Goal: Task Accomplishment & Management: Complete application form

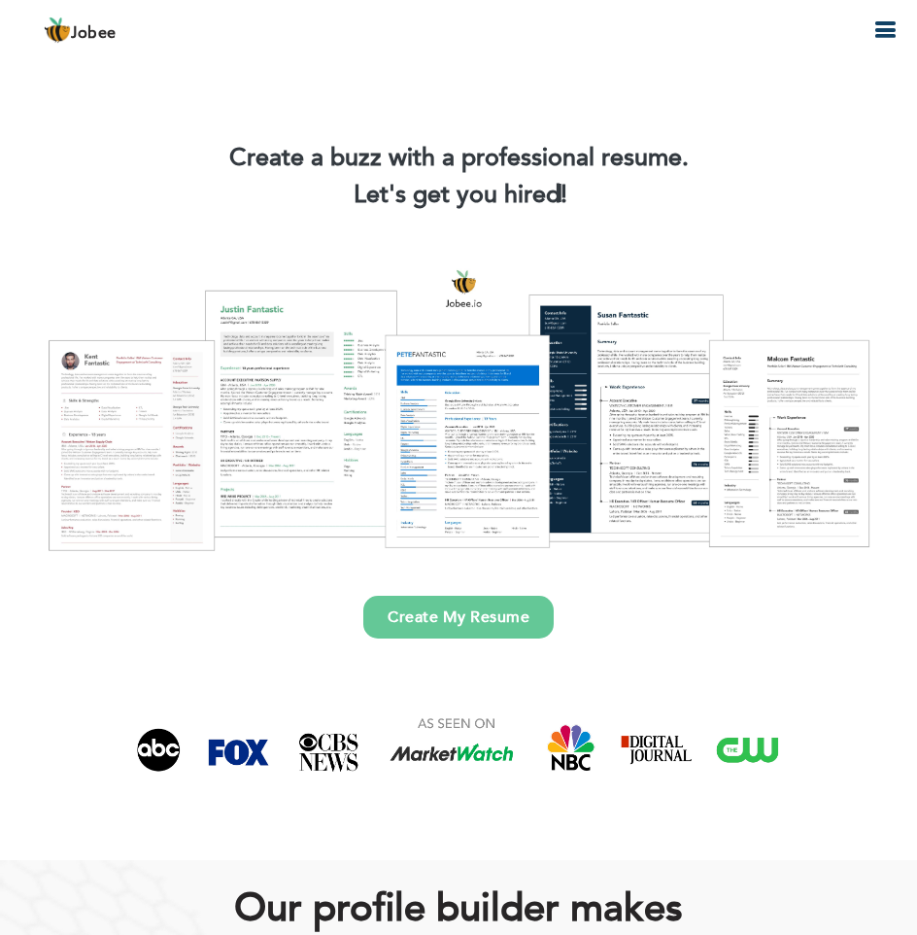
click at [423, 604] on link "Create My Resume" at bounding box center [458, 617] width 190 height 43
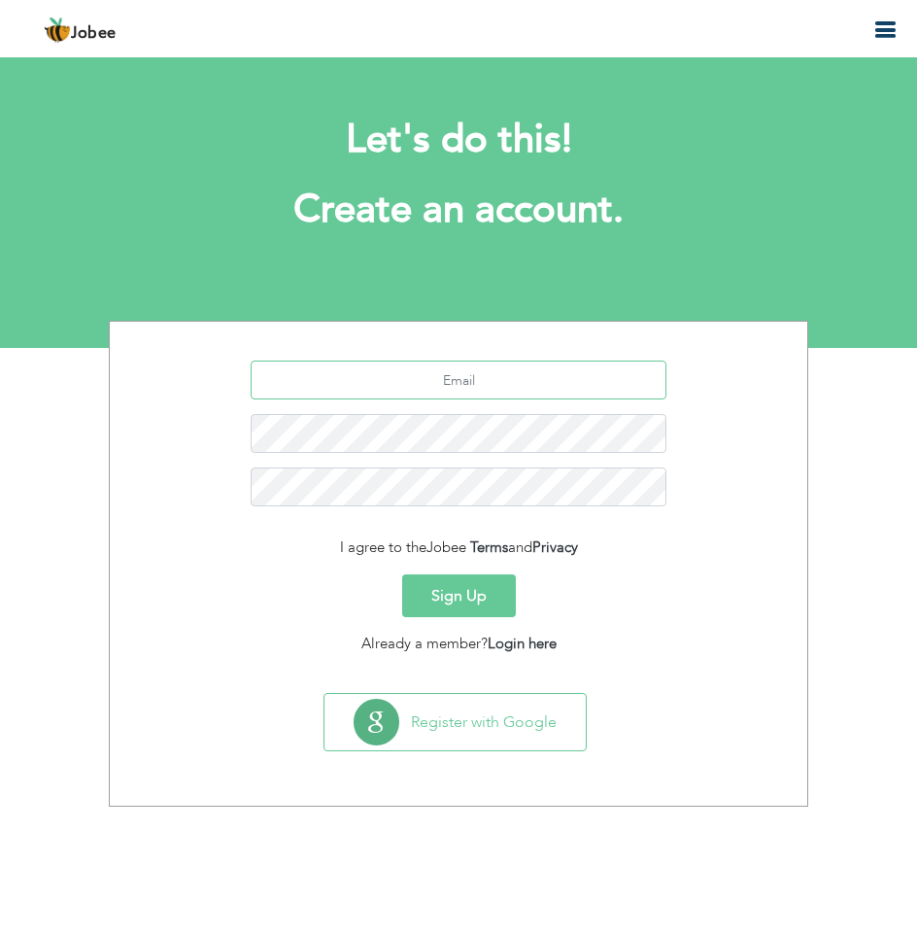
click at [497, 380] on input "text" at bounding box center [459, 380] width 417 height 39
type input "[EMAIL_ADDRESS][DOMAIN_NAME]"
click at [476, 582] on button "Sign Up" at bounding box center [459, 595] width 114 height 43
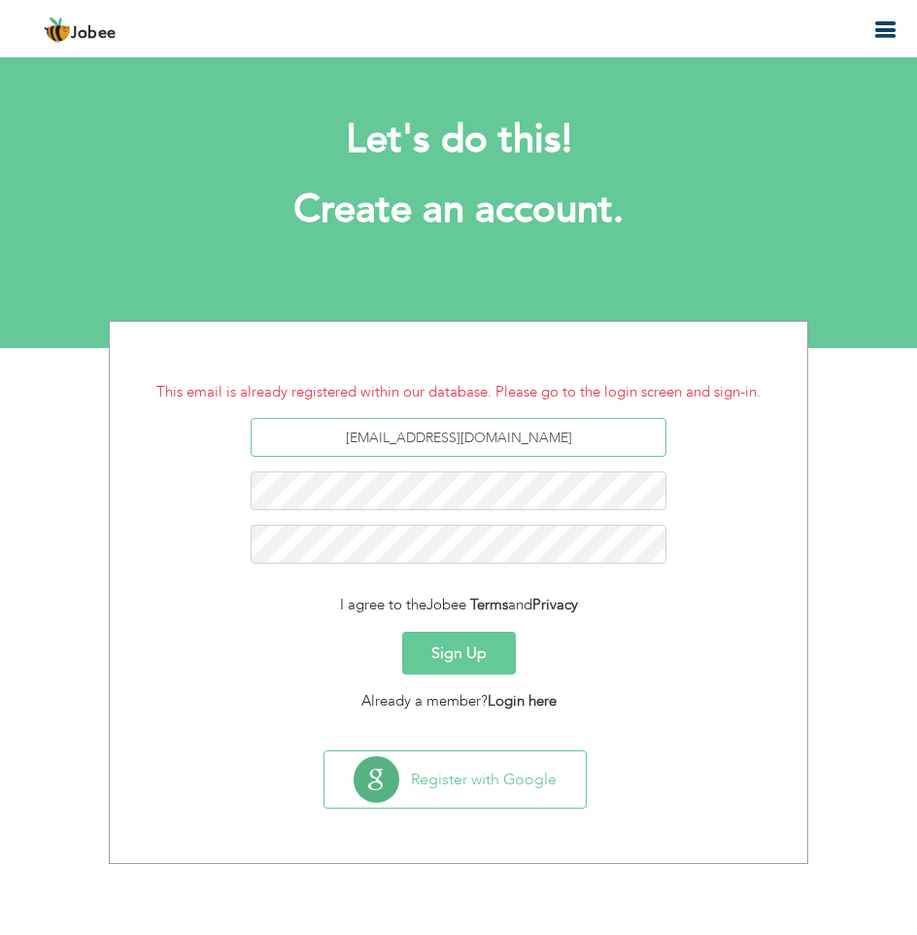
click at [464, 444] on input "[EMAIL_ADDRESS][DOMAIN_NAME]" at bounding box center [459, 437] width 417 height 39
type input "[EMAIL_ADDRESS][DOMAIN_NAME]"
click at [455, 641] on button "Sign Up" at bounding box center [459, 653] width 114 height 43
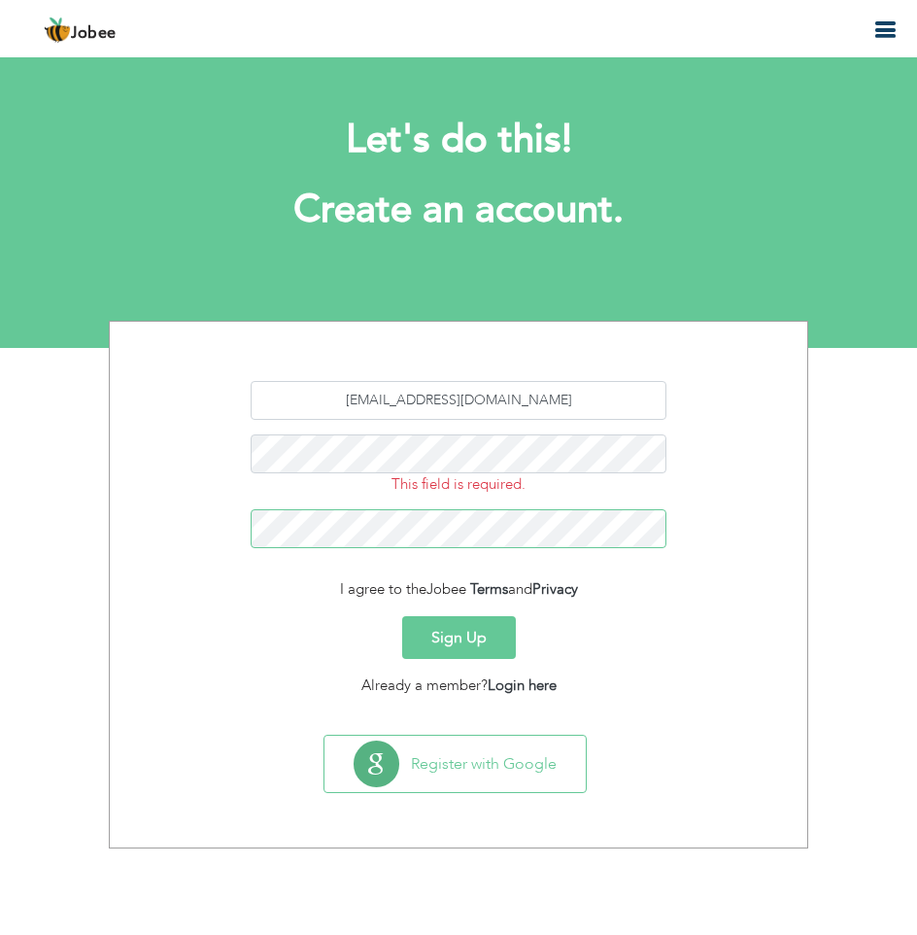
click at [402, 616] on button "Sign Up" at bounding box center [459, 637] width 114 height 43
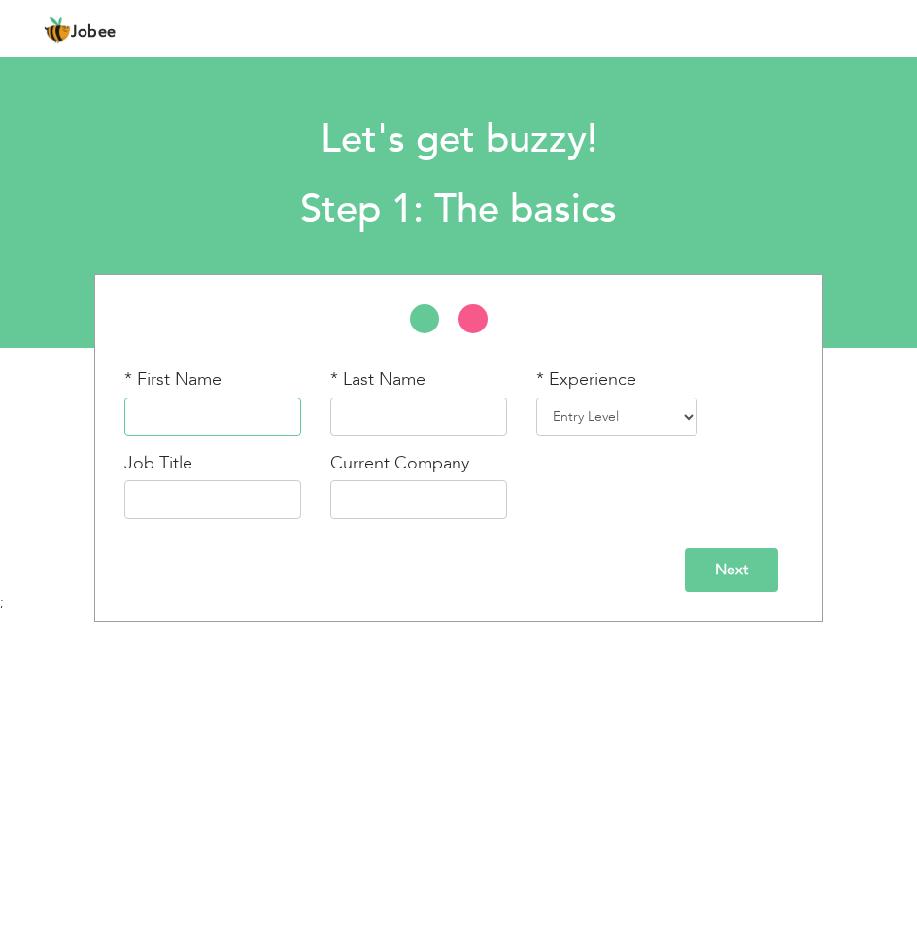
click at [223, 417] on input "text" at bounding box center [212, 416] width 177 height 39
click at [380, 426] on input "text" at bounding box center [418, 416] width 177 height 39
click at [198, 413] on input "Muneeb" at bounding box center [212, 416] width 177 height 39
type input "Muhammad"
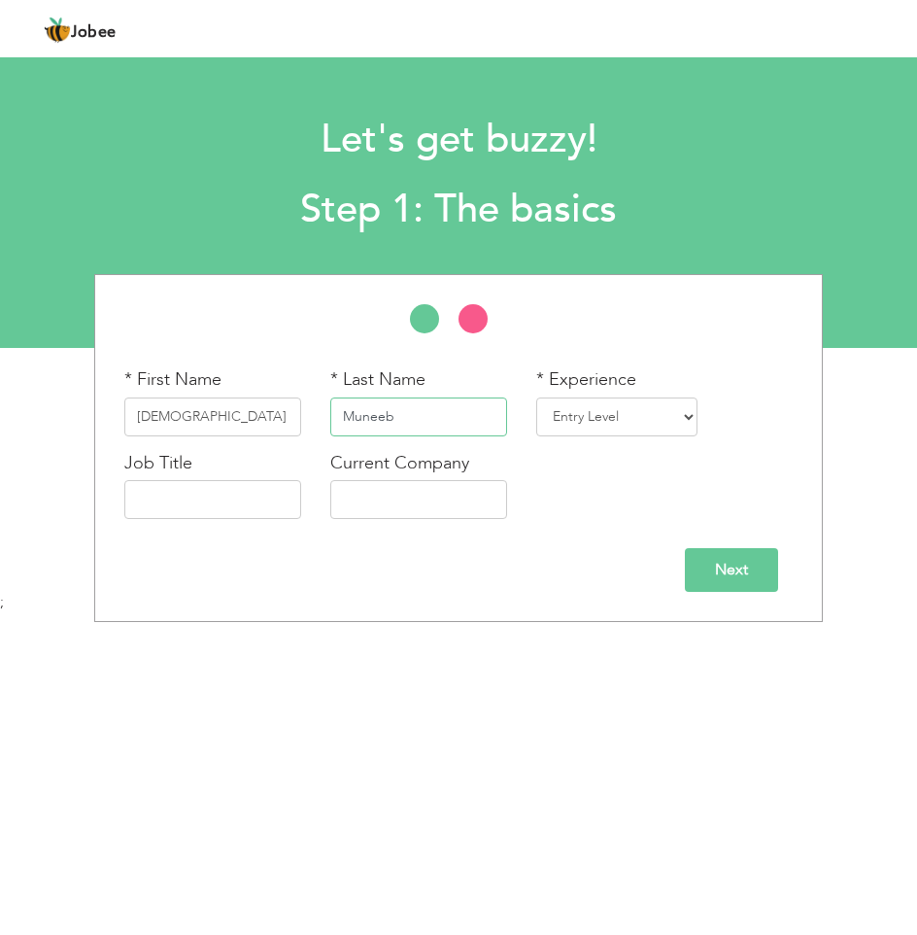
type input "Muneeb"
click at [536, 414] on select "Entry Level Less than 1 Year 1 Year 2 Years 3 Years 4 Years 5 Years 6 Years 7 Y…" at bounding box center [616, 416] width 161 height 39
select select "5"
click at [536, 397] on select "Entry Level Less than 1 Year 1 Year 2 Years 3 Years 4 Years 5 Years 6 Years 7 Y…" at bounding box center [616, 416] width 161 height 39
click at [218, 510] on input "text" at bounding box center [212, 499] width 177 height 39
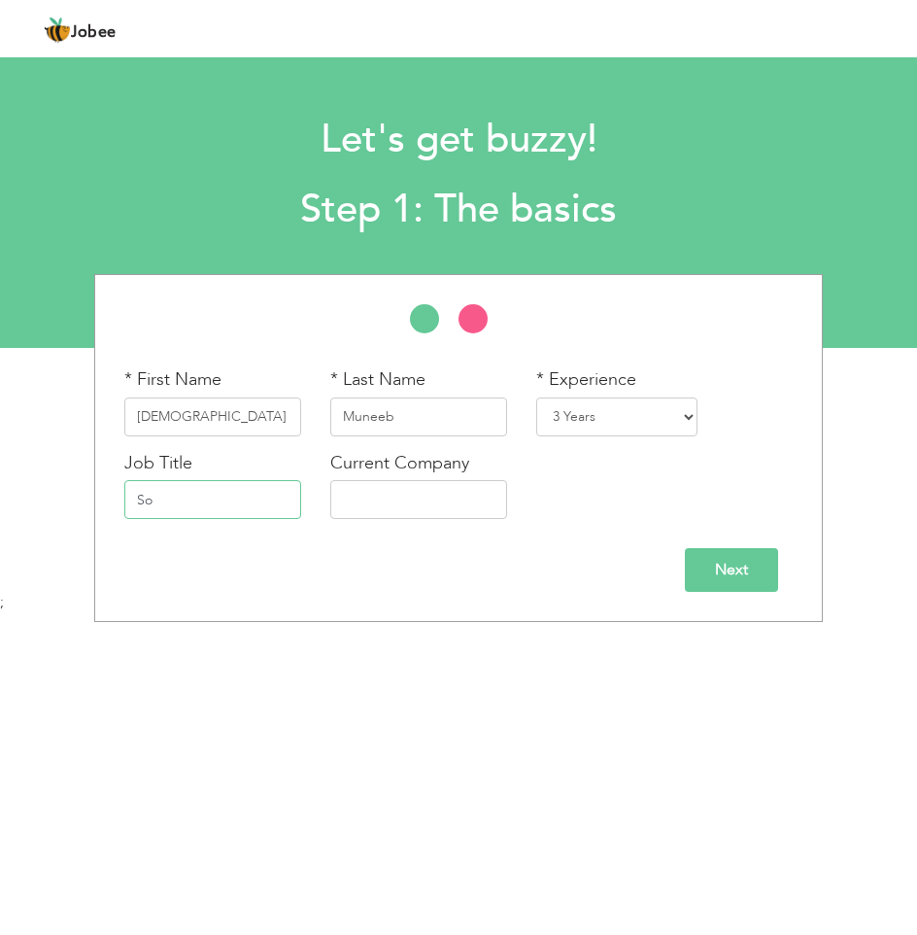
type input "S"
type input "AI Developer"
click at [383, 503] on input "text" at bounding box center [418, 499] width 177 height 39
type input "InfinetWorx"
click at [691, 568] on input "Next" at bounding box center [731, 570] width 93 height 44
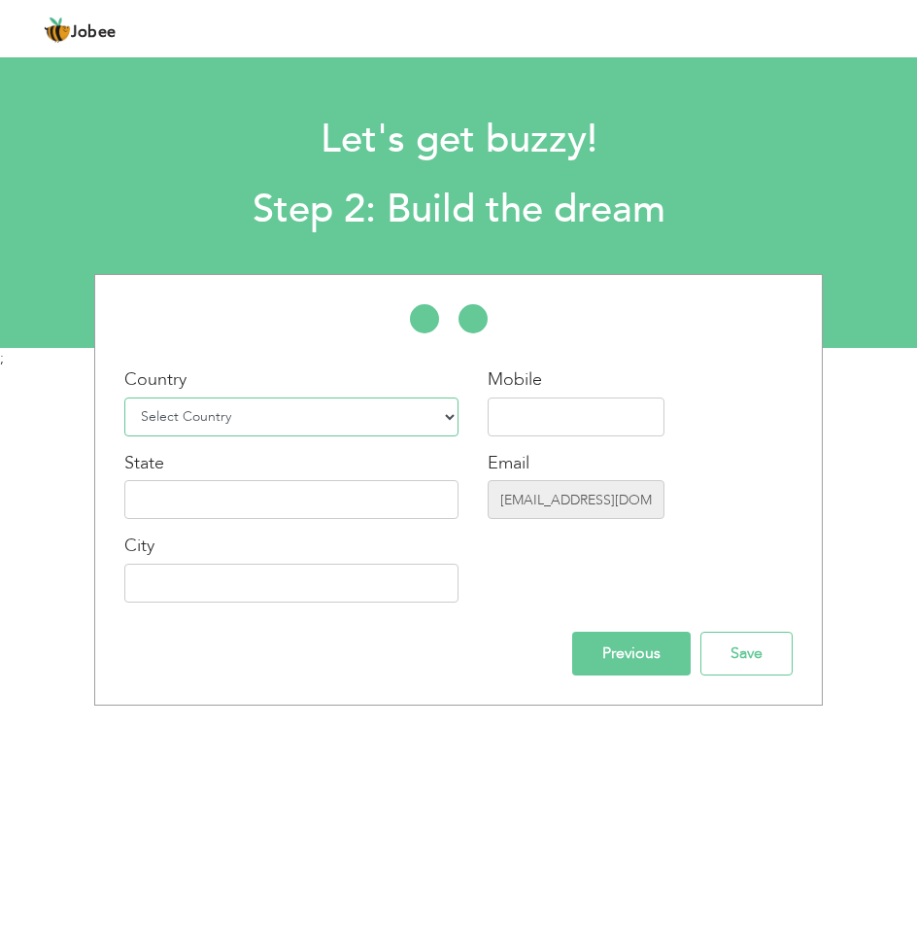
click at [300, 415] on select "Select Country Afghanistan Albania Algeria American Samoa Andorra Angola Anguil…" at bounding box center [291, 416] width 334 height 39
select select "166"
click at [124, 397] on select "Select Country Afghanistan Albania Algeria American Samoa Andorra Angola Anguil…" at bounding box center [291, 416] width 334 height 39
click at [508, 502] on input "ubaidasim9029+1@gmail.com" at bounding box center [576, 499] width 177 height 39
click at [571, 502] on input "ubaidasim9029+1@gmail.com" at bounding box center [576, 499] width 177 height 39
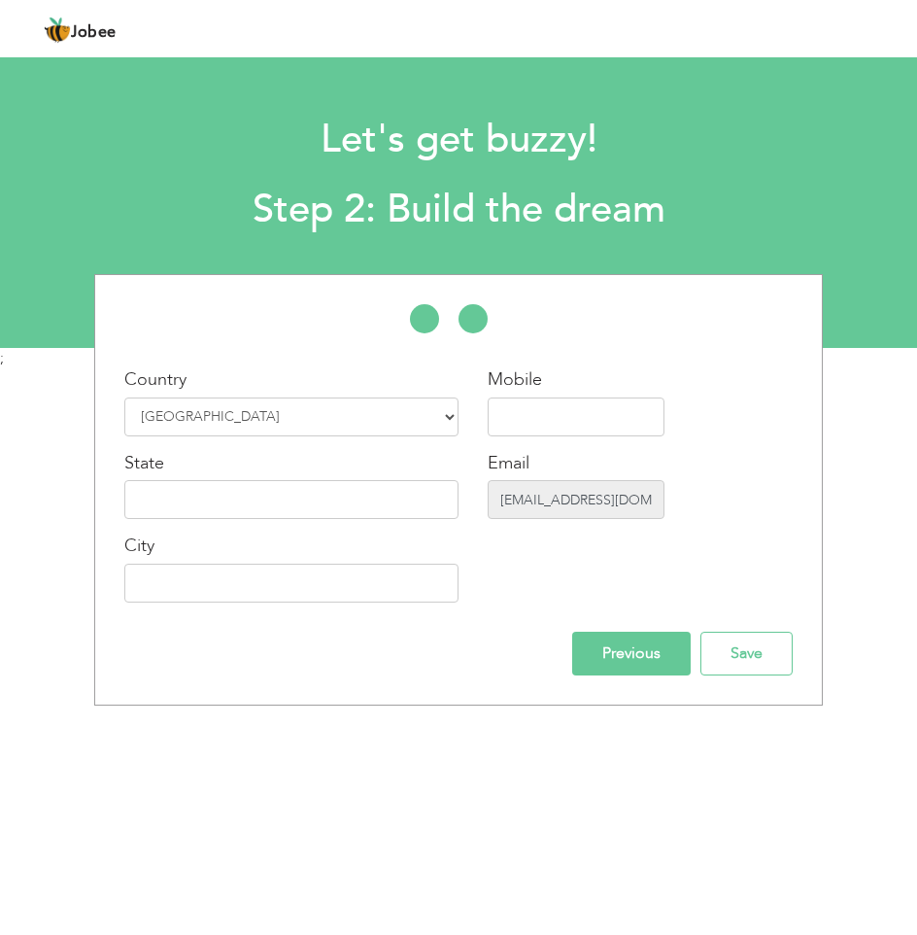
click at [571, 502] on input "ubaidasim9029+1@gmail.com" at bounding box center [576, 499] width 177 height 39
drag, startPoint x: 459, startPoint y: 503, endPoint x: 646, endPoint y: 493, distance: 187.9
click at [646, 493] on div "Country Select Country Afghanistan Albania Algeria American Samoa Andorra Angol…" at bounding box center [458, 492] width 727 height 250
click at [742, 658] on input "Save" at bounding box center [747, 654] width 92 height 44
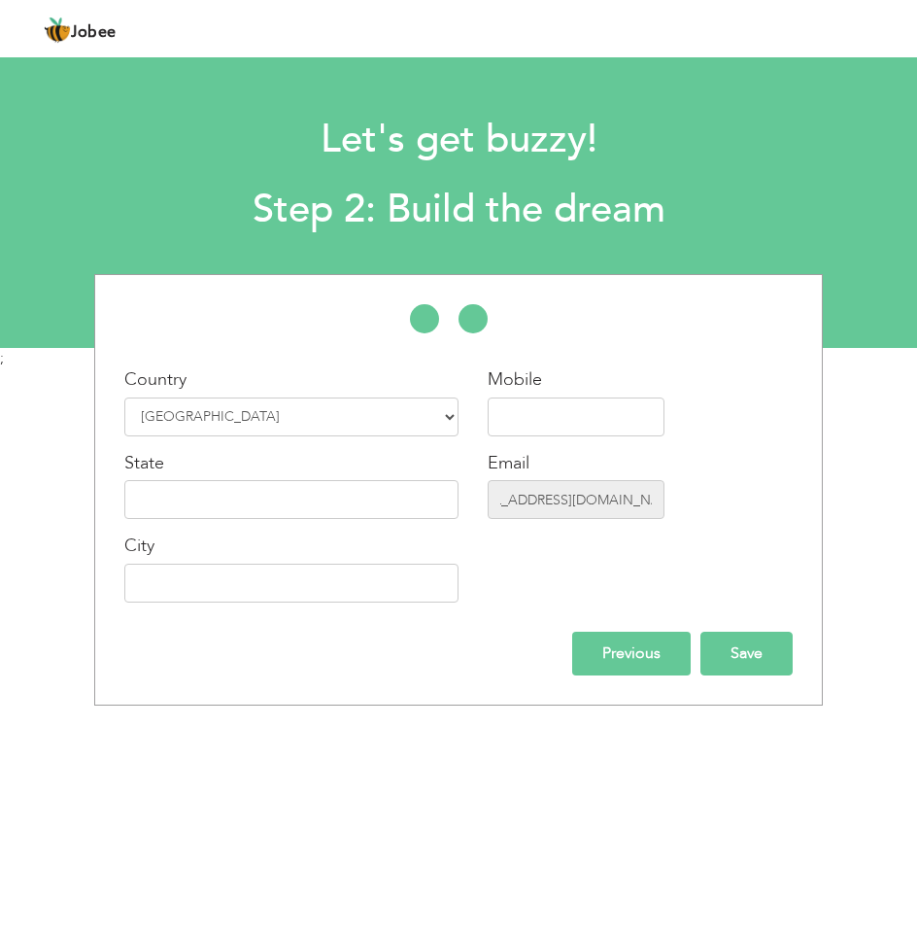
scroll to position [0, 0]
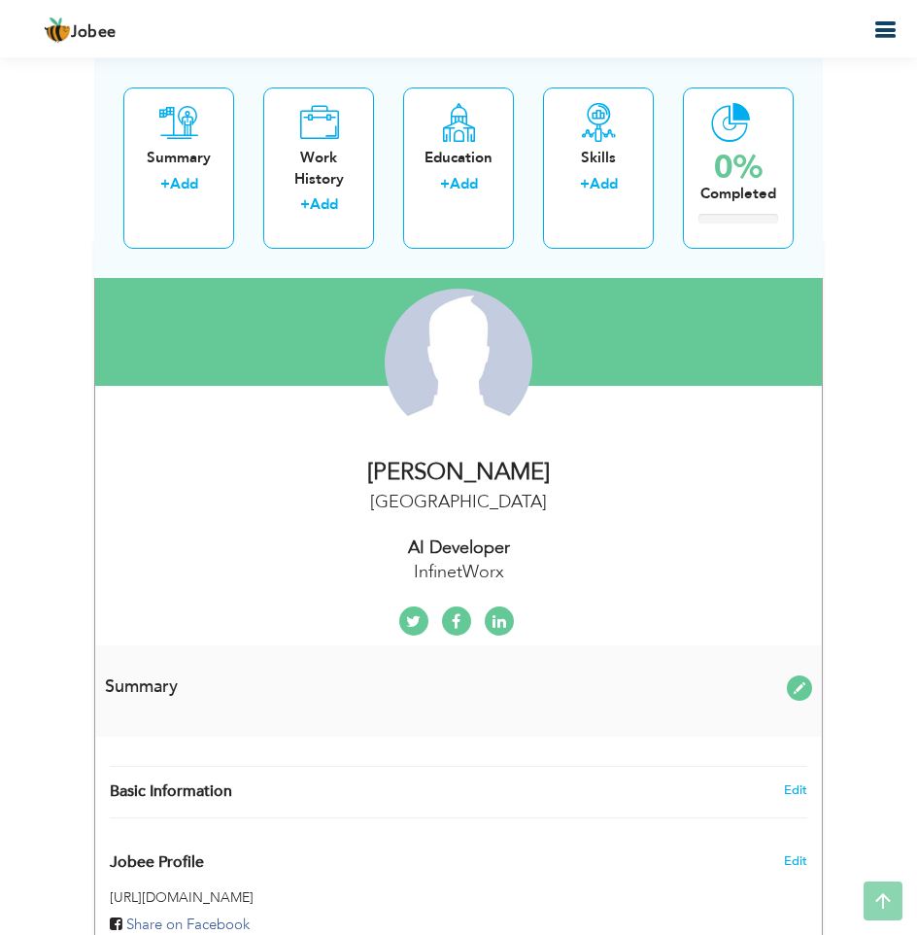
scroll to position [214, 0]
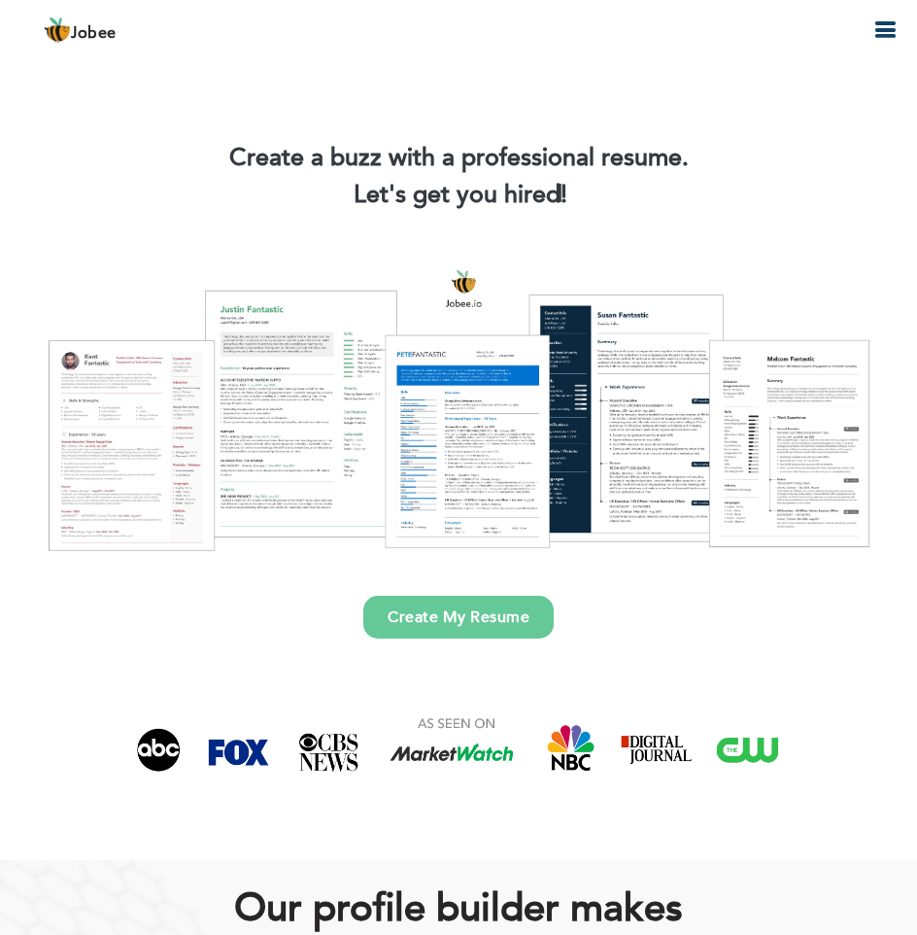
click at [503, 613] on link "Create My Resume" at bounding box center [458, 617] width 190 height 43
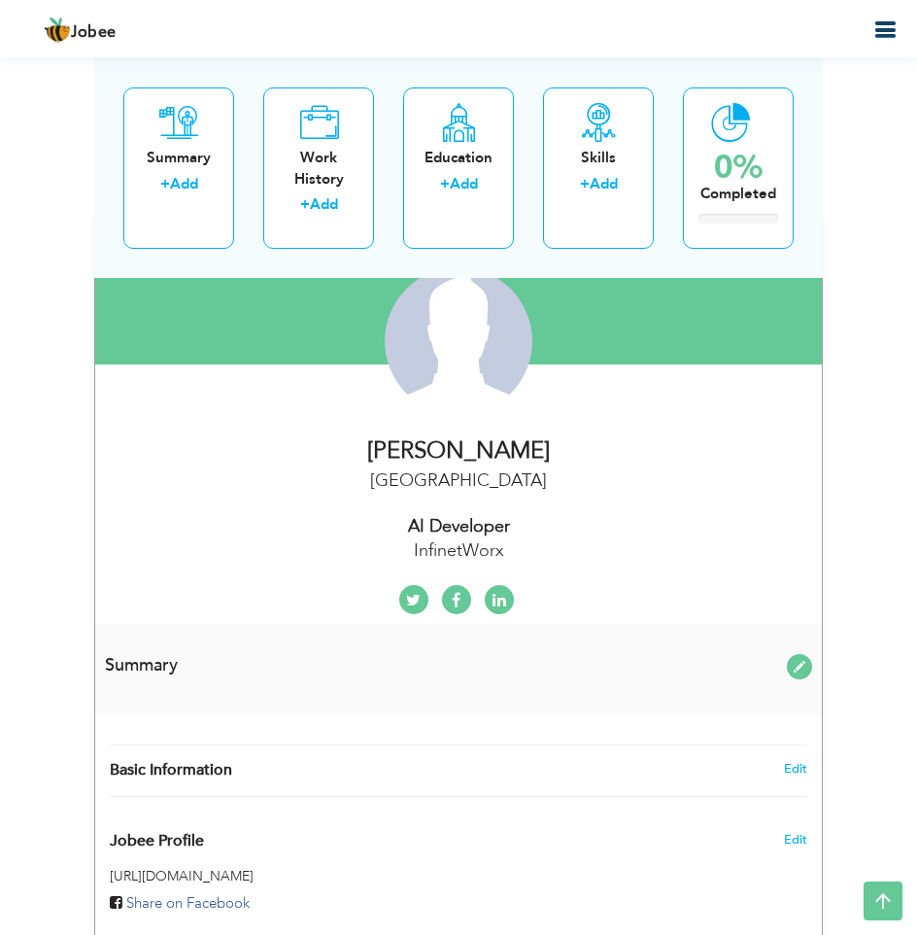
click at [882, 26] on icon "button" at bounding box center [885, 29] width 23 height 23
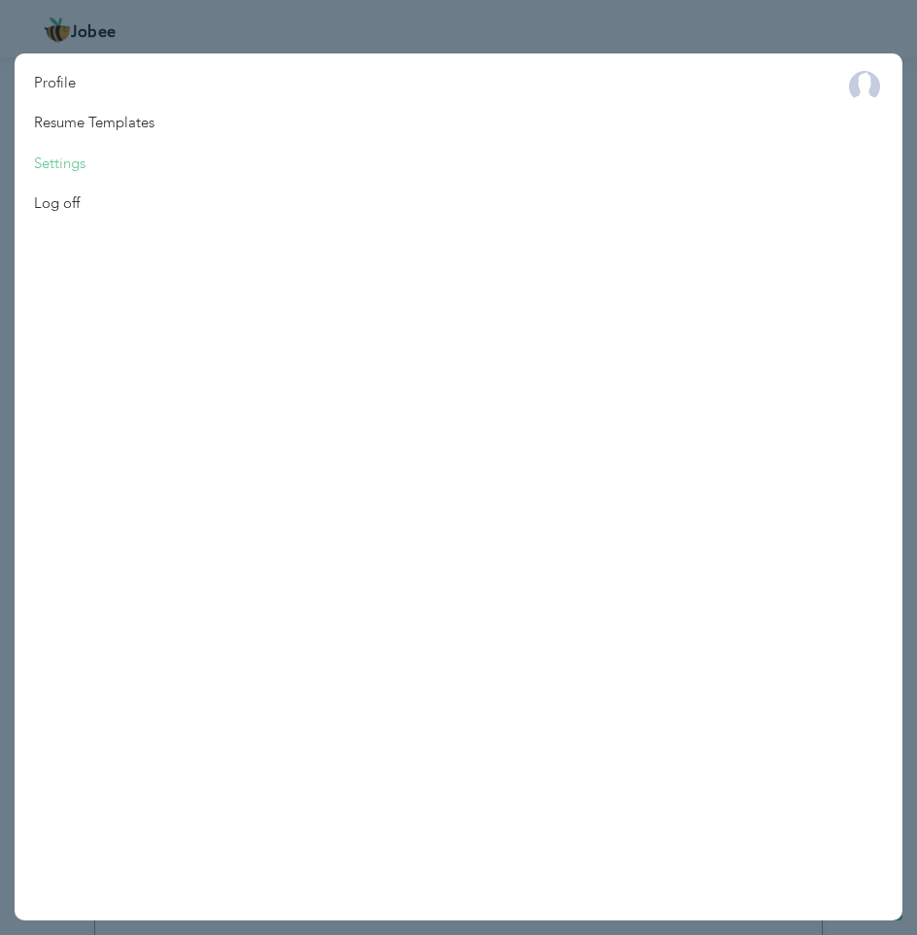
click at [73, 157] on link "Settings" at bounding box center [60, 164] width 90 height 40
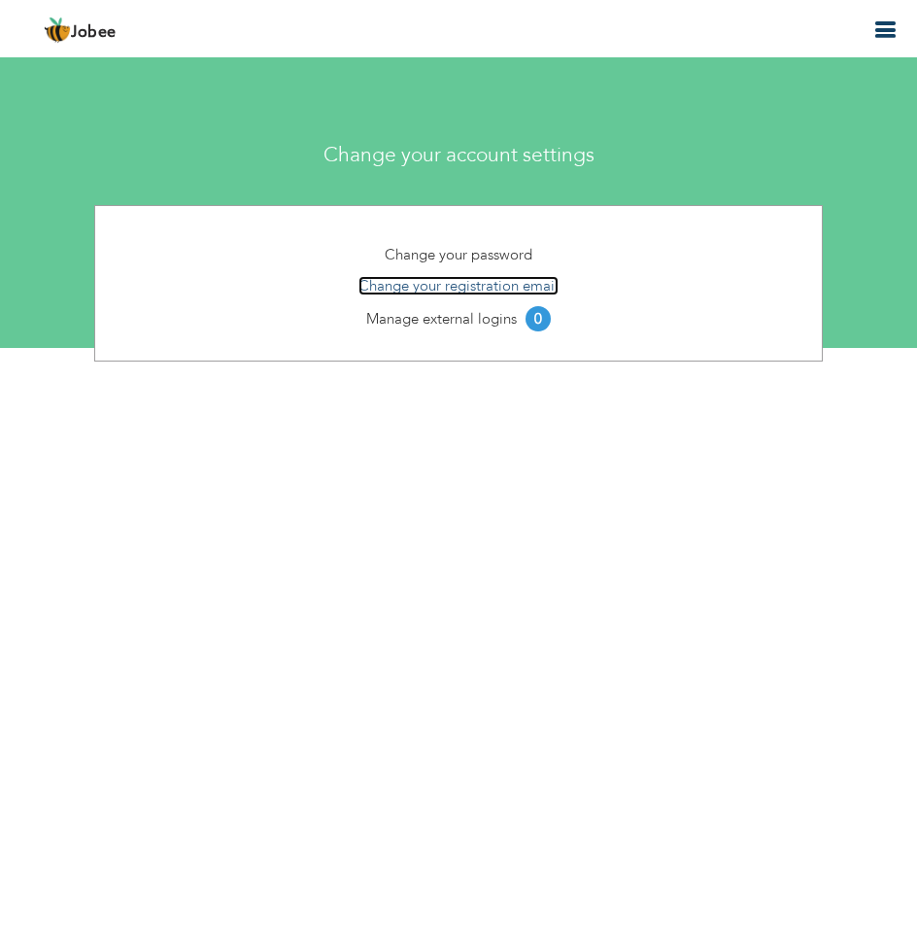
click at [482, 279] on link "Change your registration email" at bounding box center [459, 285] width 200 height 19
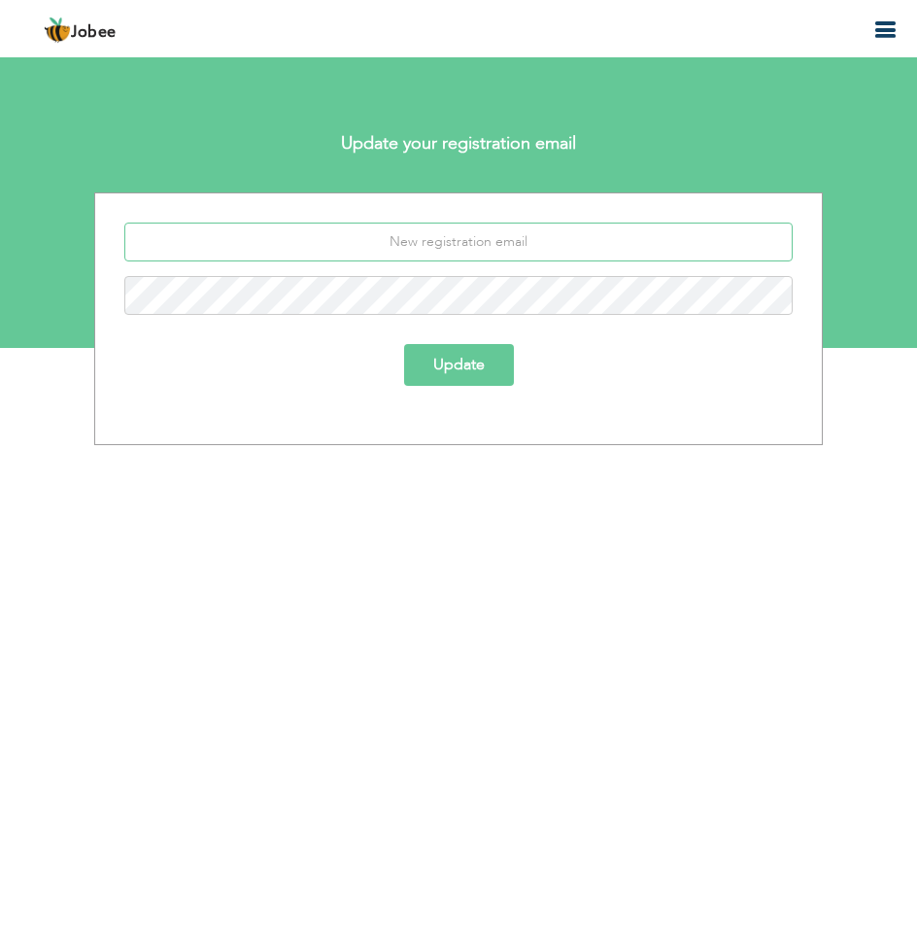
click at [464, 232] on input "email" at bounding box center [458, 242] width 669 height 39
paste input "ObjbjectiveAspiring Artificial Intelligence and Machine Learning professional, …"
type input "ObjbjectiveAspiring Artificial Intelligence and Machine Learning professional, …"
type input "muhammad228yaseen@gmail.com"
click at [404, 344] on button "Update" at bounding box center [459, 365] width 110 height 42
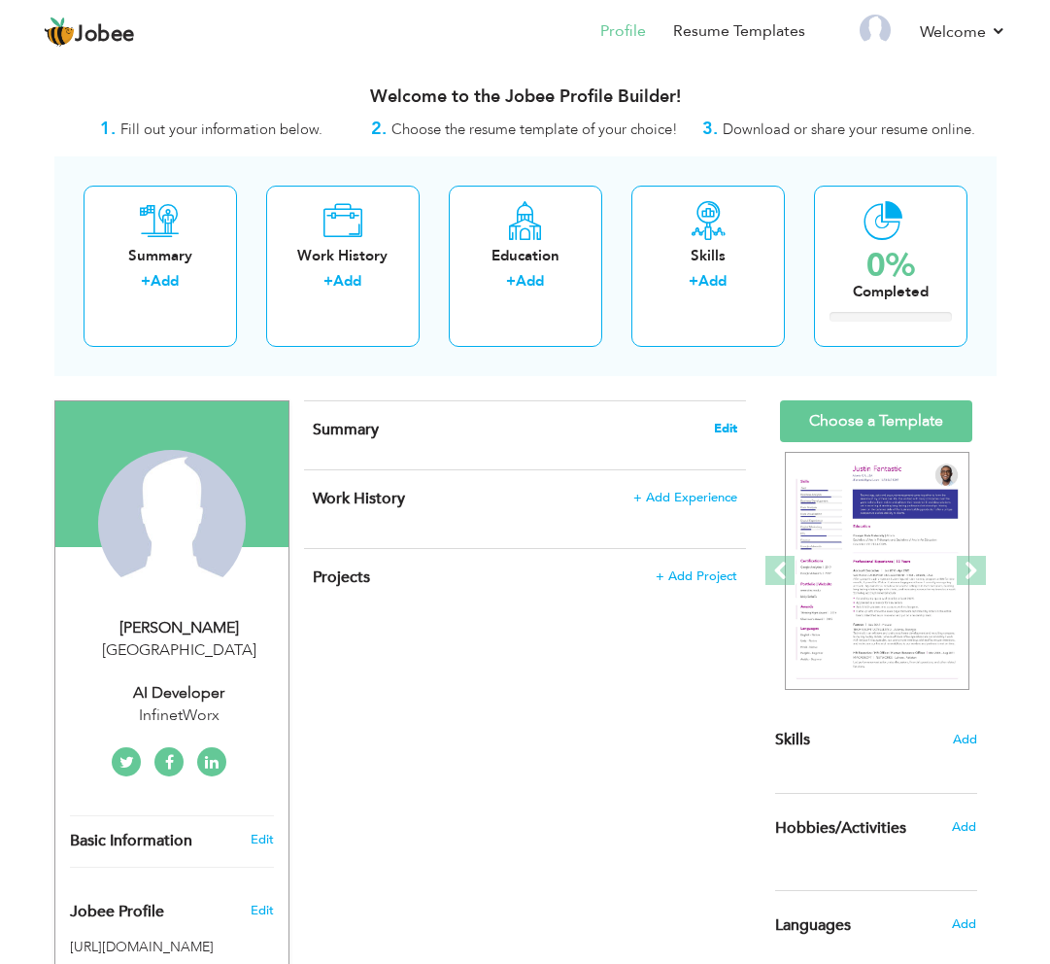
click at [723, 427] on span "Edit" at bounding box center [725, 429] width 23 height 14
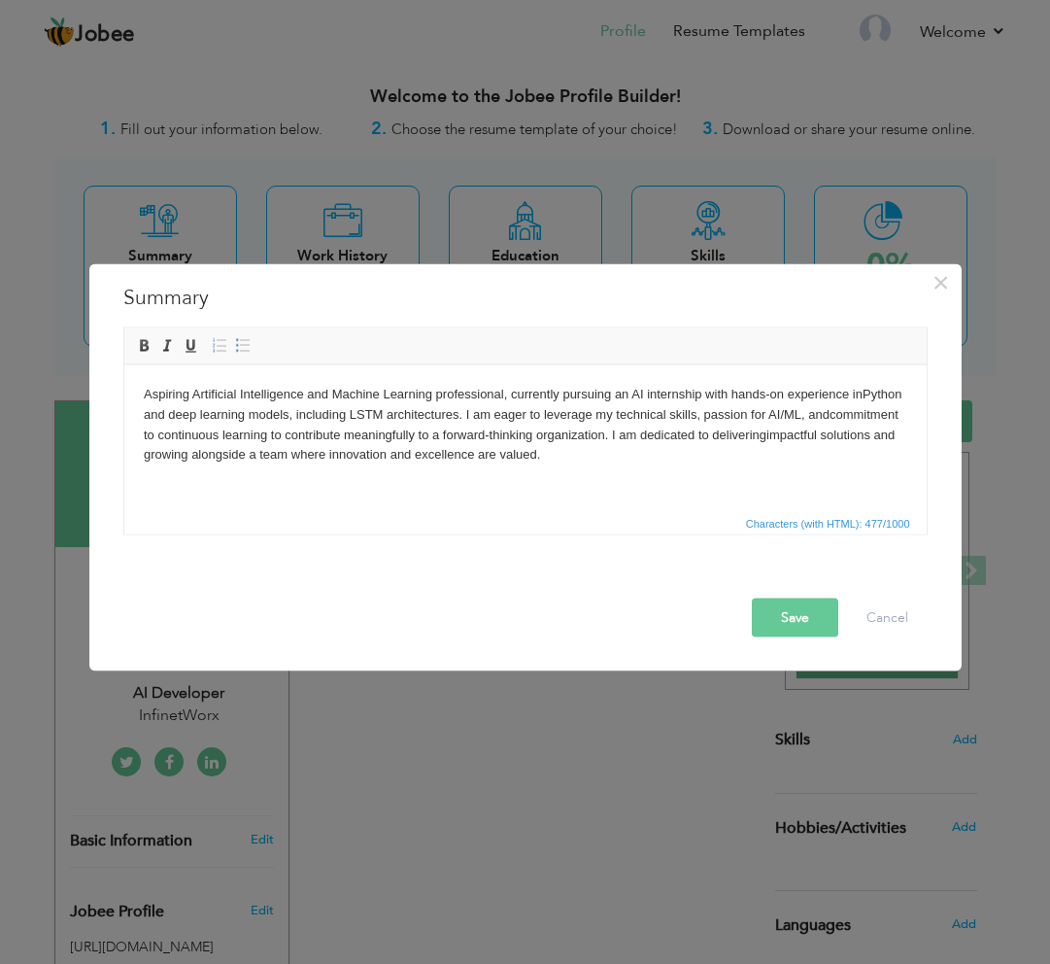
click at [810, 610] on button "Save" at bounding box center [795, 618] width 86 height 39
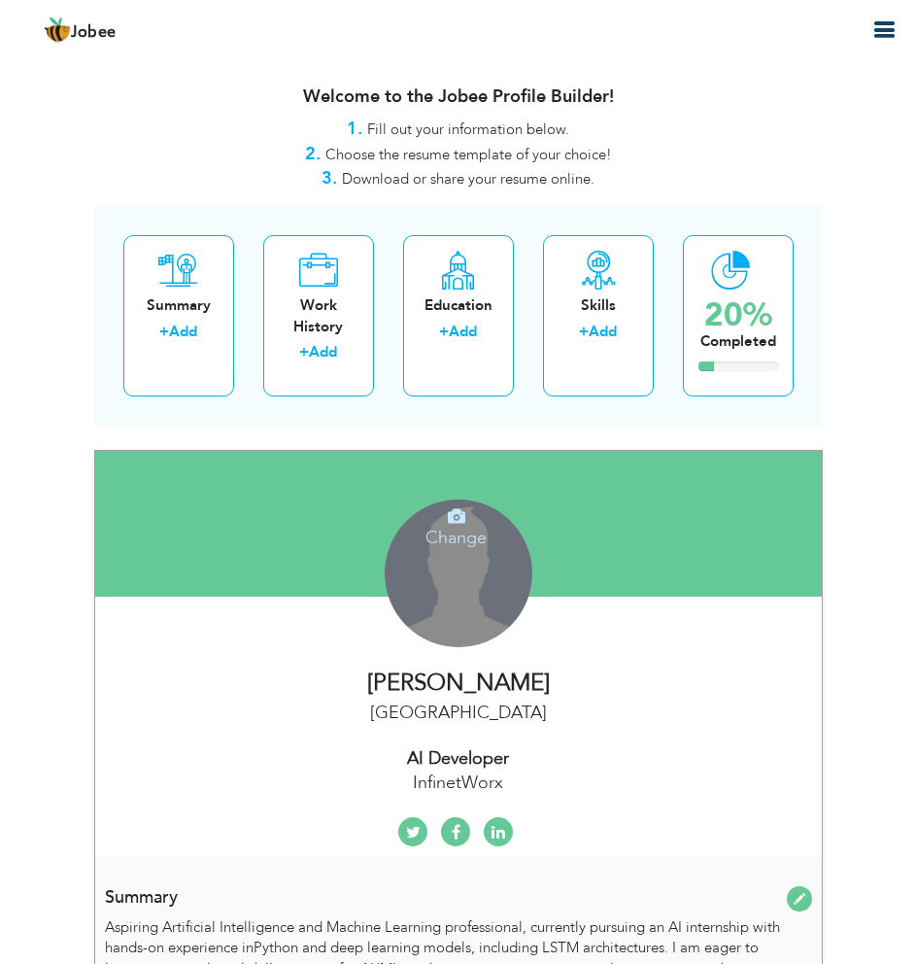
click at [463, 535] on h4 "Change" at bounding box center [457, 524] width 139 height 47
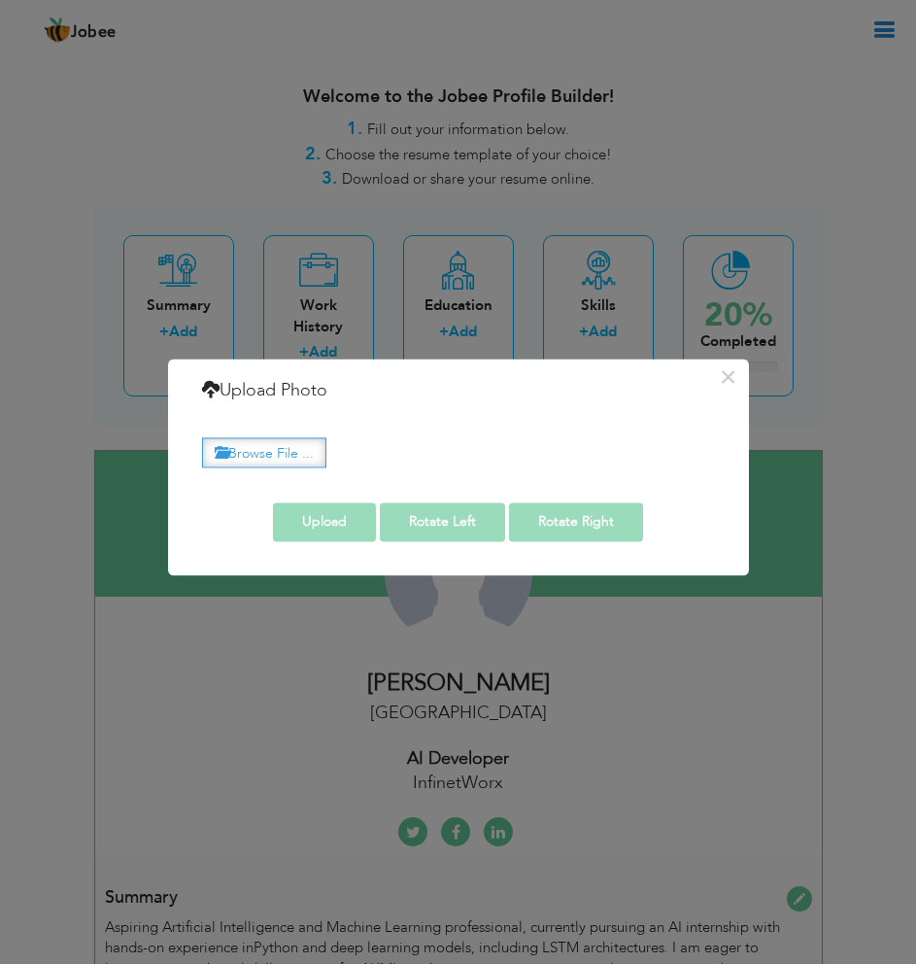
click at [263, 458] on label "Browse File ..." at bounding box center [264, 452] width 124 height 30
click at [0, 0] on input "Browse File ..." at bounding box center [0, 0] width 0 height 0
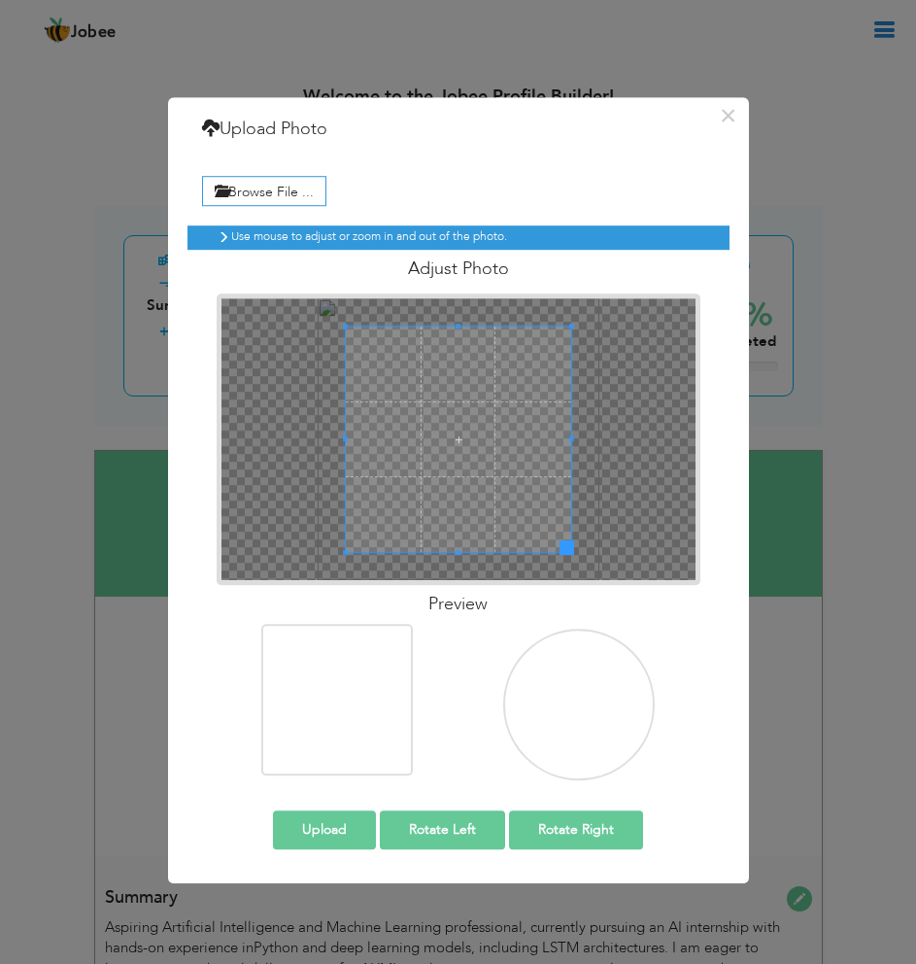
click at [350, 813] on button "Upload" at bounding box center [324, 830] width 103 height 39
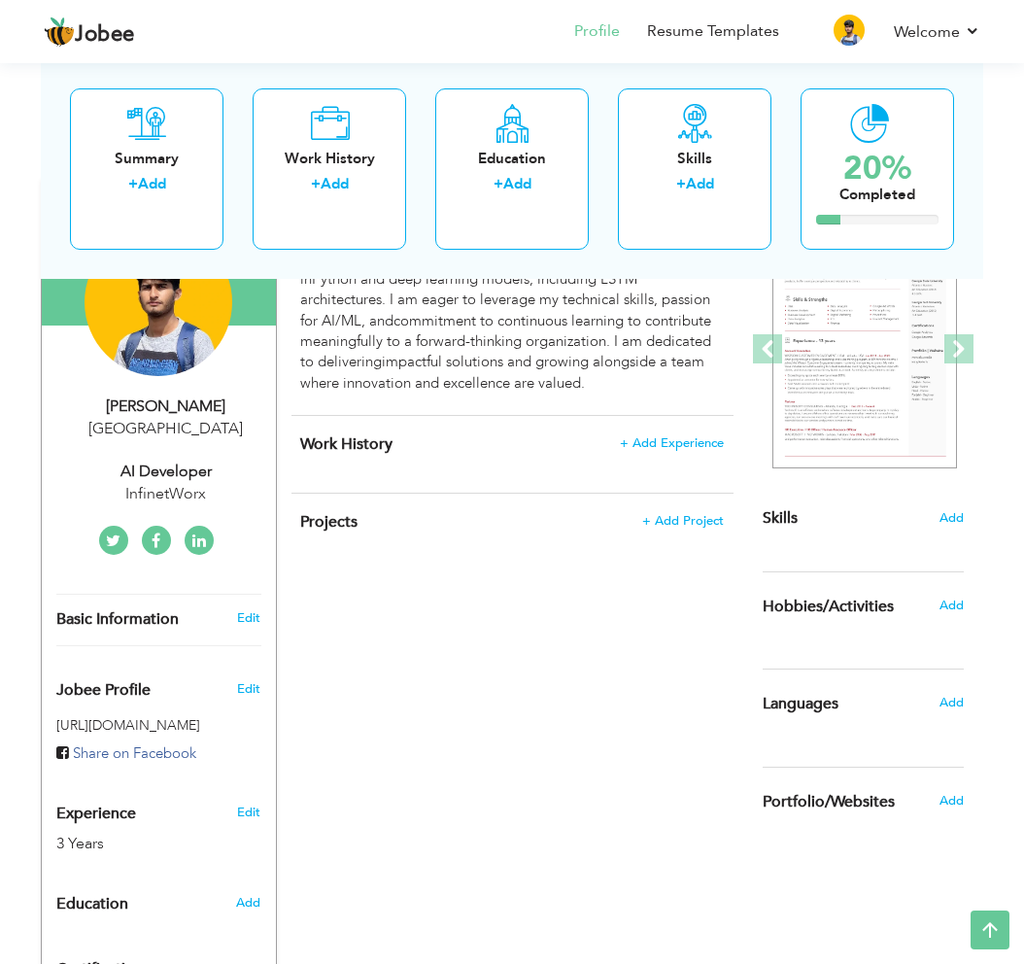
scroll to position [233, 0]
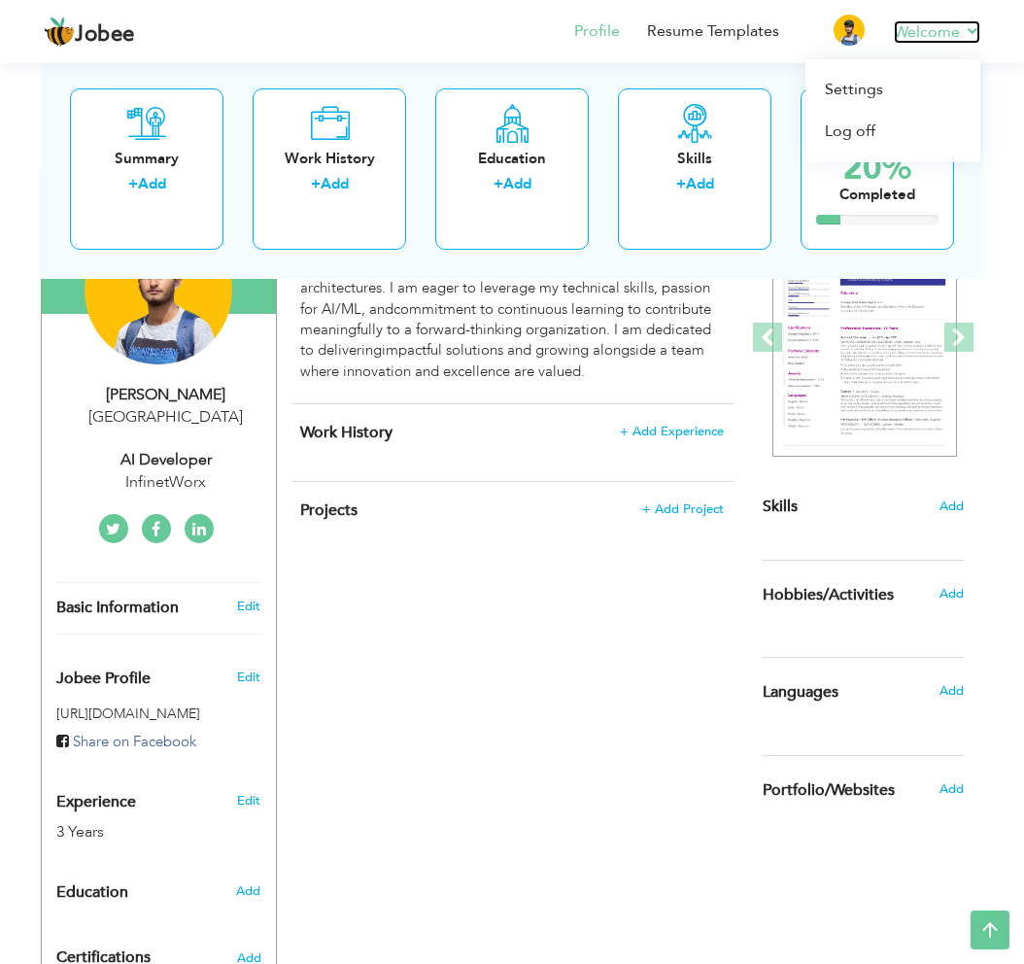
click at [916, 28] on link "Welcome" at bounding box center [937, 31] width 86 height 23
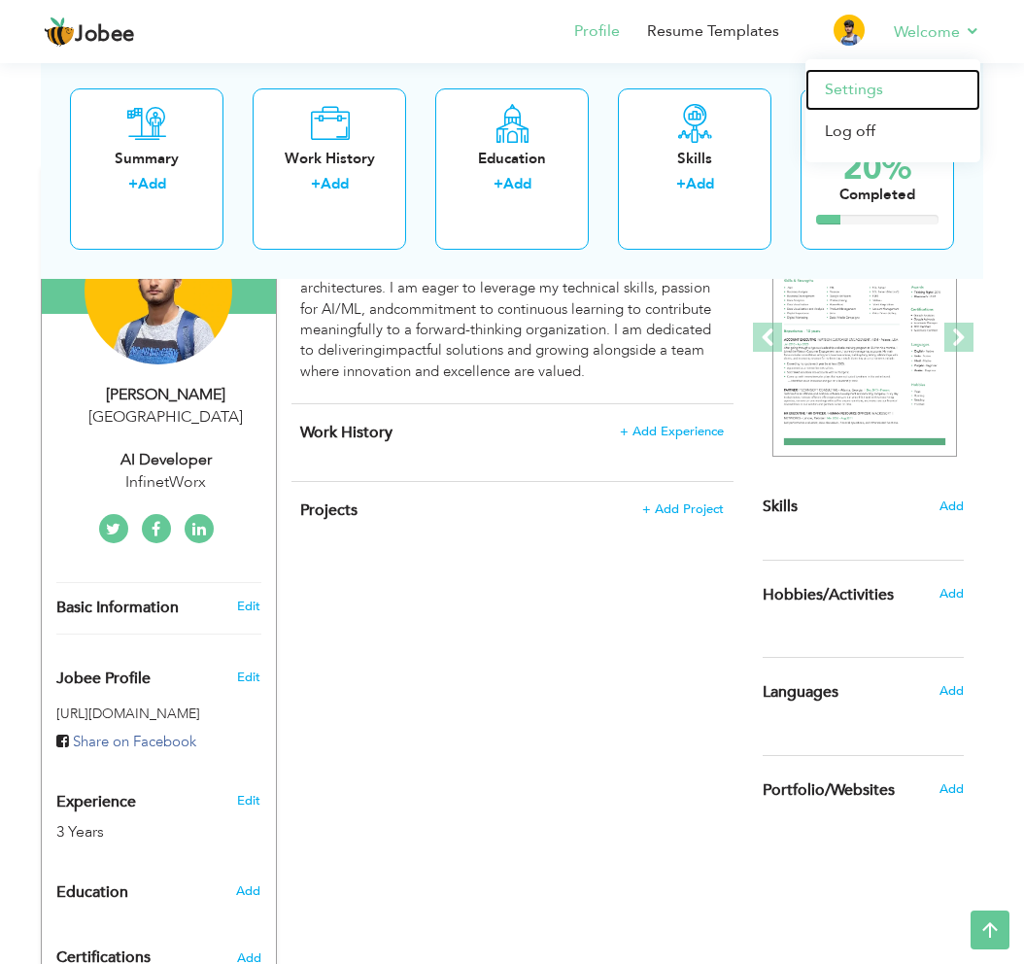
click at [848, 95] on link "Settings" at bounding box center [893, 90] width 175 height 42
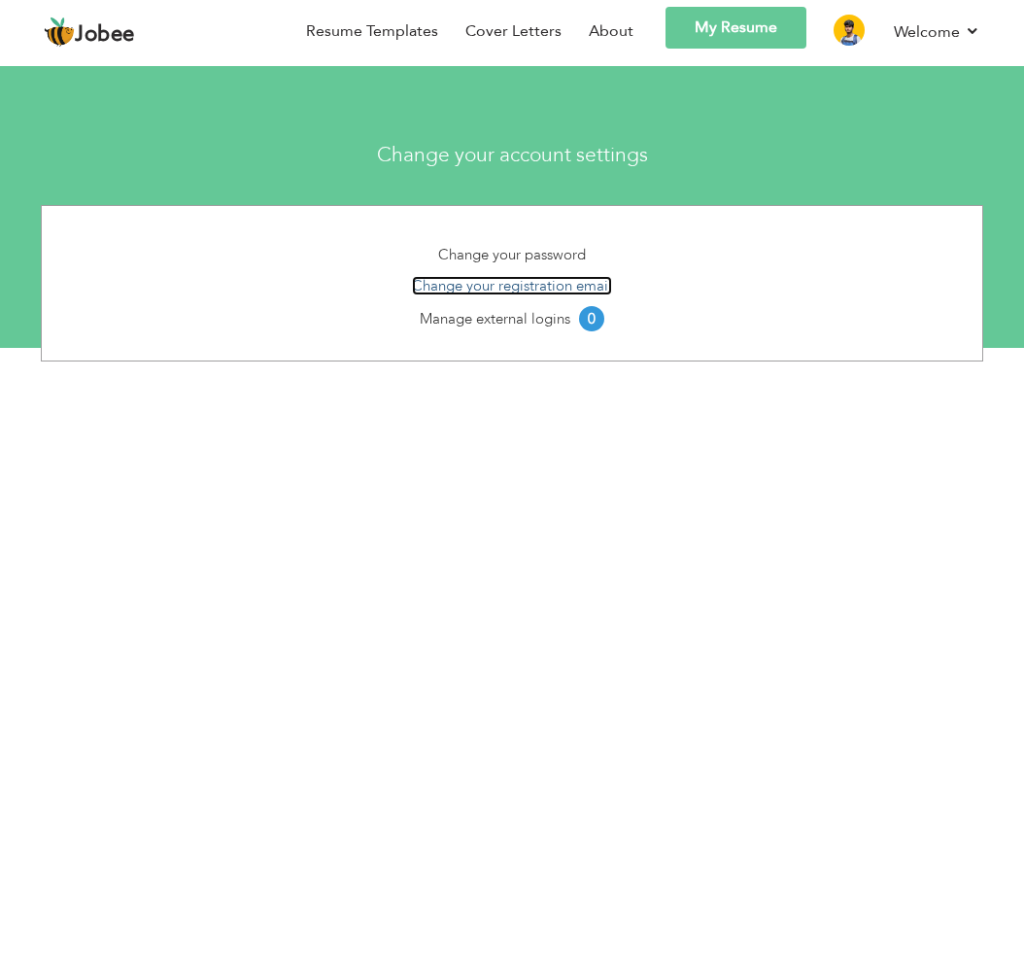
click at [593, 287] on link "Change your registration email" at bounding box center [512, 285] width 200 height 19
click at [845, 31] on img at bounding box center [849, 30] width 31 height 31
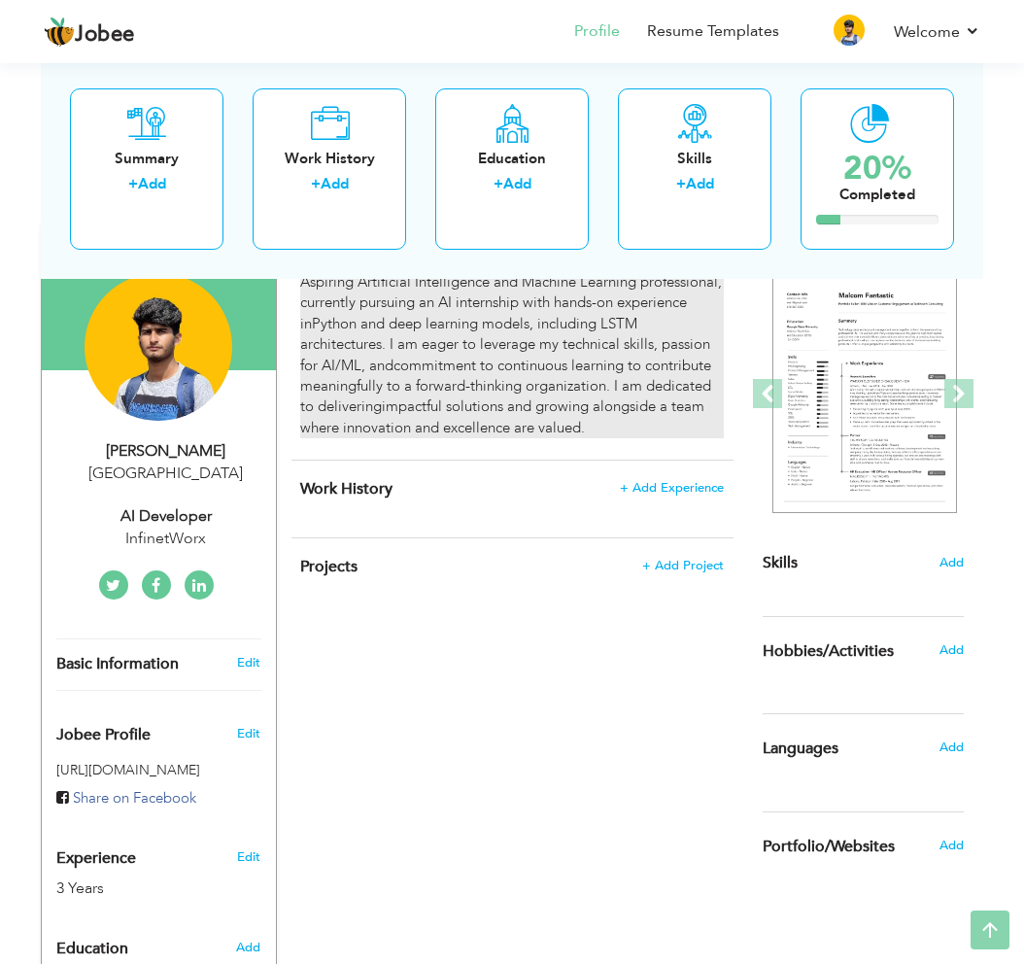
scroll to position [181, 0]
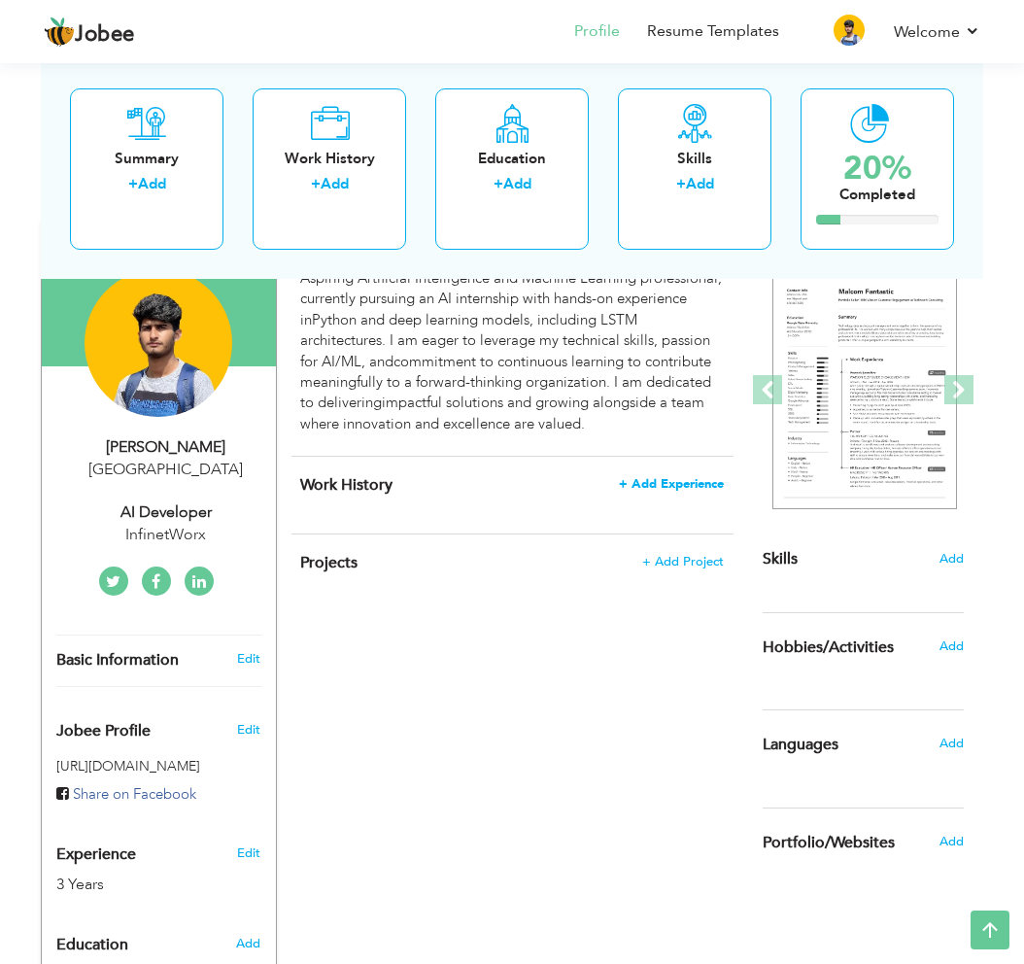
click at [674, 488] on span "+ Add Experience" at bounding box center [671, 484] width 105 height 14
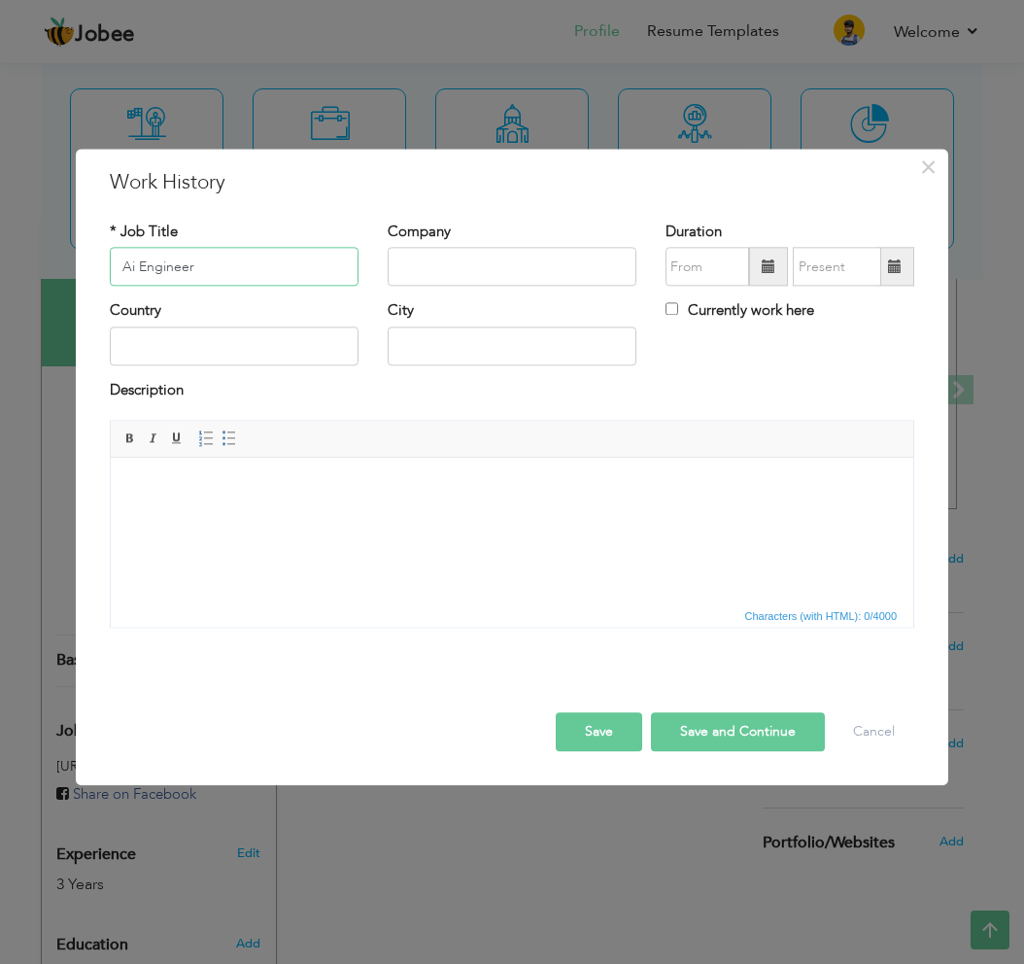
type input "Ai Engineer"
click at [474, 278] on input "text" at bounding box center [512, 267] width 249 height 39
type input "InfinetWorx"
click at [735, 275] on input "text" at bounding box center [708, 267] width 84 height 39
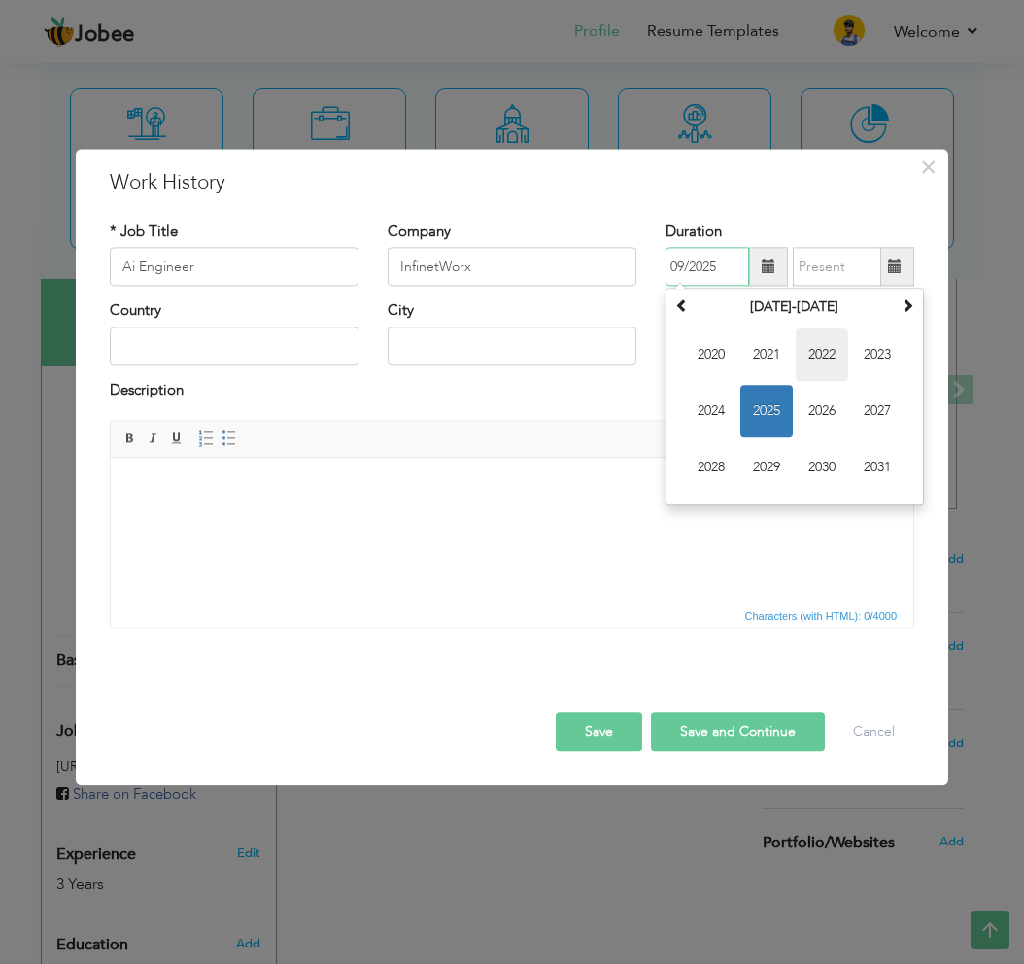
click at [811, 345] on span "2022" at bounding box center [822, 355] width 52 height 52
click at [861, 368] on span "Apr" at bounding box center [877, 355] width 52 height 52
type input "04/2022"
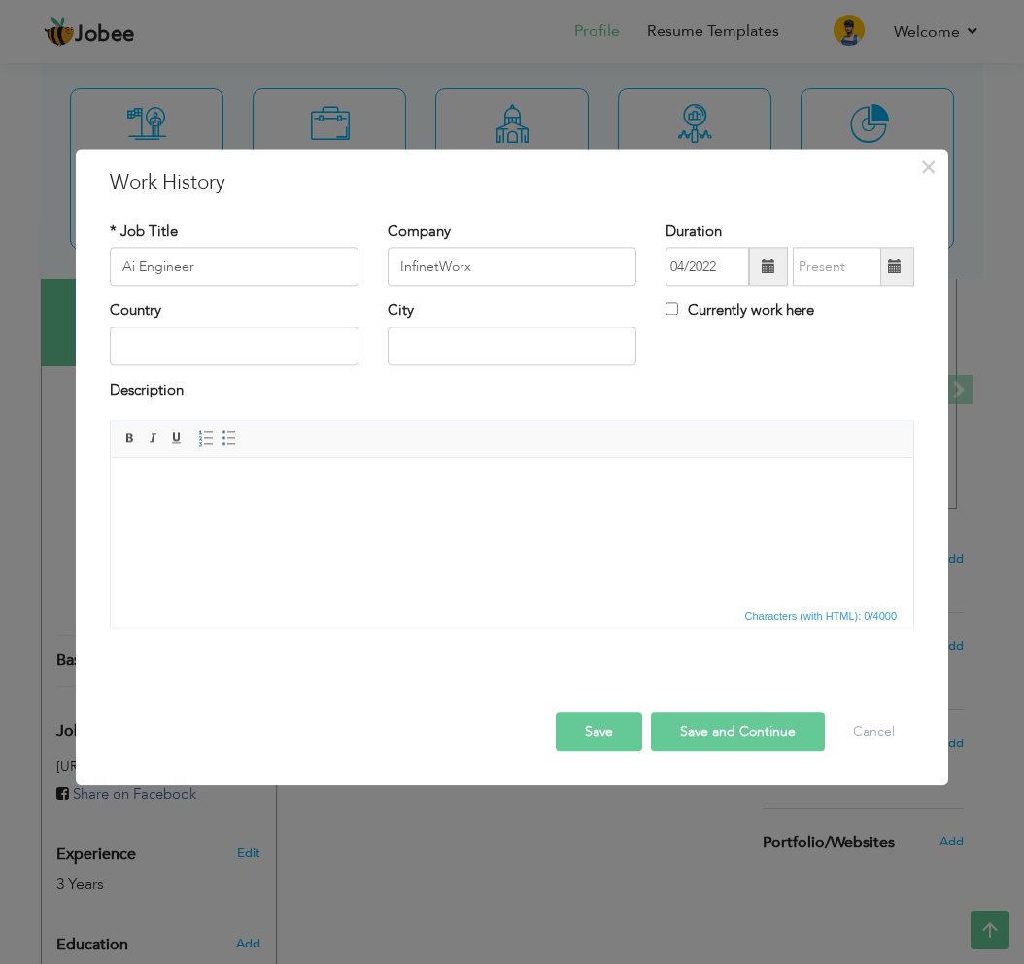
click at [723, 312] on label "Currently work here" at bounding box center [740, 311] width 149 height 20
click at [678, 312] on input "Currently work here" at bounding box center [672, 309] width 13 height 13
checkbox input "true"
click at [250, 517] on html at bounding box center [512, 487] width 803 height 59
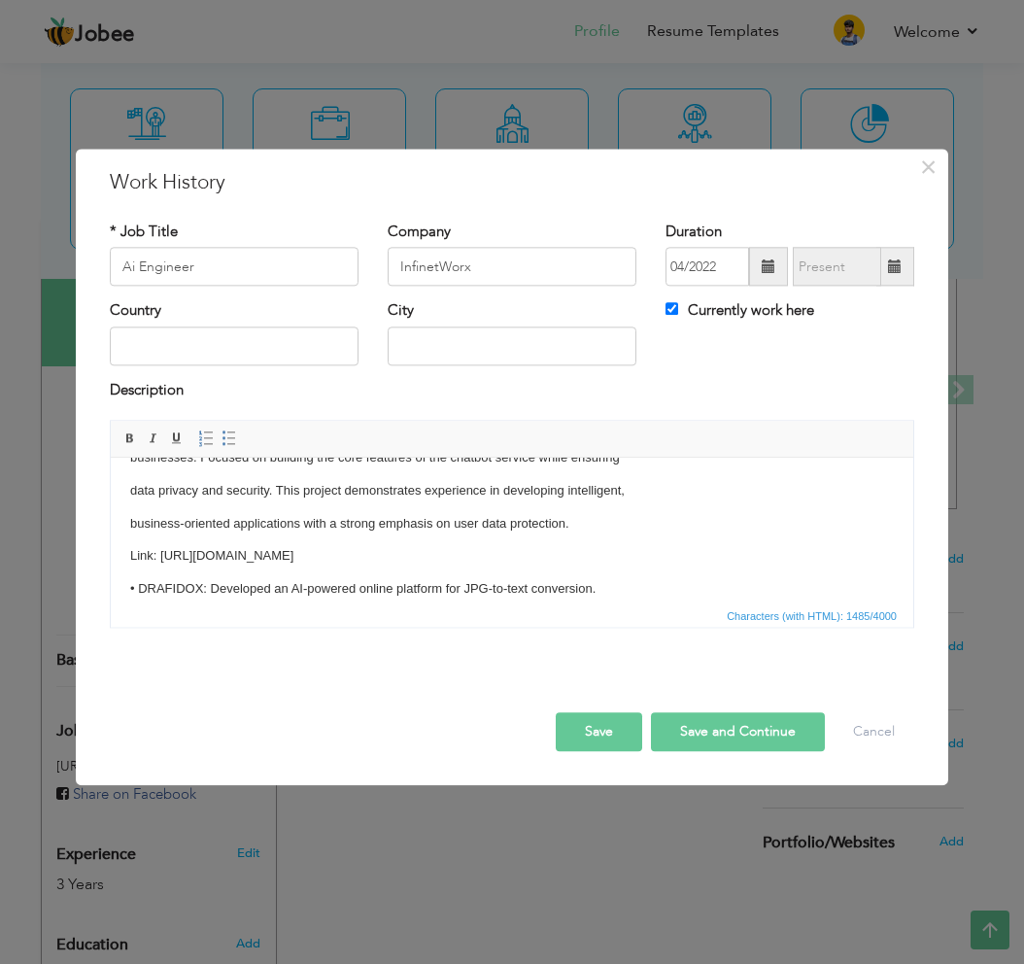
scroll to position [0, 0]
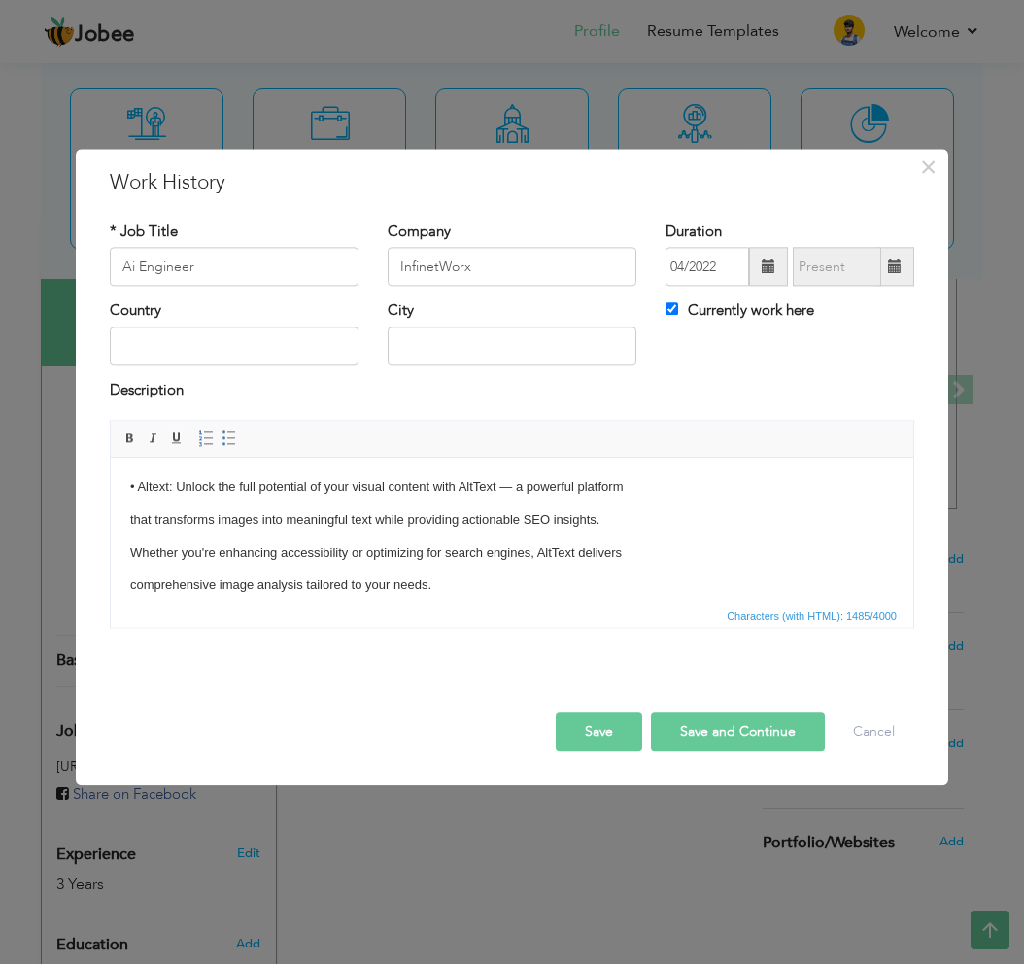
click at [305, 480] on p "• Altext: Unlock the full potential of your visual content with AltText — a pow…" at bounding box center [512, 487] width 764 height 20
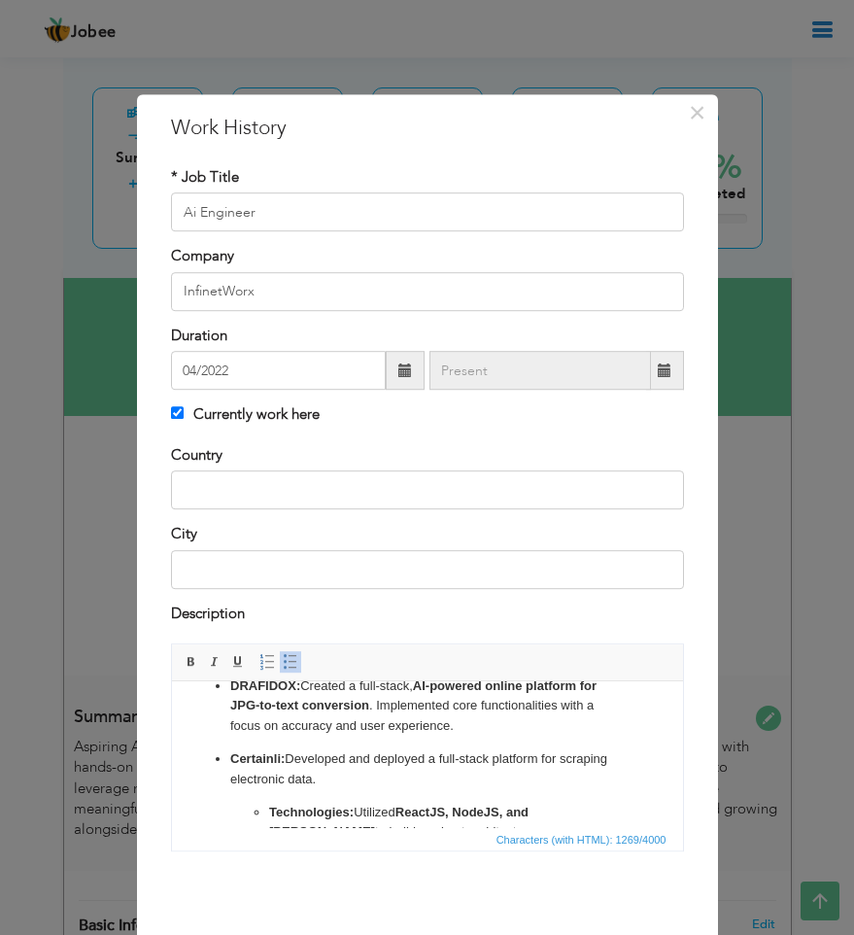
scroll to position [264, 0]
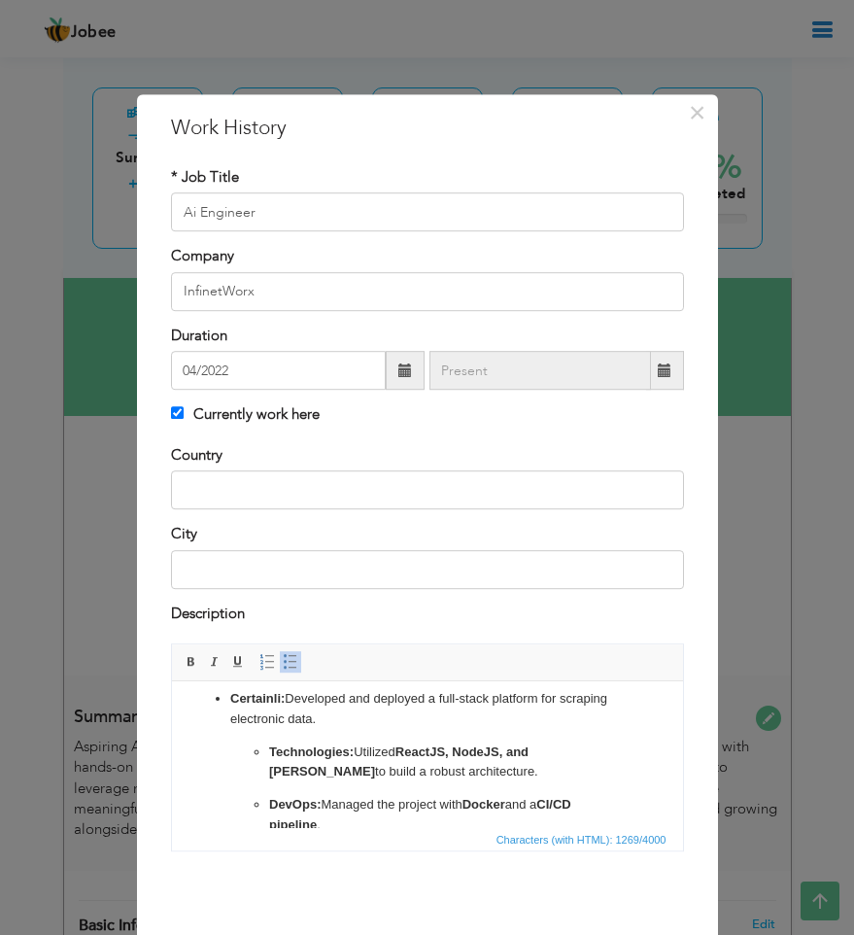
click at [297, 747] on strong "Technologies:" at bounding box center [310, 751] width 85 height 15
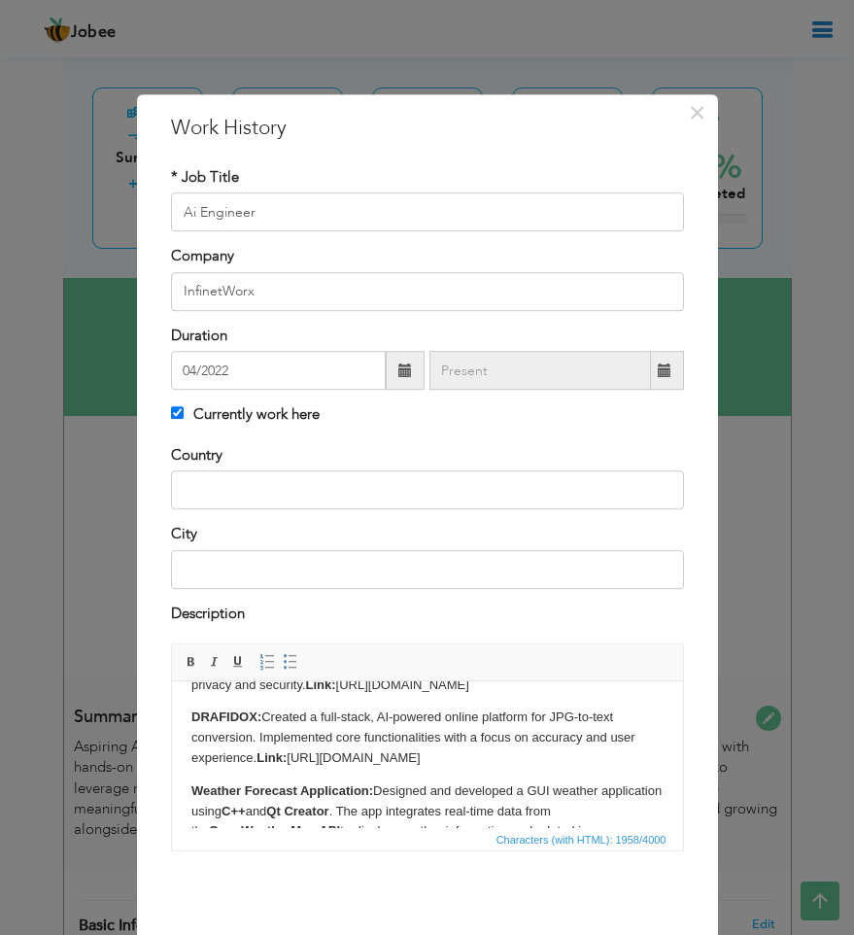
scroll to position [0, 0]
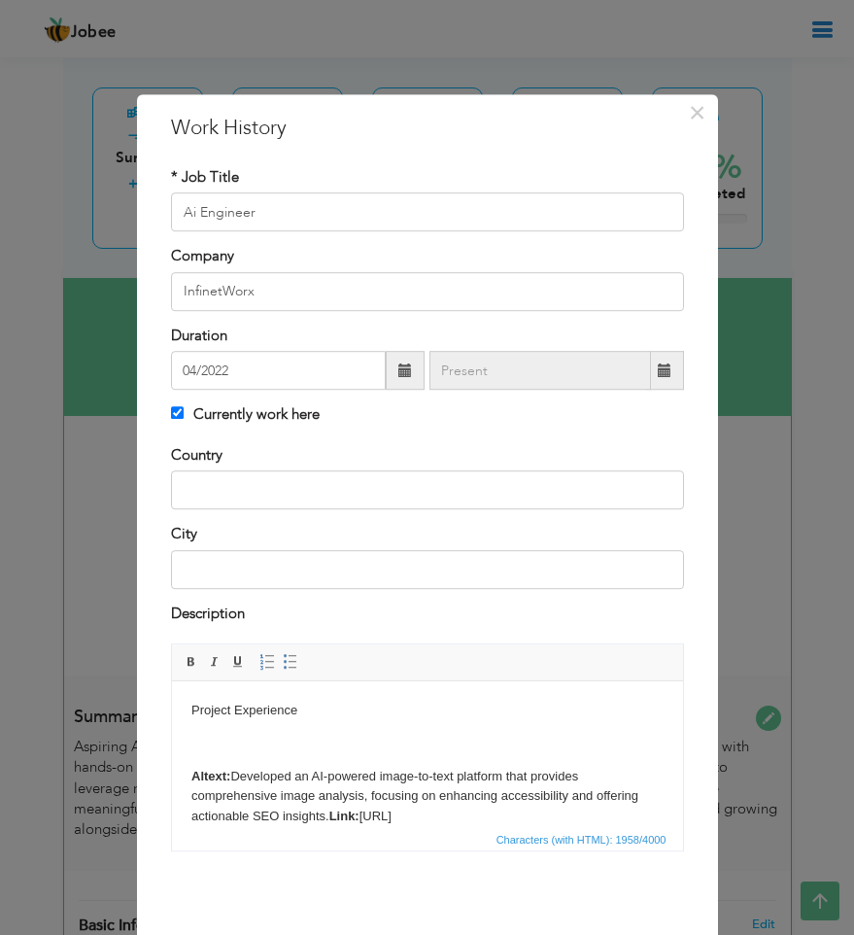
click at [274, 750] on p at bounding box center [426, 744] width 472 height 20
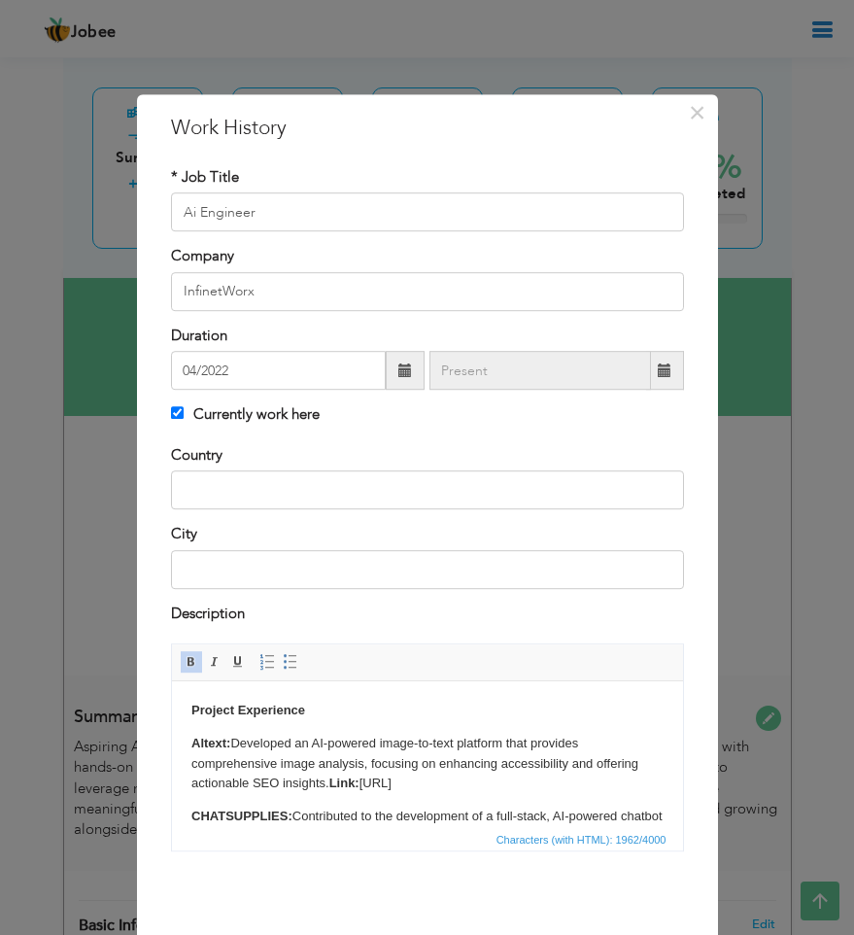
click at [332, 783] on strong "Link:" at bounding box center [343, 782] width 30 height 15
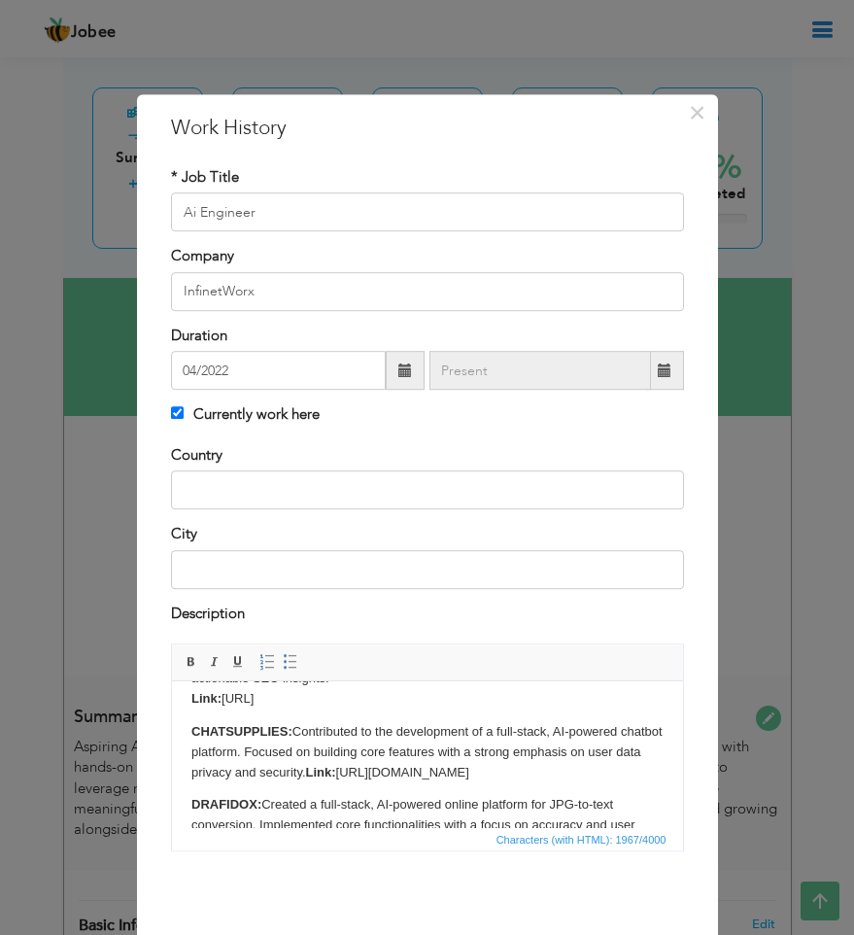
scroll to position [133, 0]
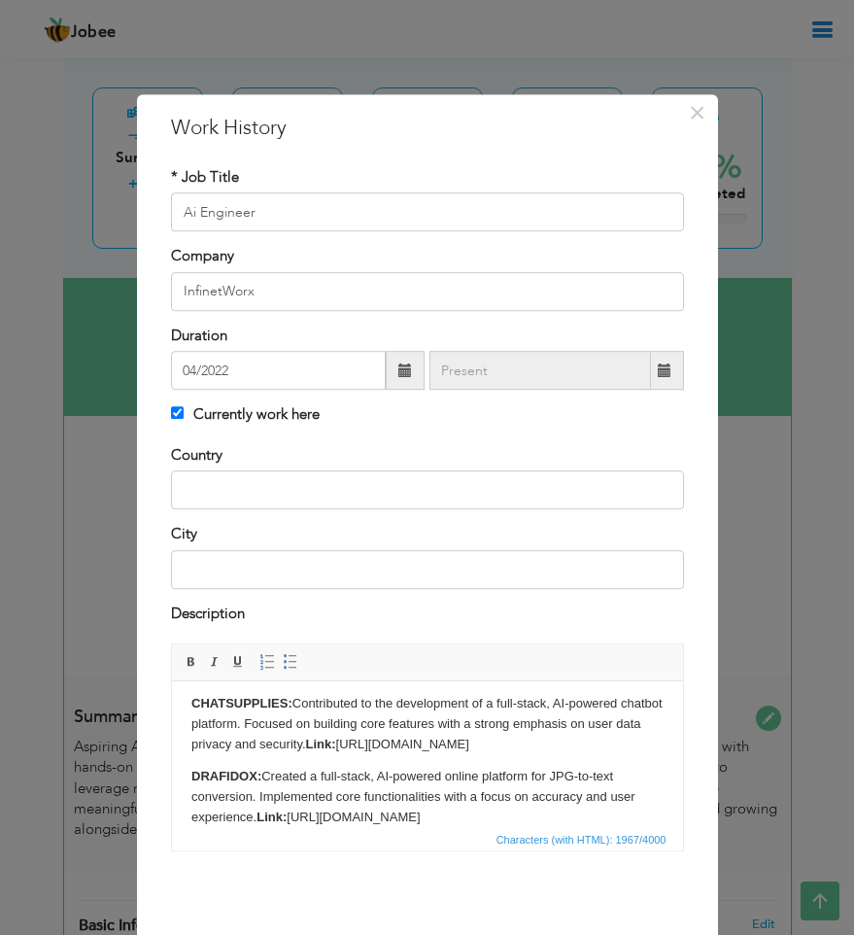
click at [335, 748] on strong "Link:" at bounding box center [320, 744] width 30 height 15
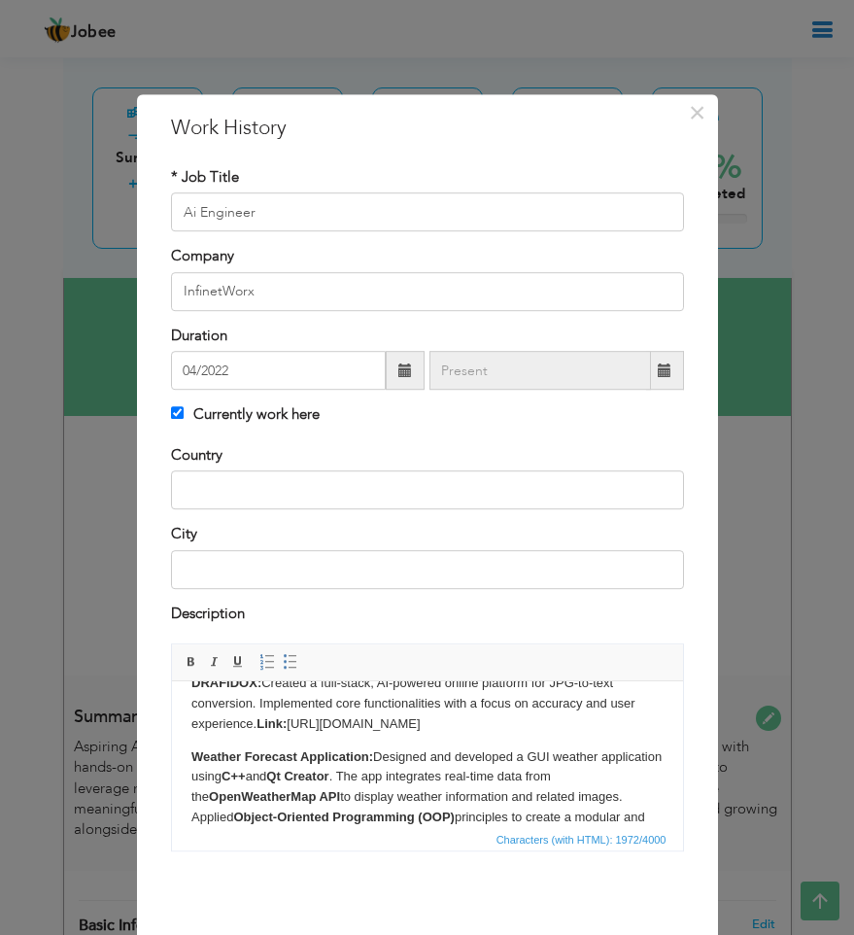
scroll to position [227, 0]
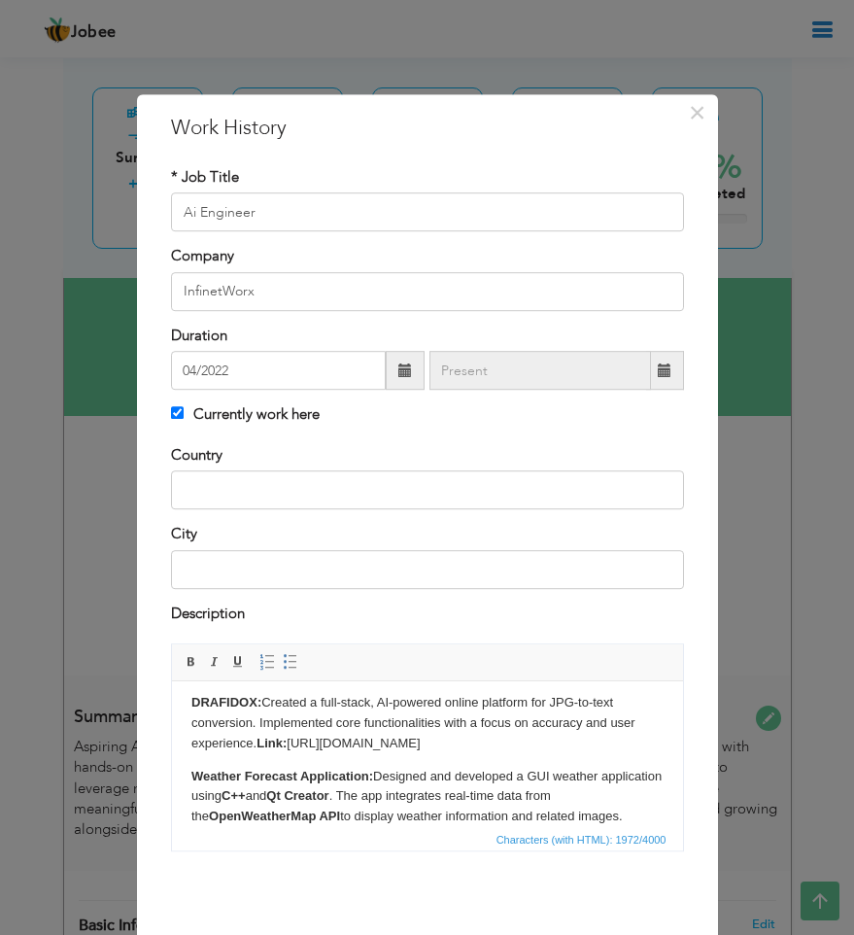
click at [260, 744] on strong "Link:" at bounding box center [271, 743] width 30 height 15
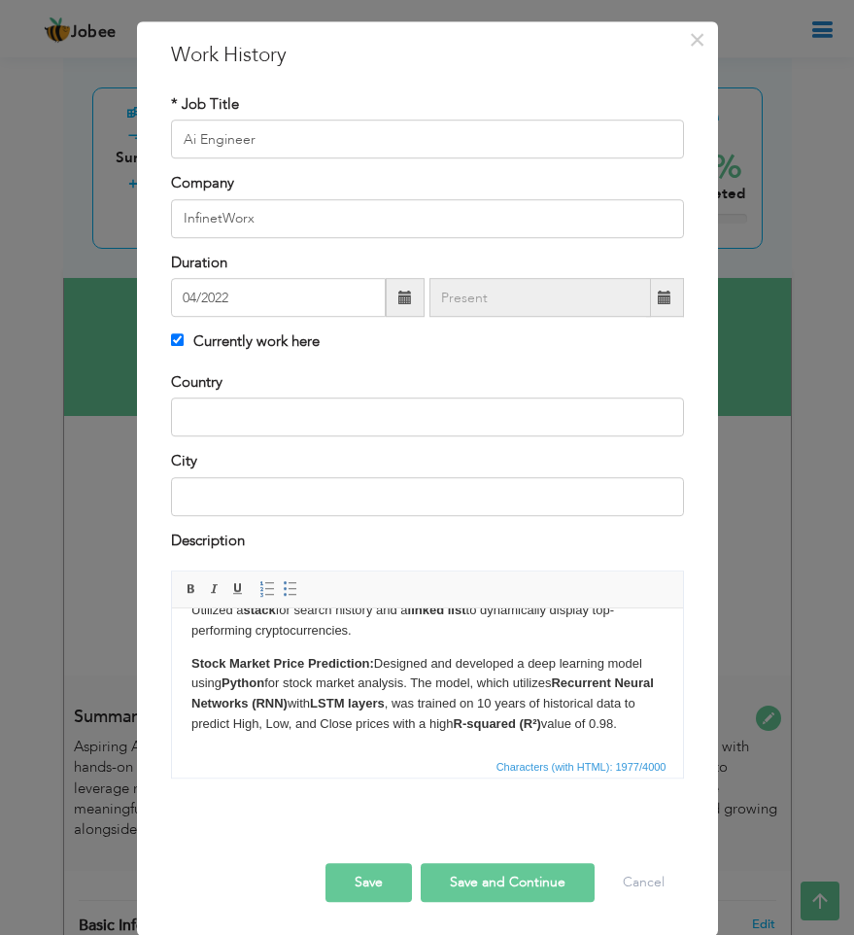
scroll to position [75, 0]
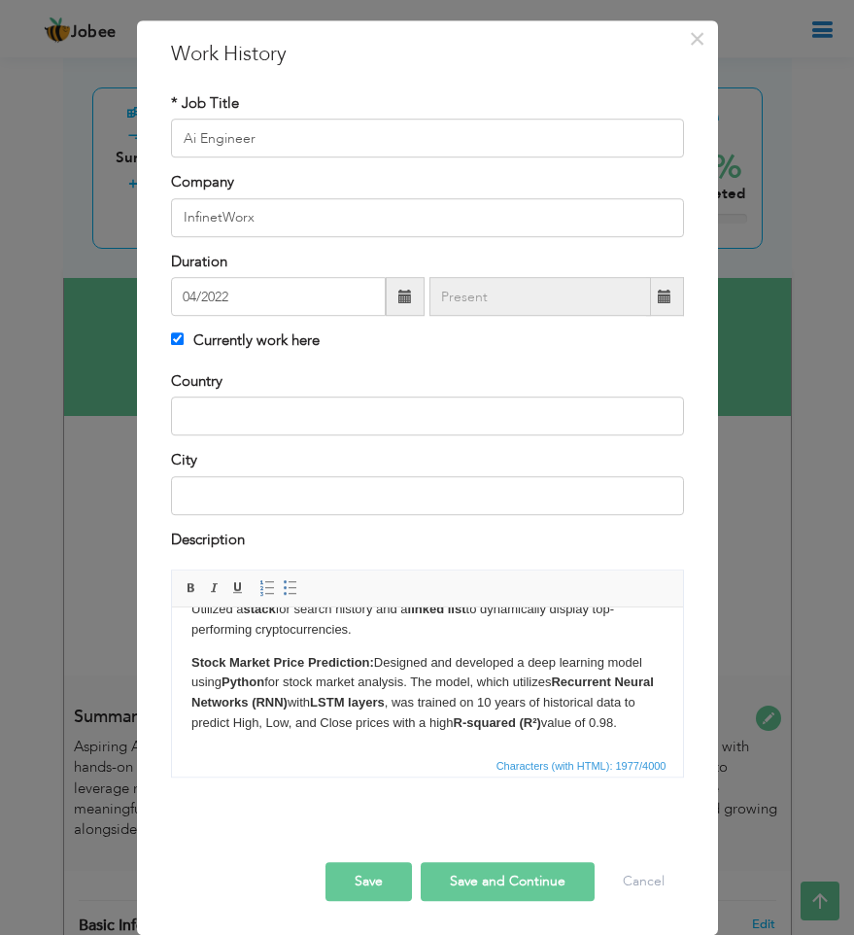
click at [384, 879] on button "Save" at bounding box center [369, 881] width 86 height 39
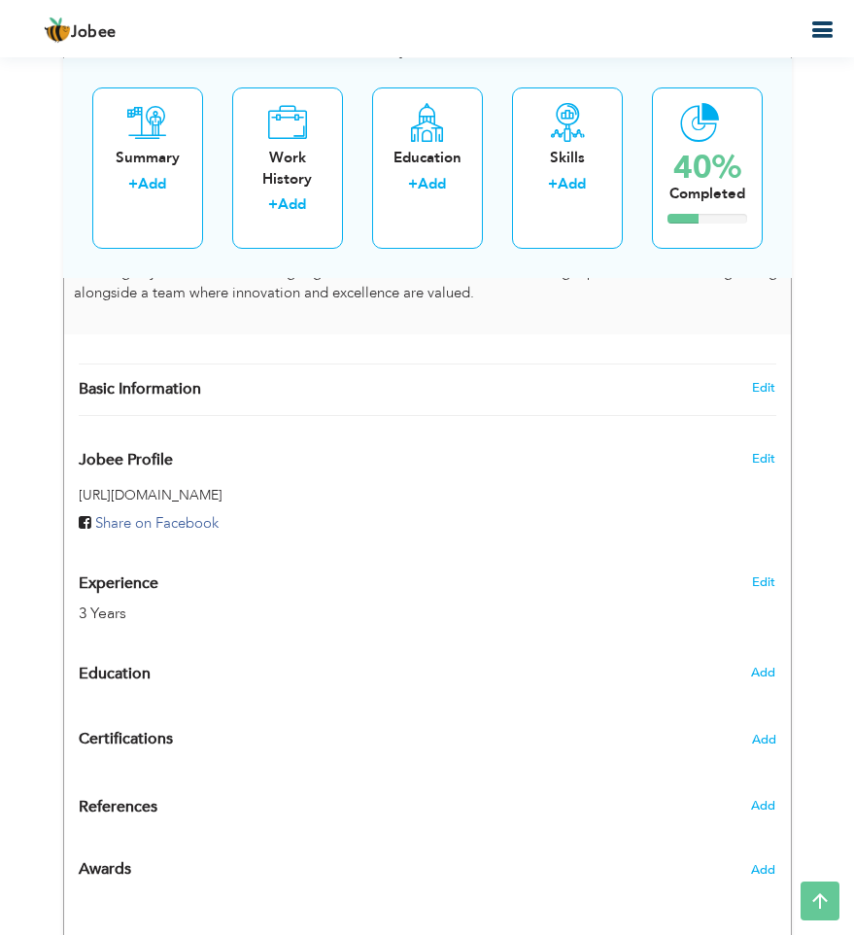
scroll to position [0, 0]
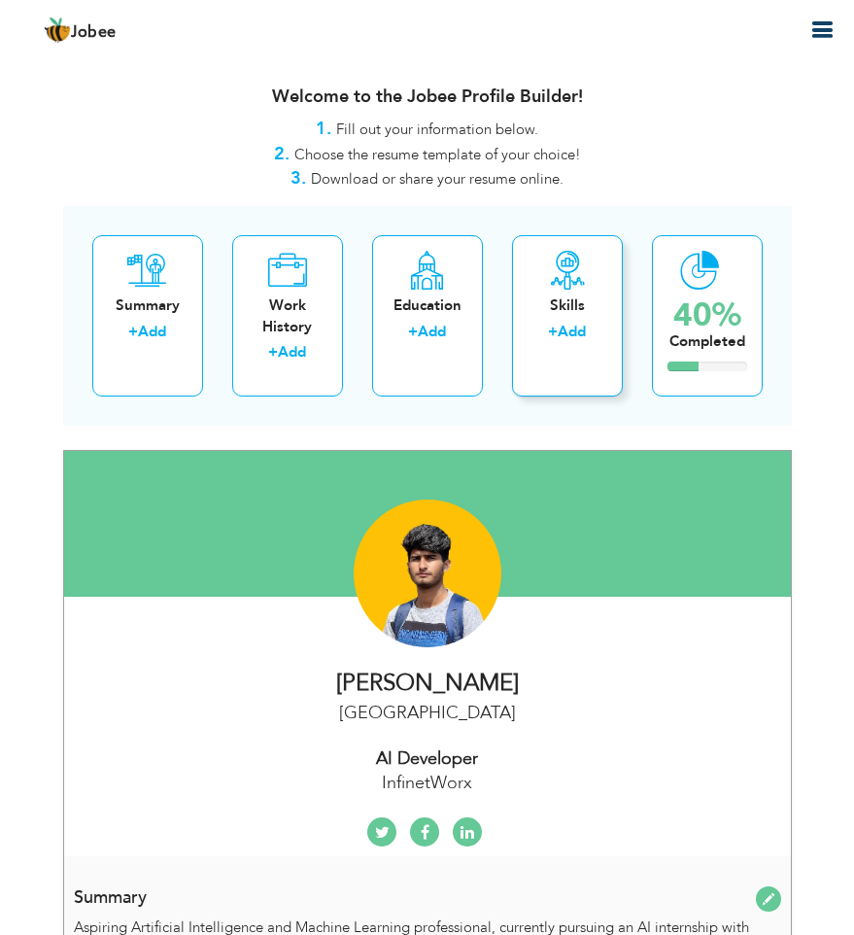
click at [553, 306] on div "Skills" at bounding box center [568, 305] width 80 height 20
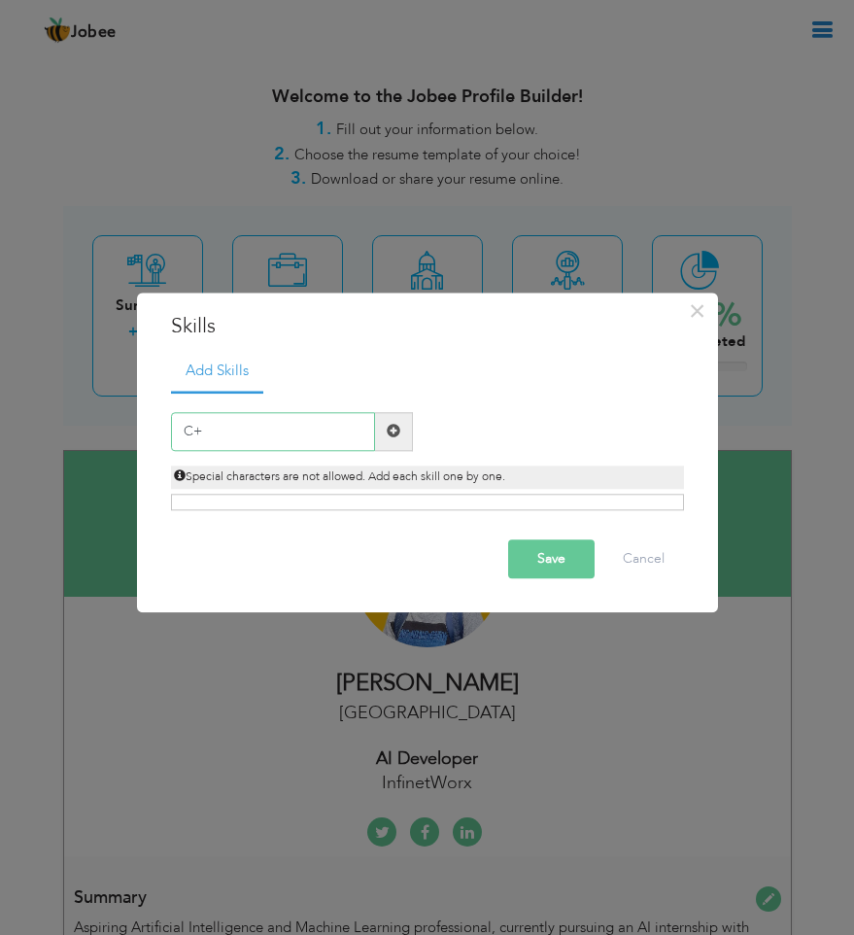
type input "C++"
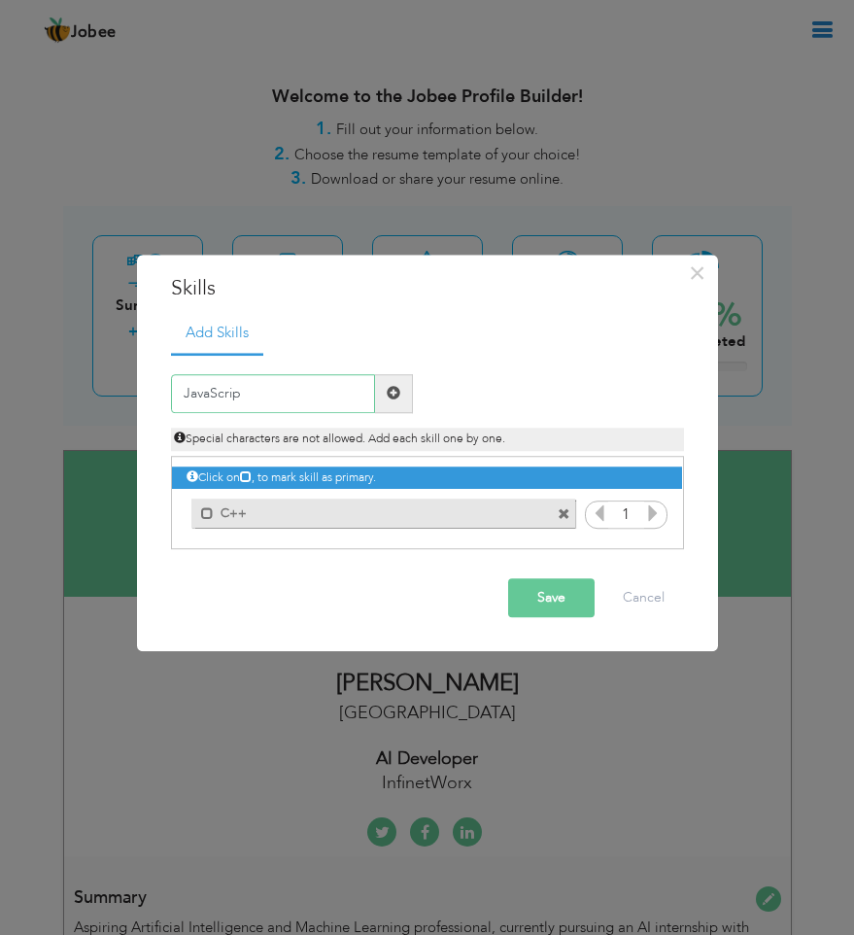
type input "JavaScript"
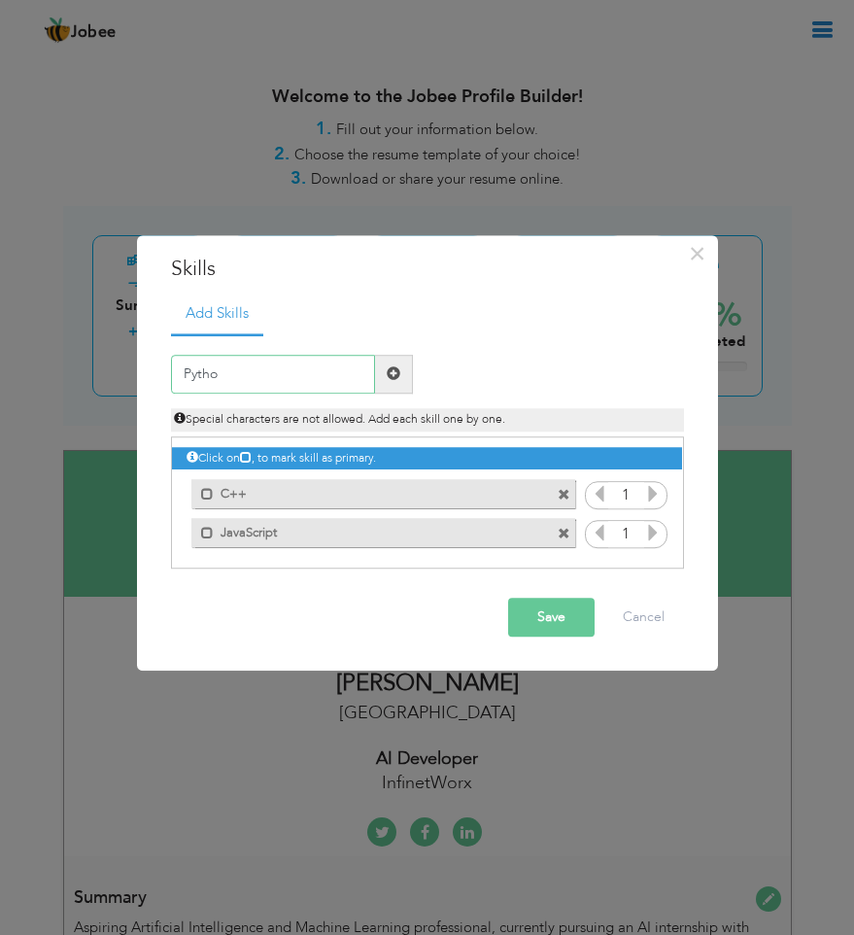
type input "Python"
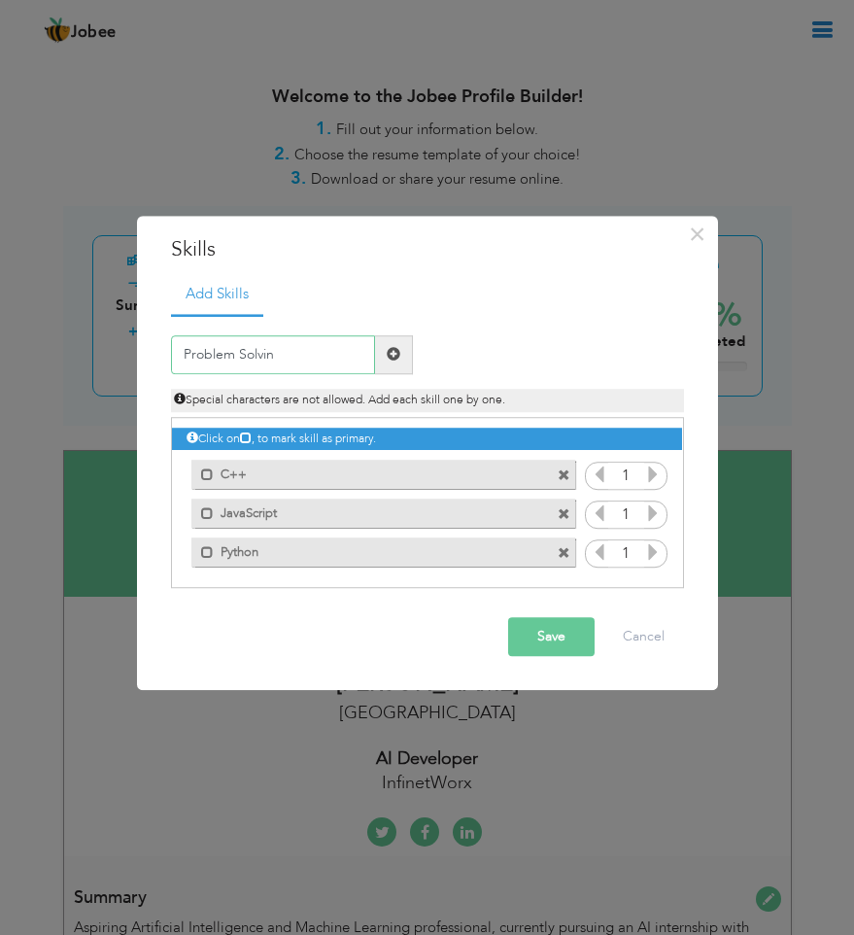
type input "Problem Solving"
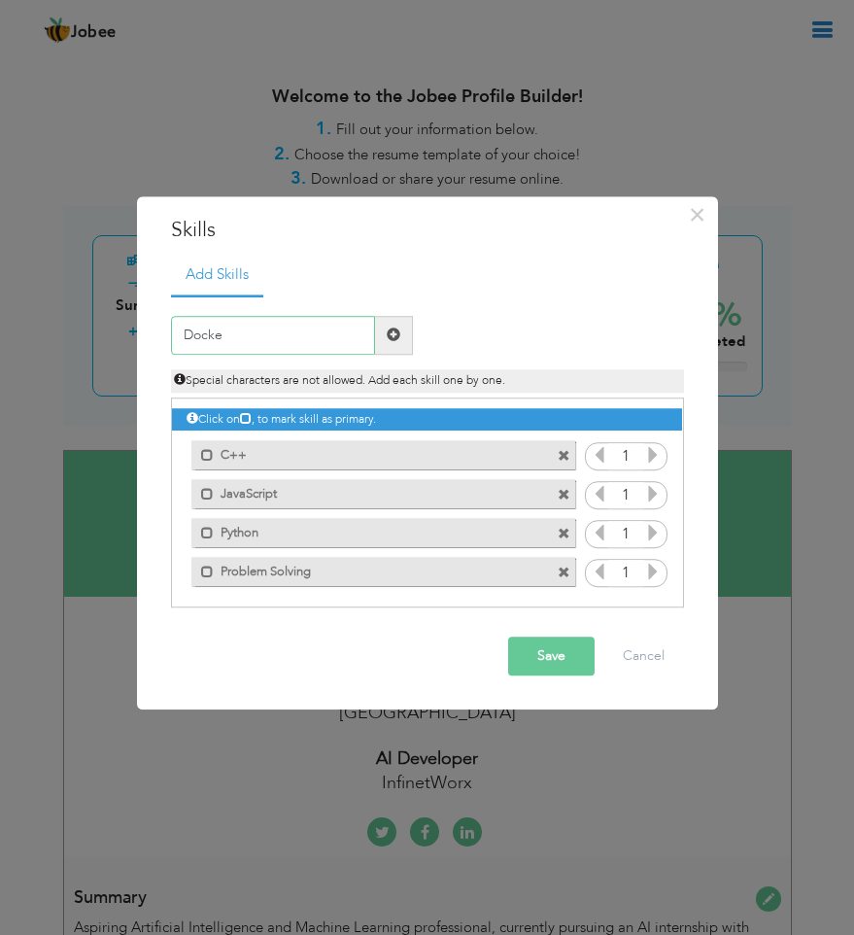
type input "Docker"
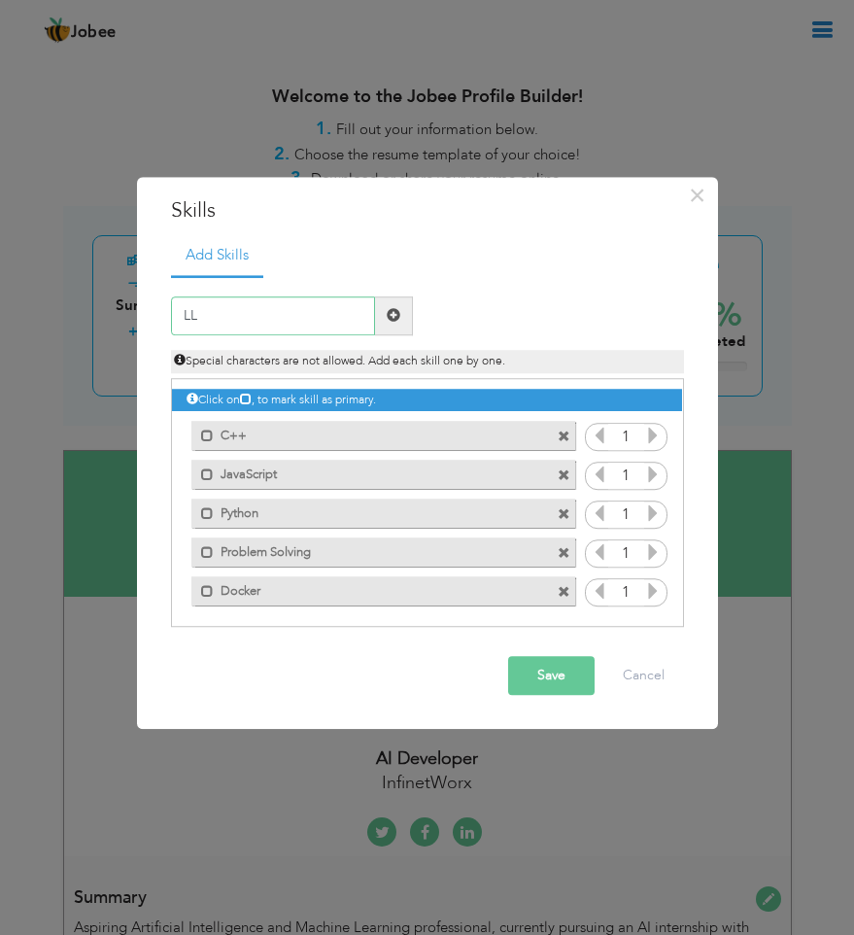
type input "LLm"
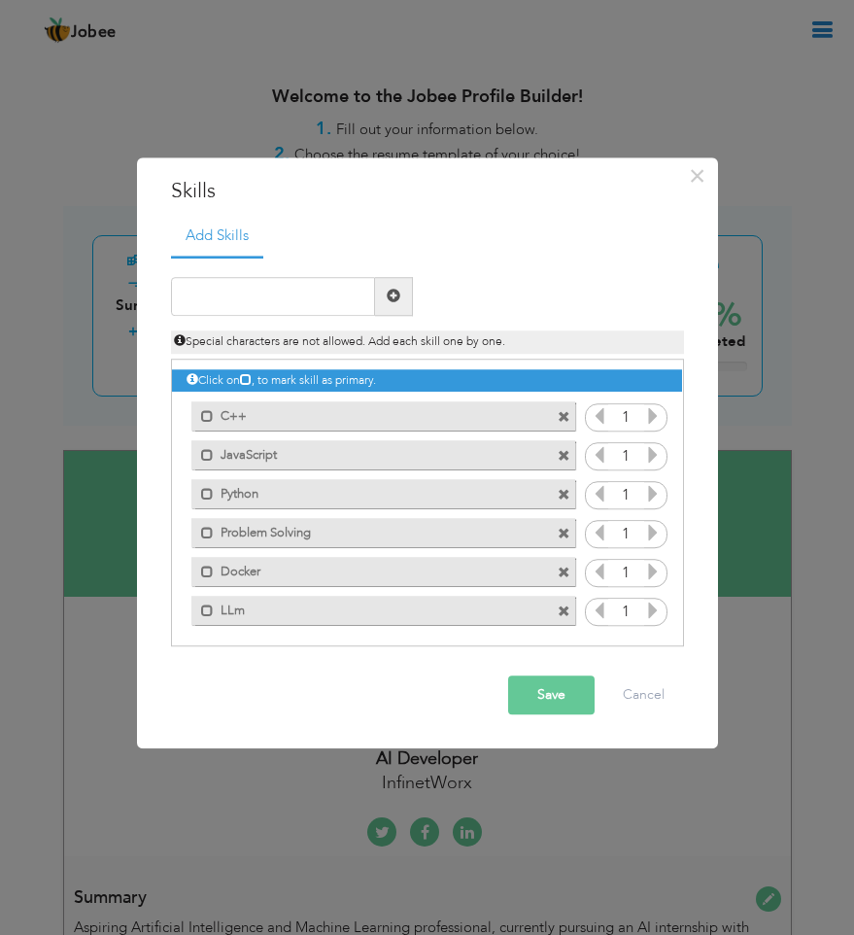
click at [565, 605] on span at bounding box center [564, 611] width 13 height 13
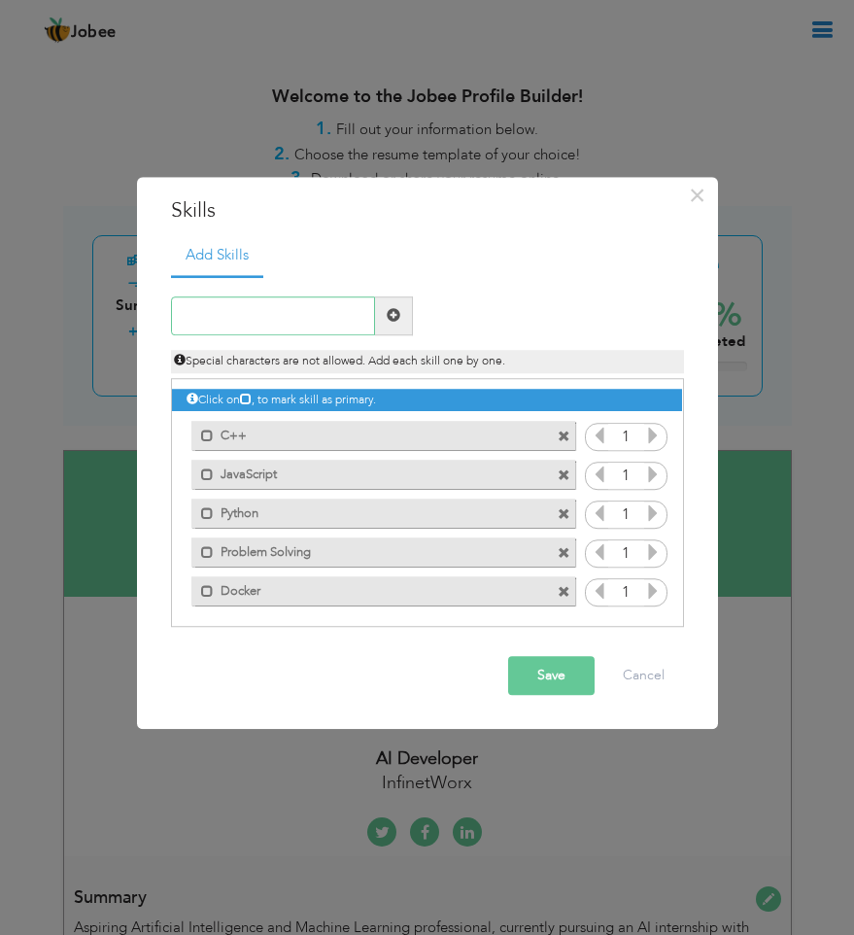
click at [306, 318] on input "text" at bounding box center [273, 315] width 204 height 39
type input "LLM"
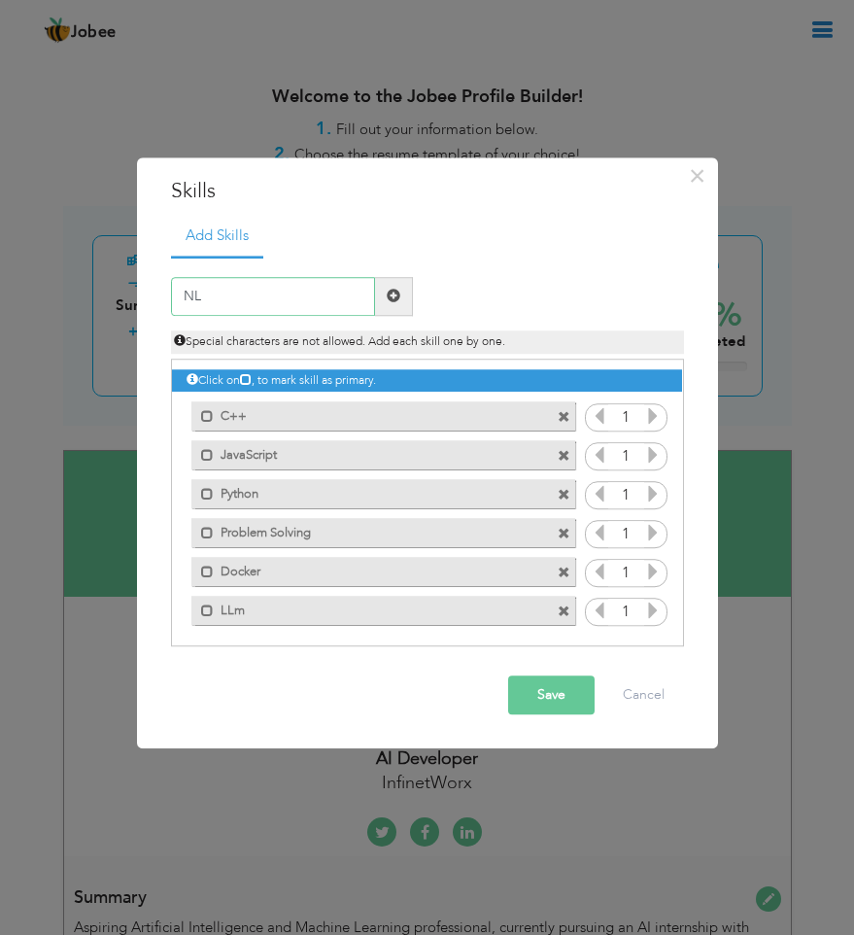
type input "NLP"
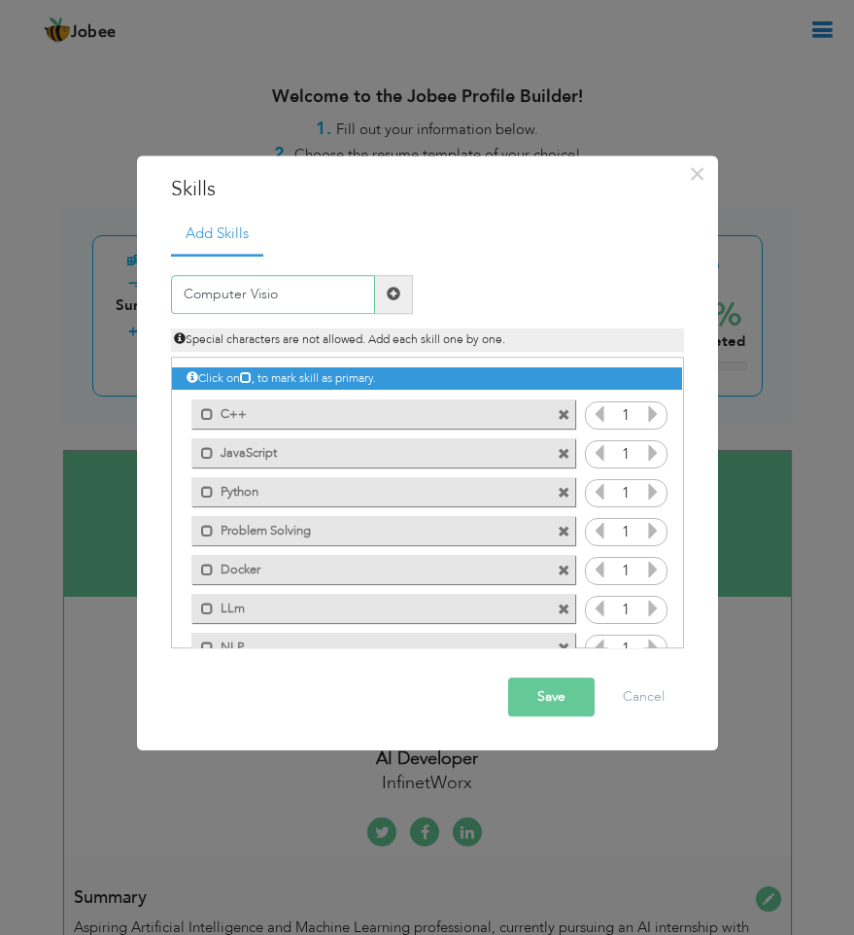
type input "Computer Vision"
type input "Ai Modeling"
click at [645, 414] on icon at bounding box center [652, 413] width 17 height 17
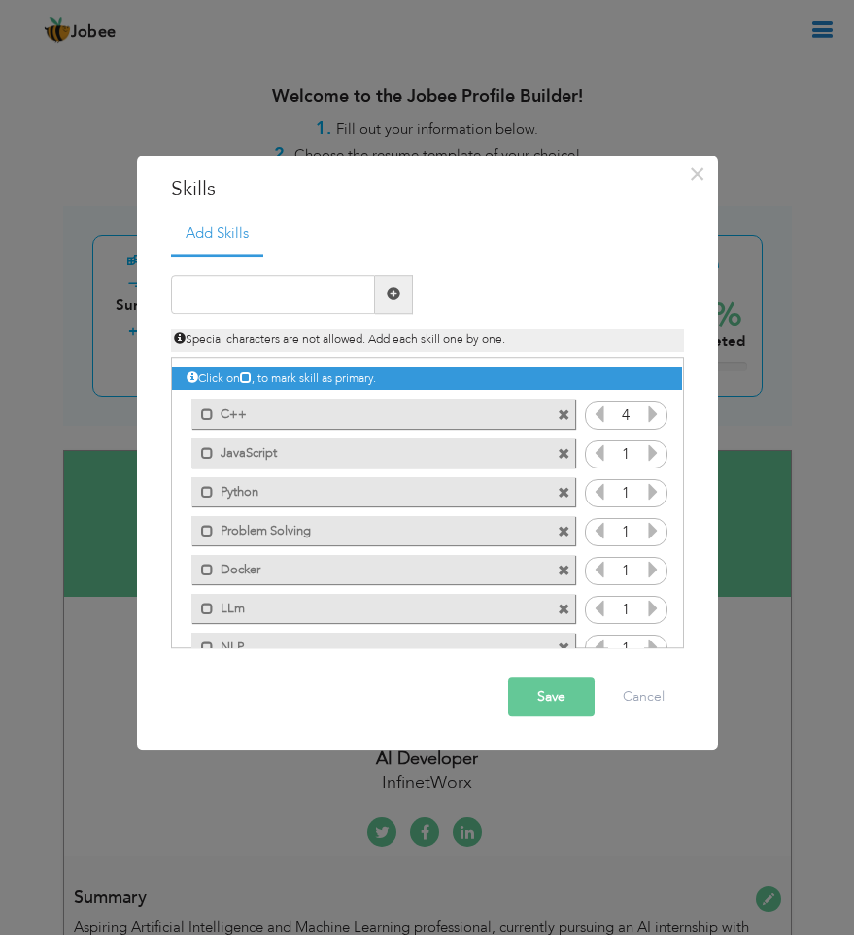
click at [645, 457] on icon at bounding box center [652, 452] width 17 height 17
click at [645, 487] on icon at bounding box center [652, 491] width 17 height 17
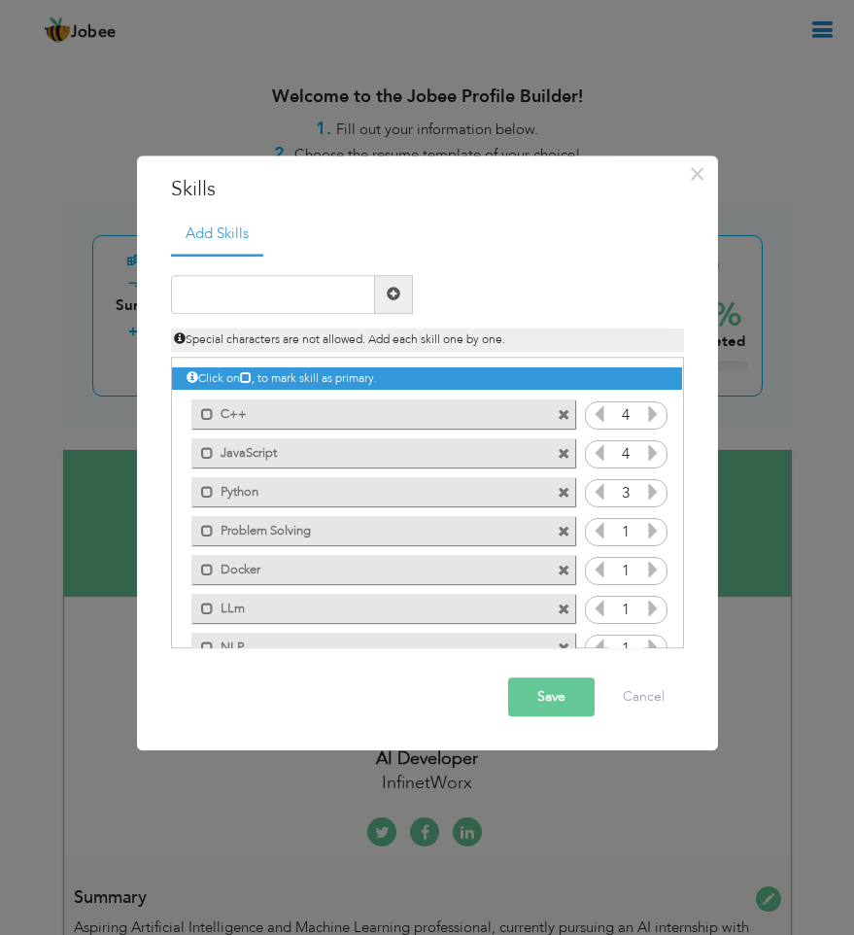
click at [645, 487] on icon at bounding box center [652, 491] width 17 height 17
click at [644, 533] on icon at bounding box center [652, 530] width 17 height 17
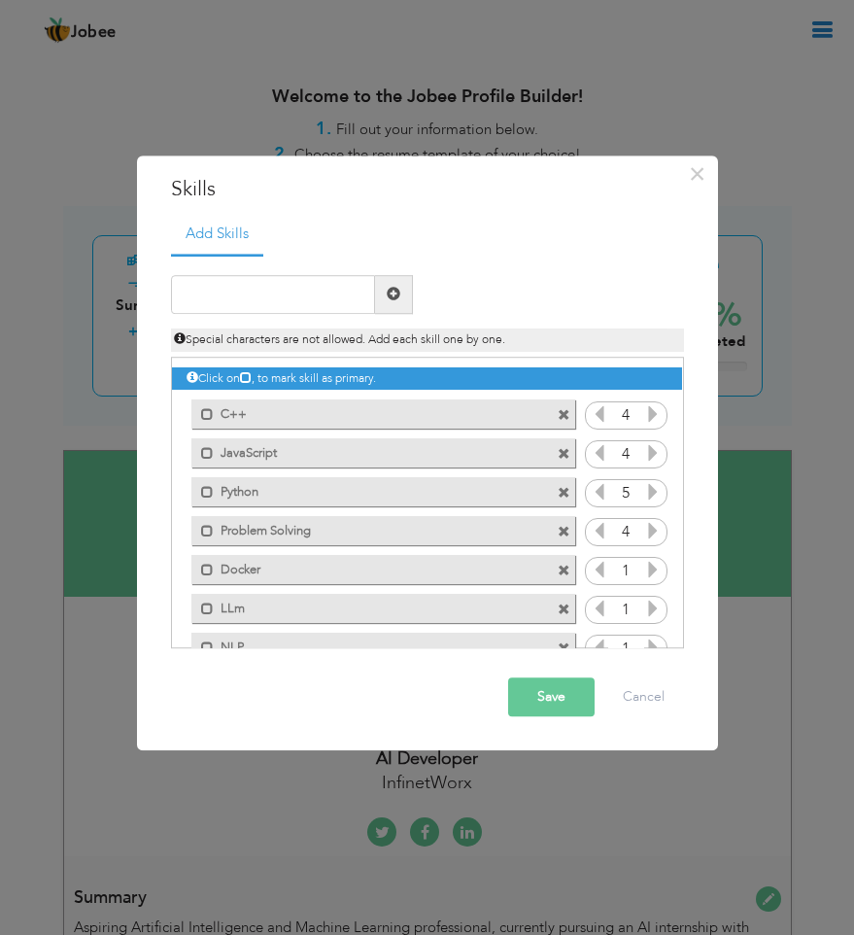
click at [649, 573] on icon at bounding box center [652, 569] width 17 height 17
click at [598, 577] on icon at bounding box center [599, 569] width 17 height 17
click at [644, 606] on icon at bounding box center [652, 608] width 17 height 17
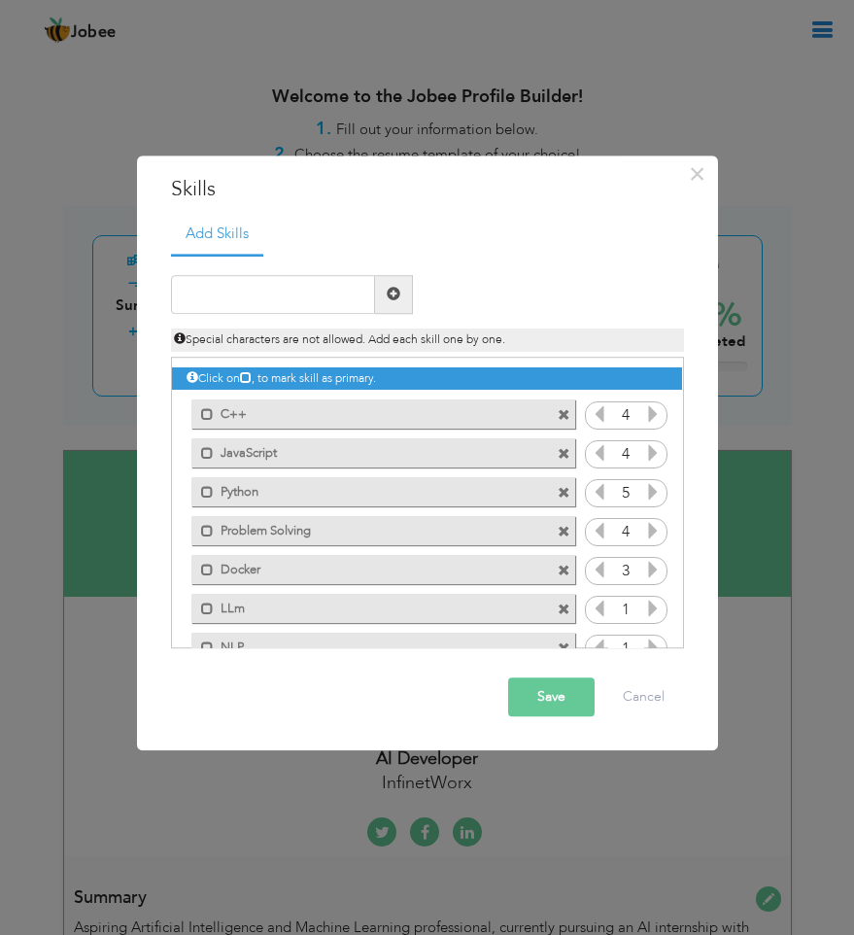
click at [644, 606] on icon at bounding box center [652, 608] width 17 height 17
click at [558, 606] on span at bounding box center [564, 609] width 13 height 13
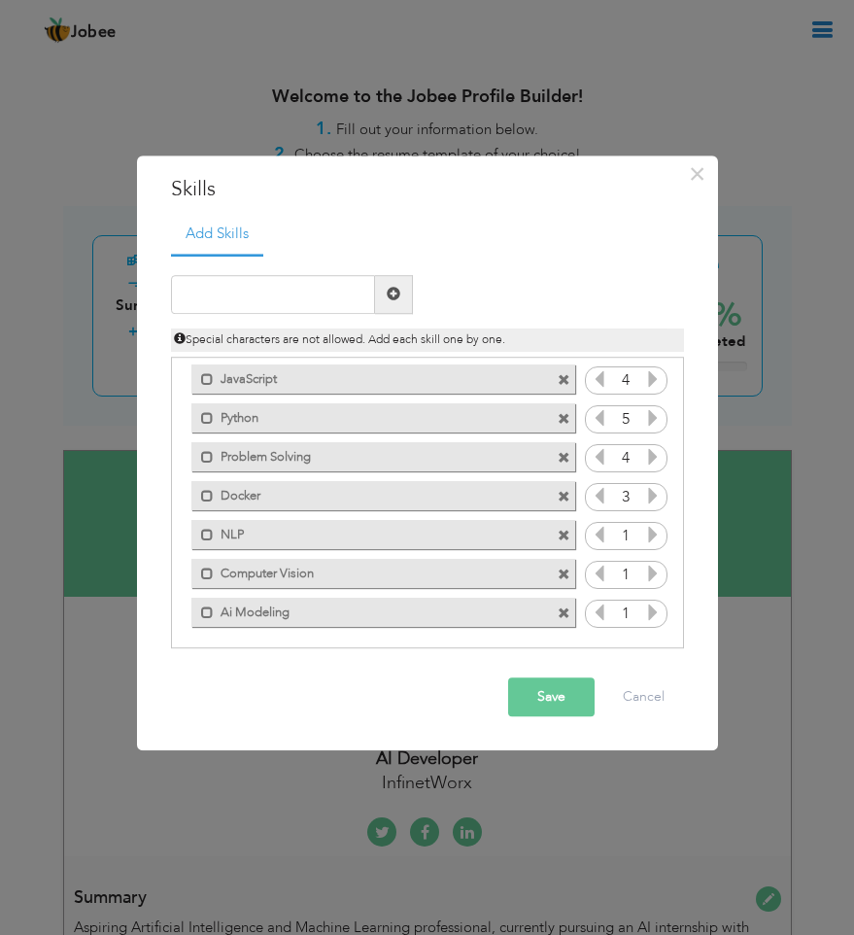
click at [646, 533] on icon at bounding box center [652, 534] width 17 height 17
click at [651, 574] on icon at bounding box center [652, 573] width 17 height 17
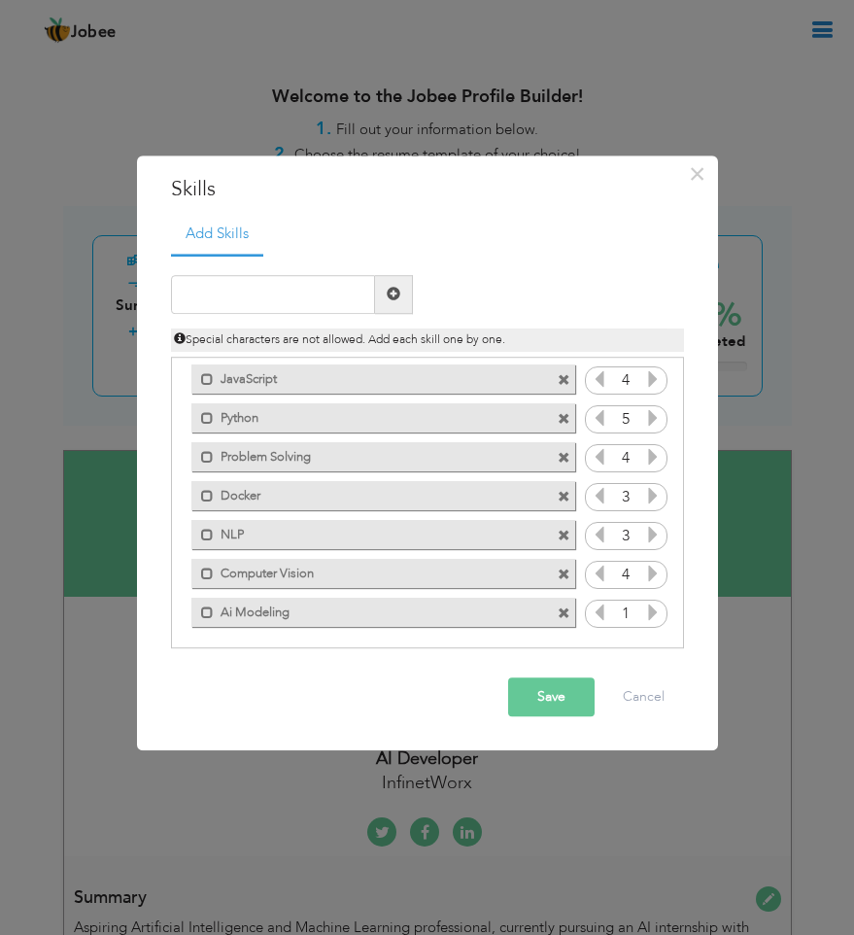
click at [601, 577] on icon at bounding box center [599, 573] width 17 height 17
click at [644, 606] on icon at bounding box center [652, 611] width 17 height 17
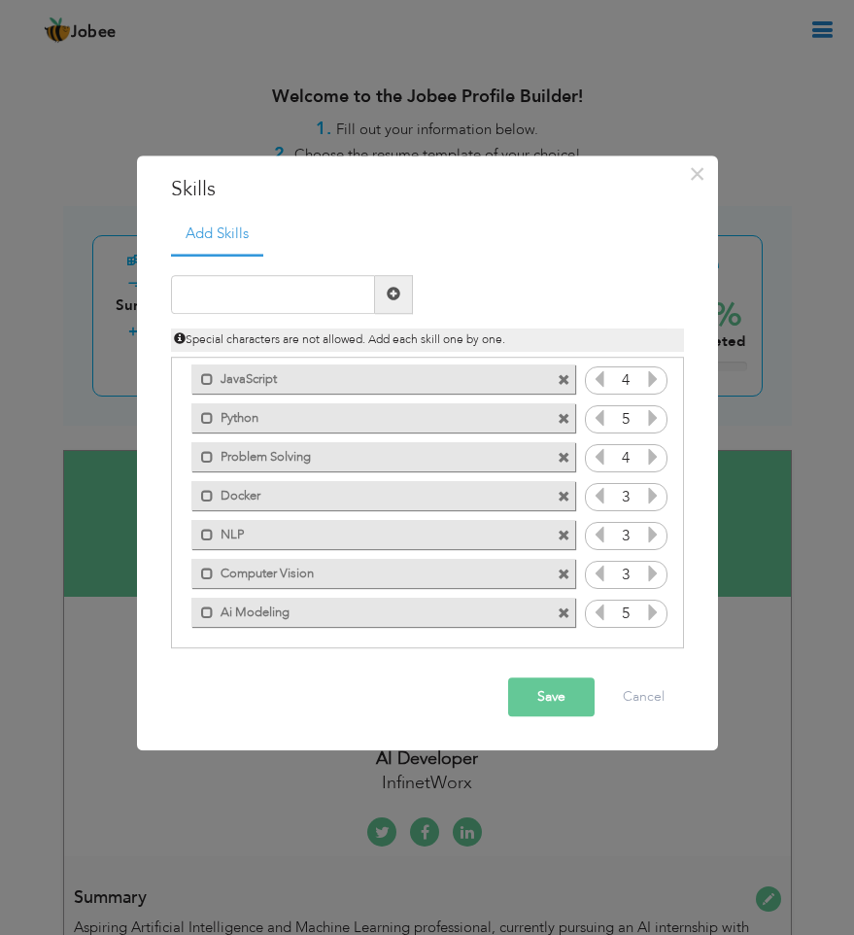
click at [591, 604] on icon at bounding box center [599, 611] width 17 height 17
click at [644, 526] on icon at bounding box center [652, 534] width 17 height 17
click at [354, 303] on input "text" at bounding box center [273, 294] width 204 height 39
type input "LLM"
click at [394, 300] on span at bounding box center [394, 295] width 14 height 14
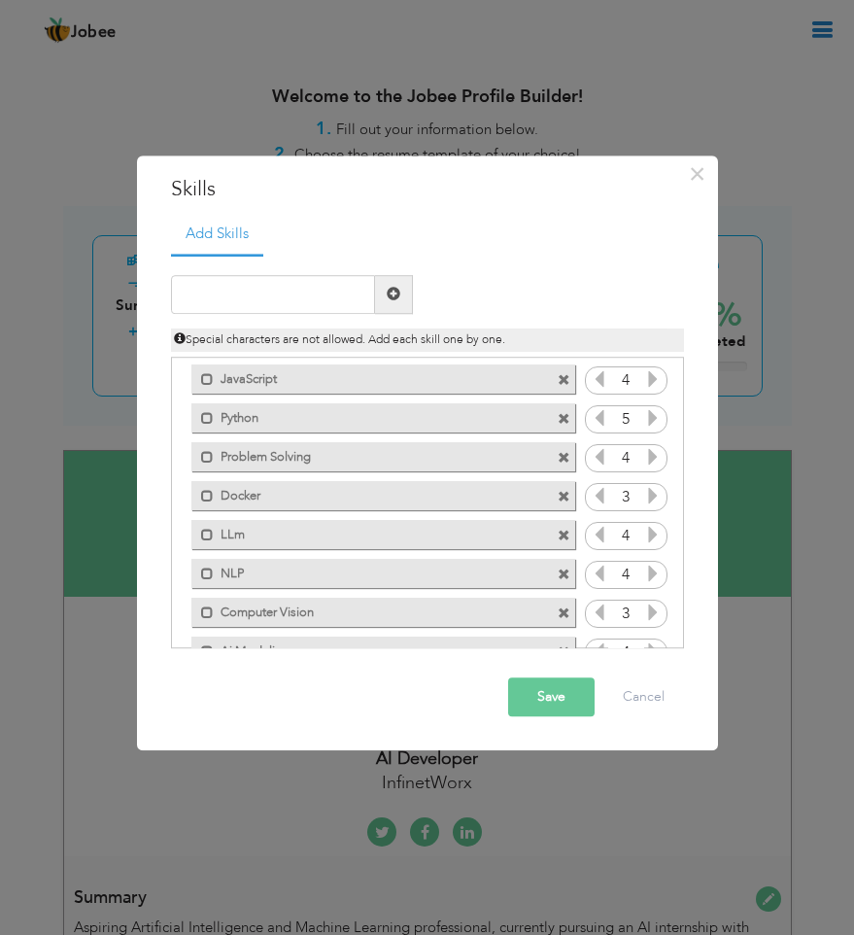
click at [457, 533] on label "LLm" at bounding box center [354, 532] width 280 height 24
click at [558, 533] on span at bounding box center [564, 536] width 13 height 13
click at [350, 307] on input "text" at bounding box center [273, 294] width 204 height 39
type input "LLM"
click at [385, 290] on span at bounding box center [394, 294] width 38 height 39
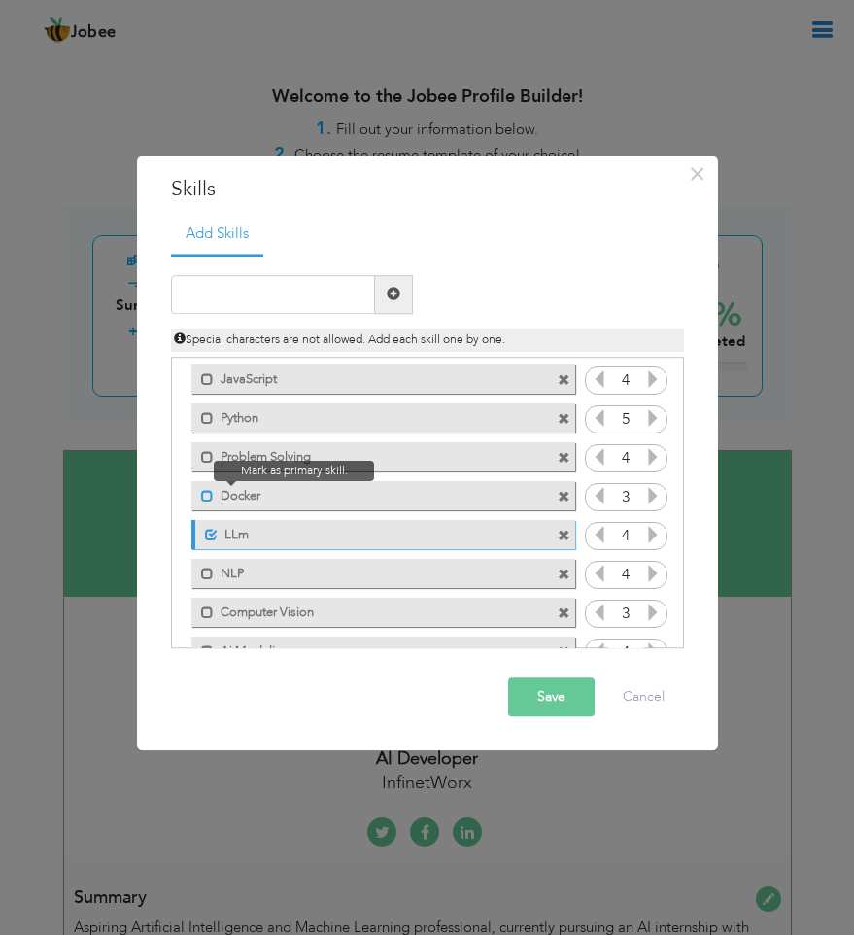
click at [203, 492] on span at bounding box center [207, 496] width 13 height 13
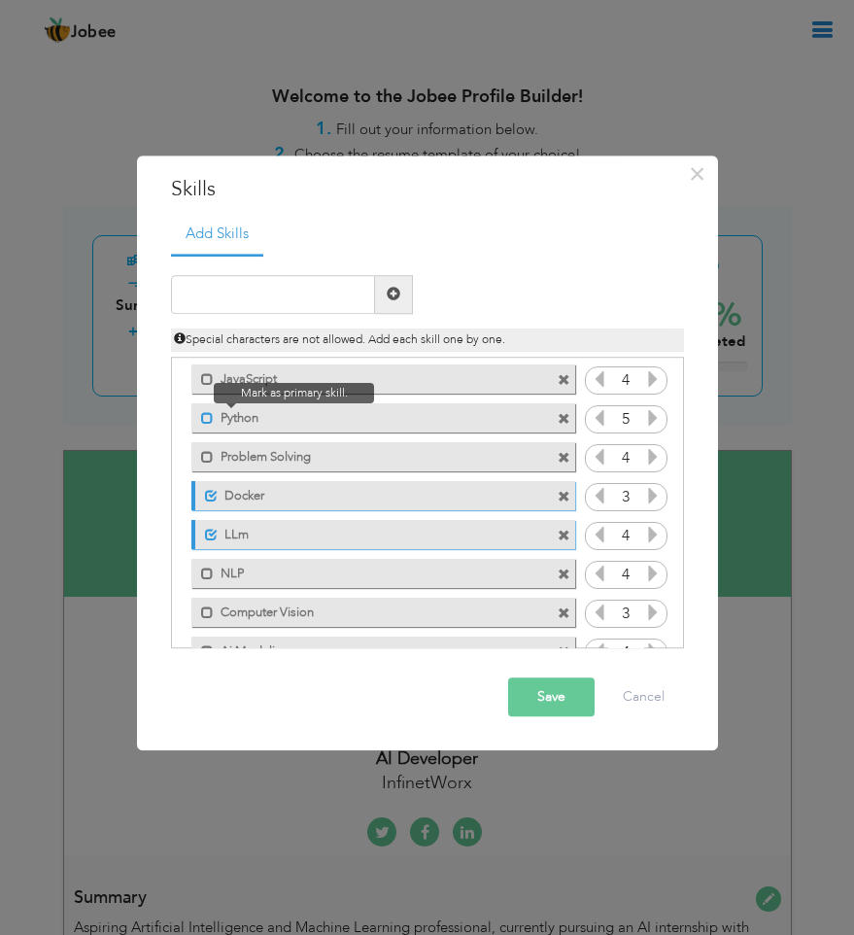
click at [204, 418] on span at bounding box center [207, 418] width 13 height 13
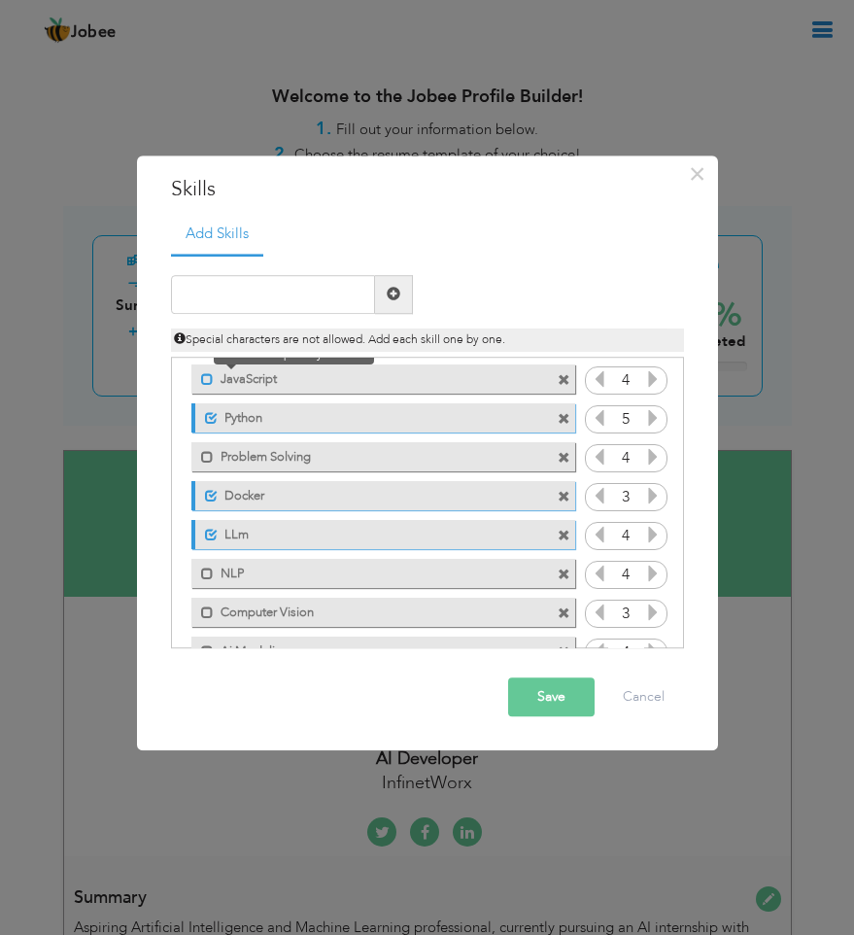
click at [206, 376] on span at bounding box center [207, 379] width 13 height 13
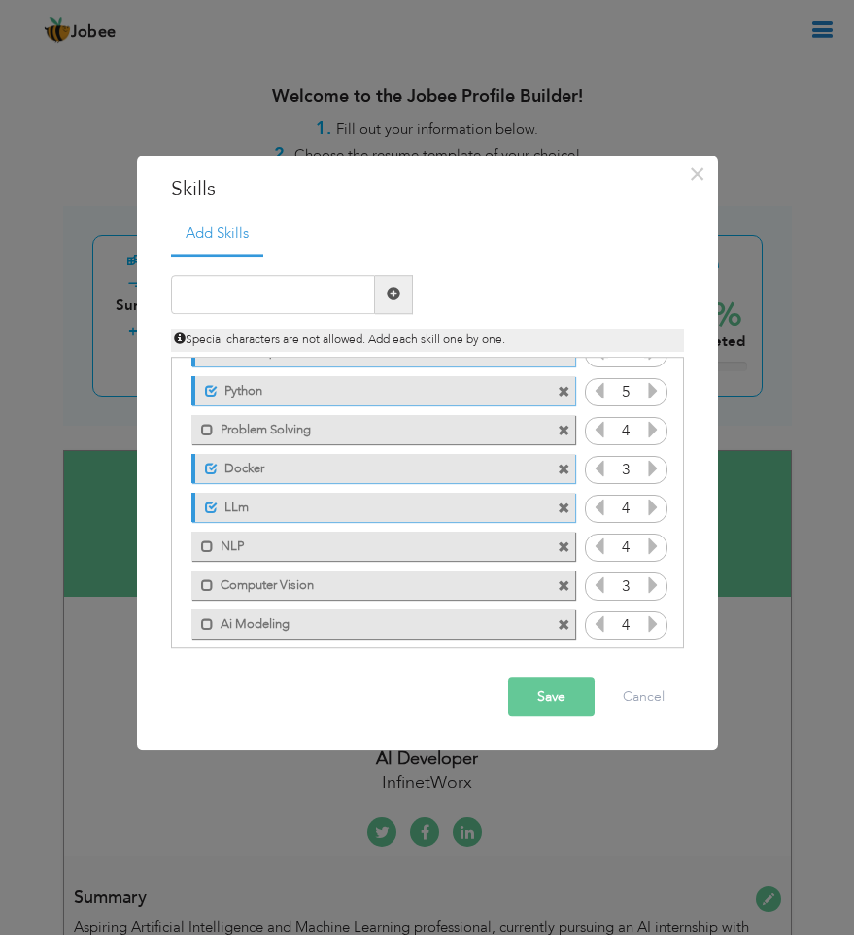
scroll to position [113, 0]
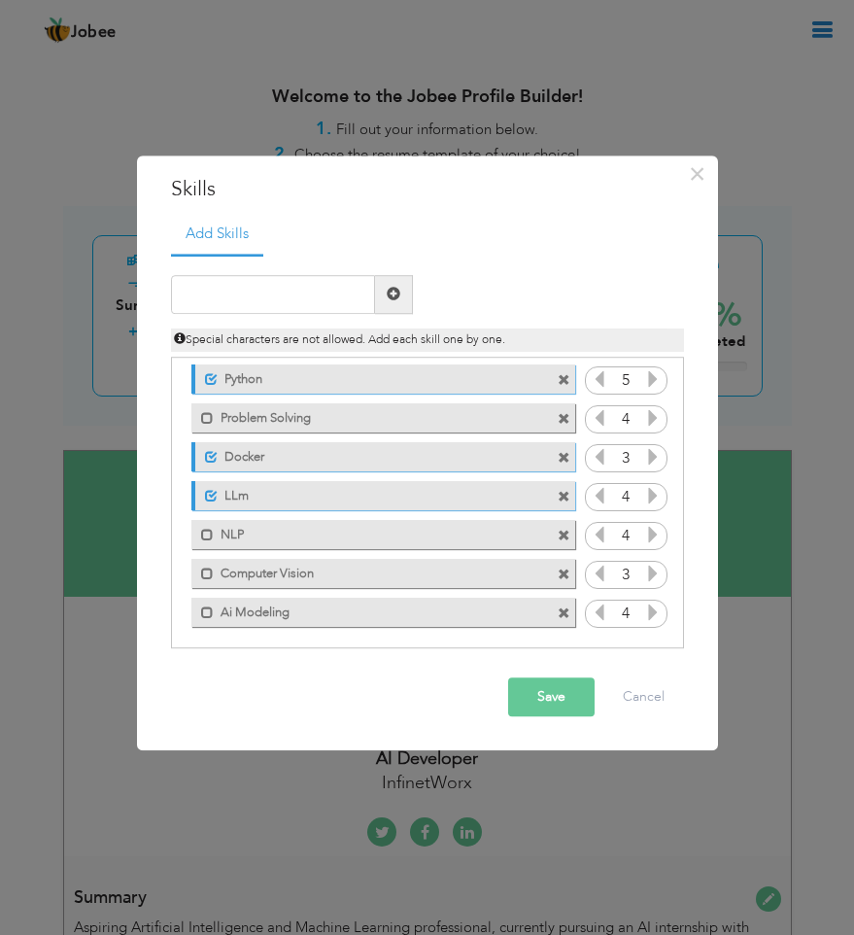
click at [205, 542] on div "Mark as primary skill. NLP" at bounding box center [383, 534] width 384 height 29
click at [204, 533] on span at bounding box center [207, 535] width 13 height 13
click at [205, 568] on span at bounding box center [207, 573] width 13 height 13
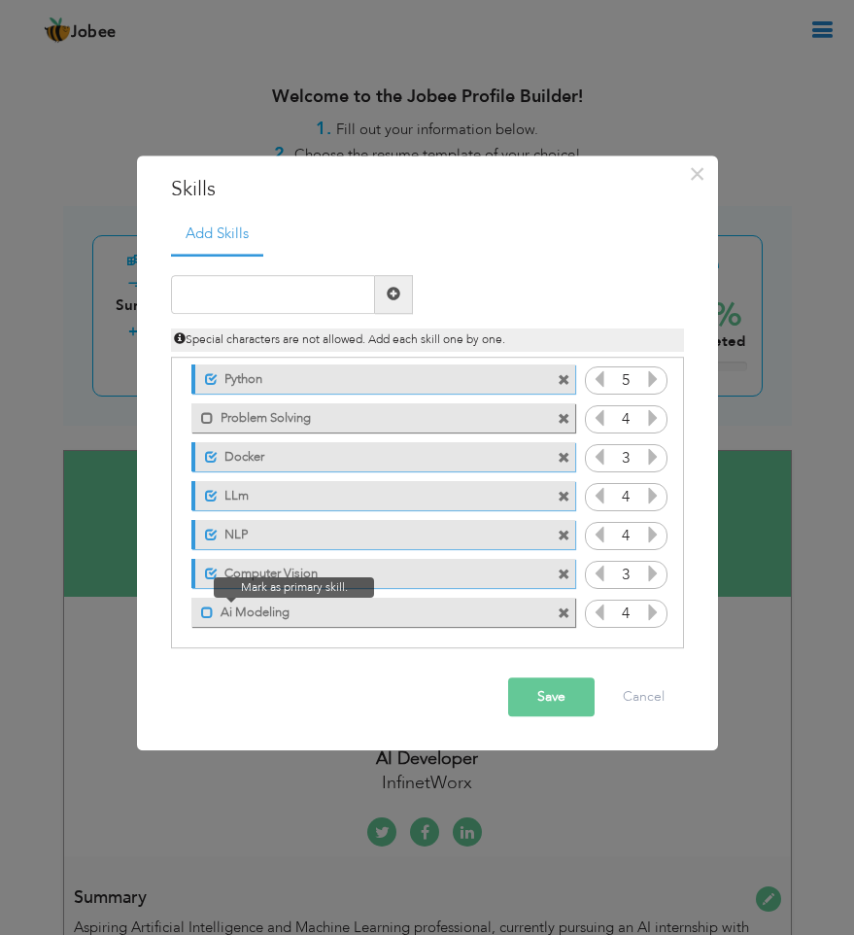
click at [205, 610] on span at bounding box center [207, 612] width 13 height 13
click at [567, 688] on button "Save" at bounding box center [551, 696] width 86 height 39
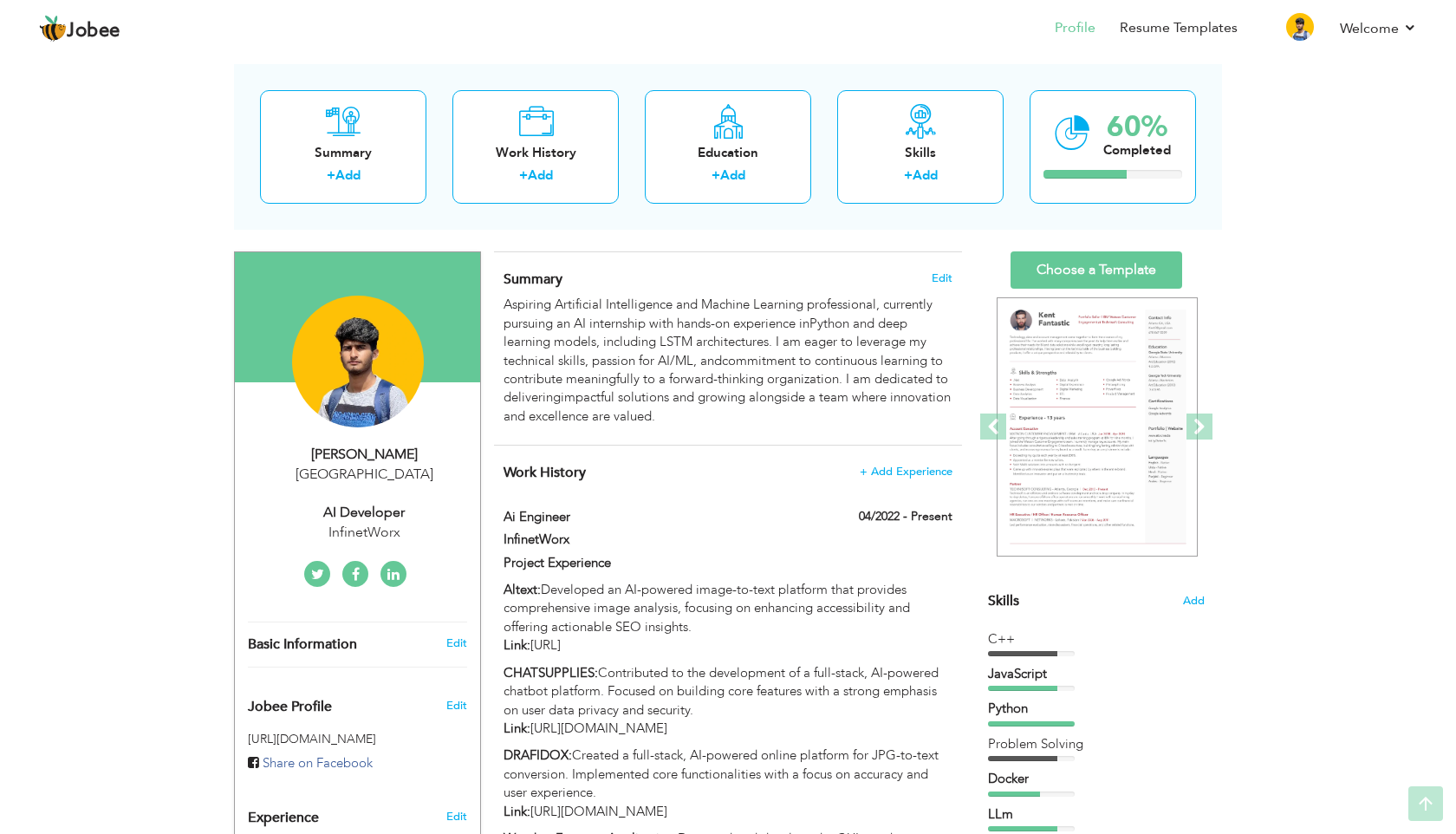
scroll to position [70, 0]
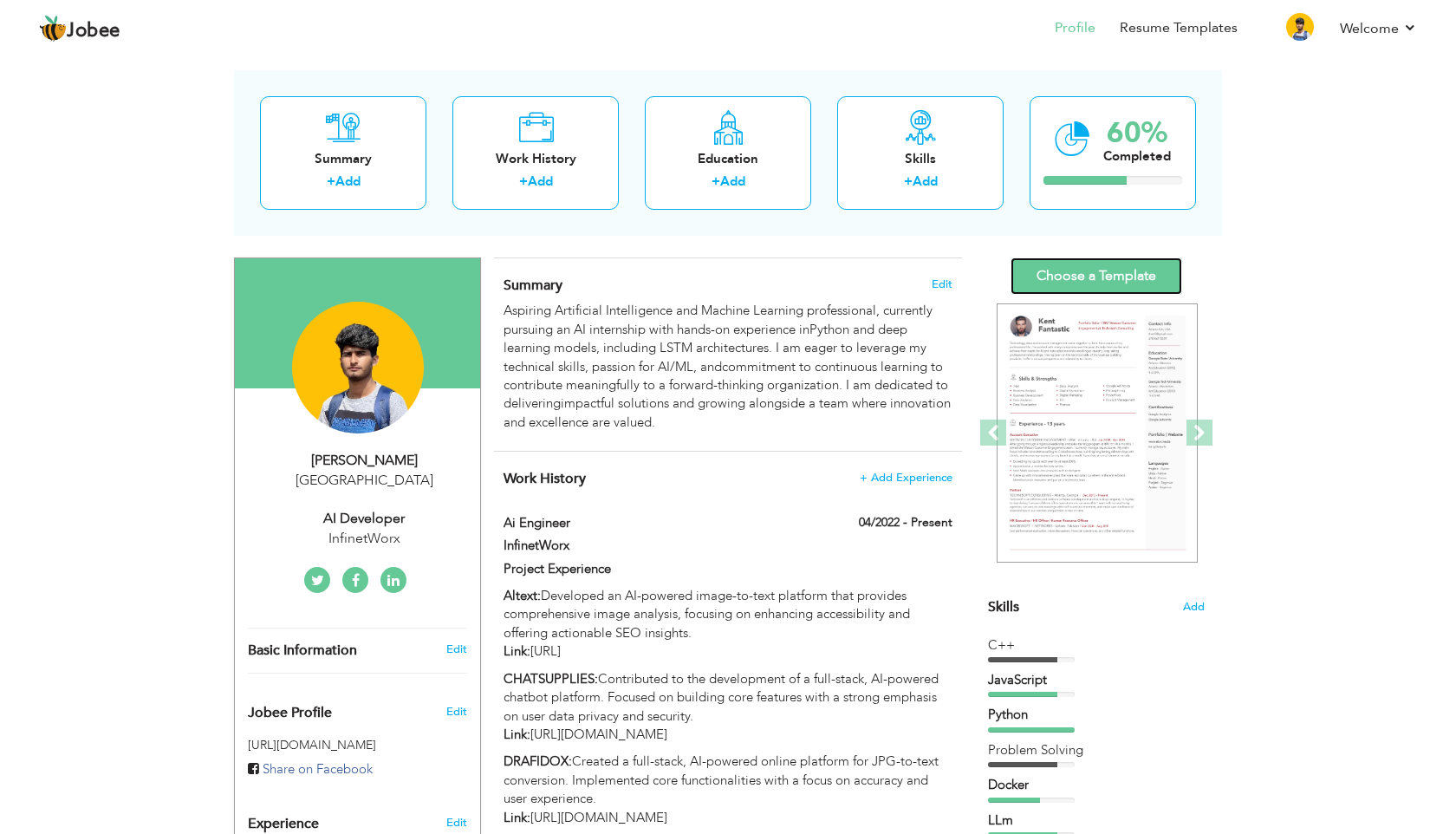
click at [912, 273] on link "Choose a Template" at bounding box center [1096, 277] width 171 height 37
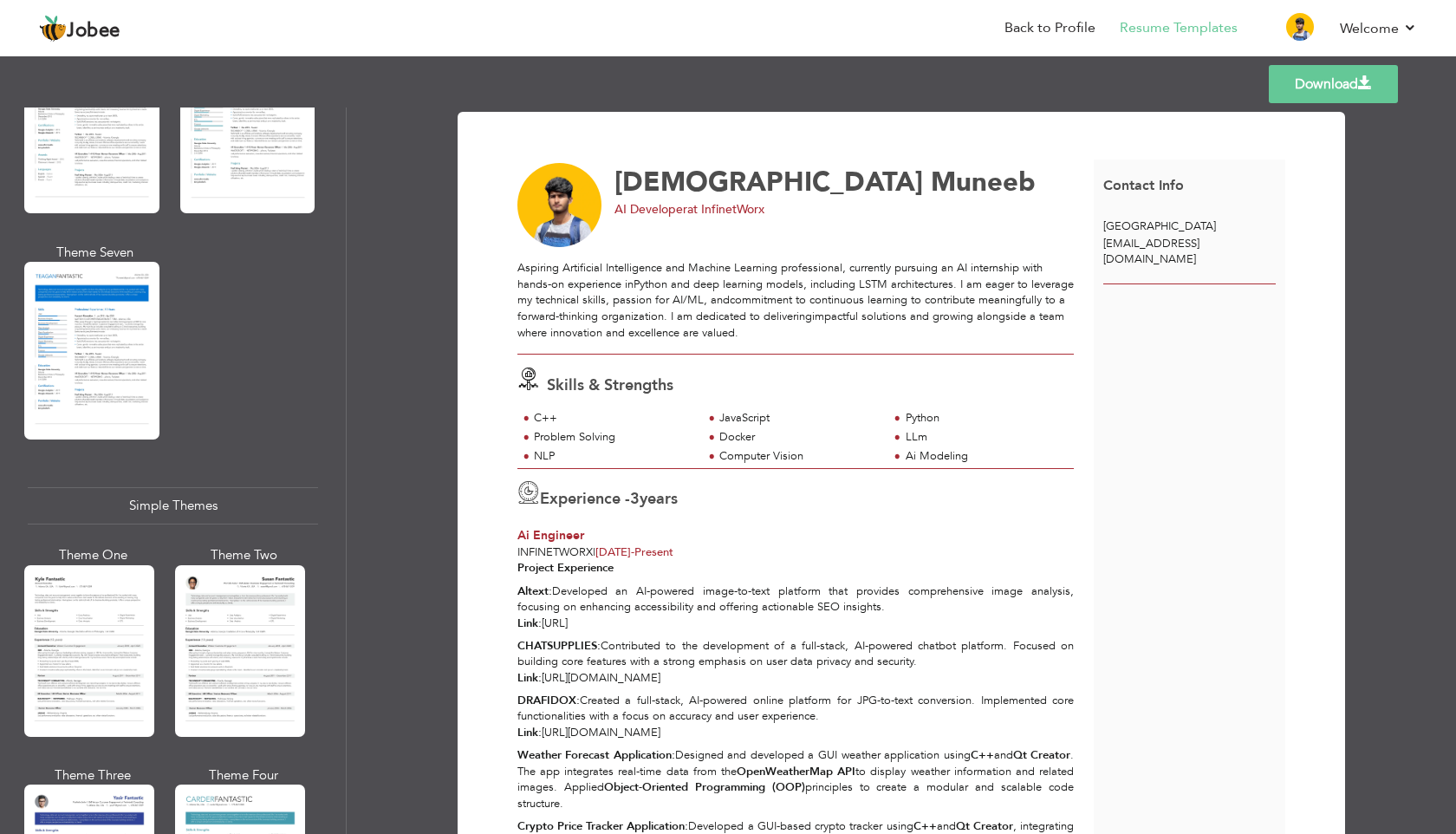
scroll to position [2807, 0]
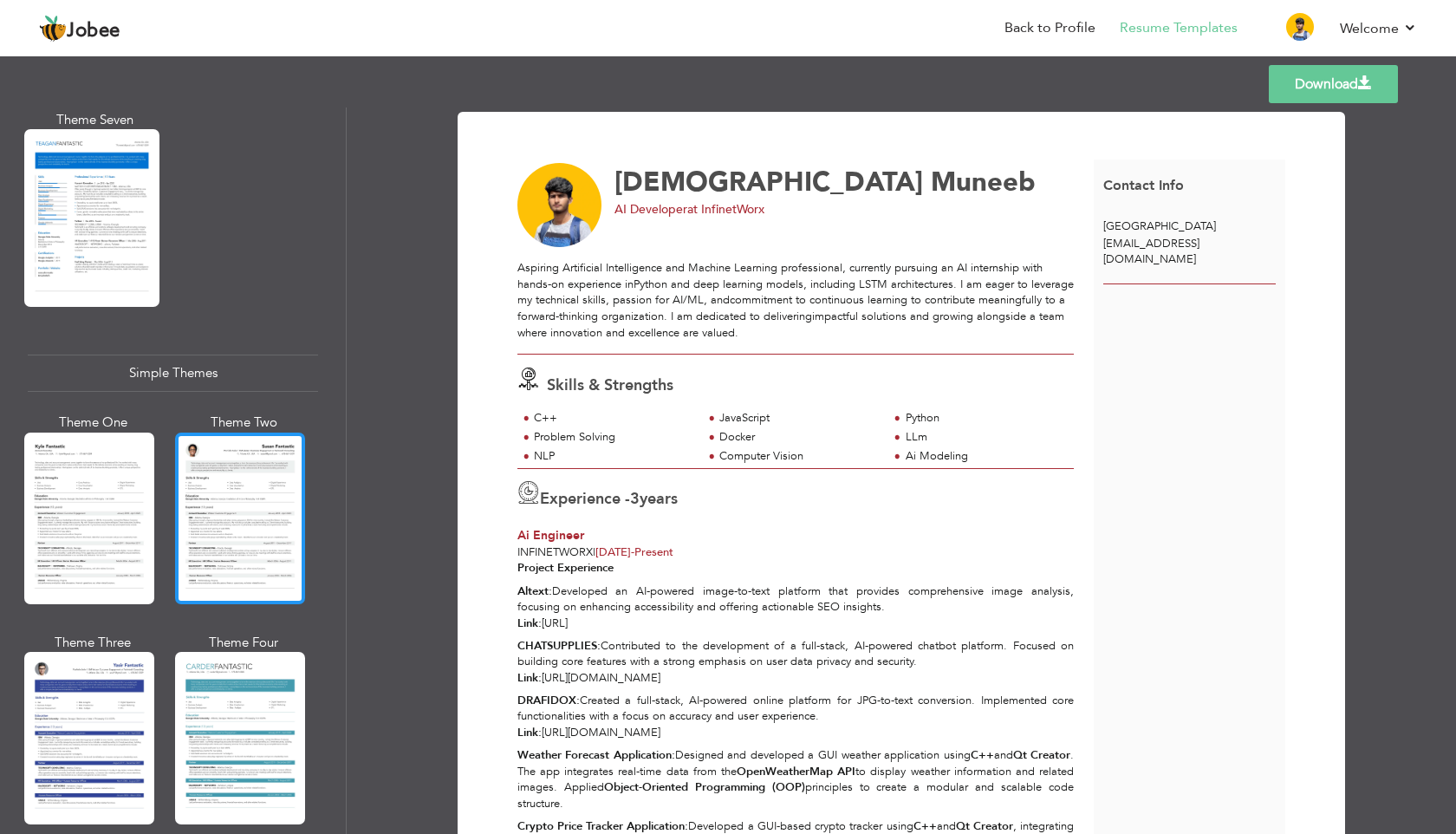
click at [234, 483] on div at bounding box center [240, 518] width 130 height 171
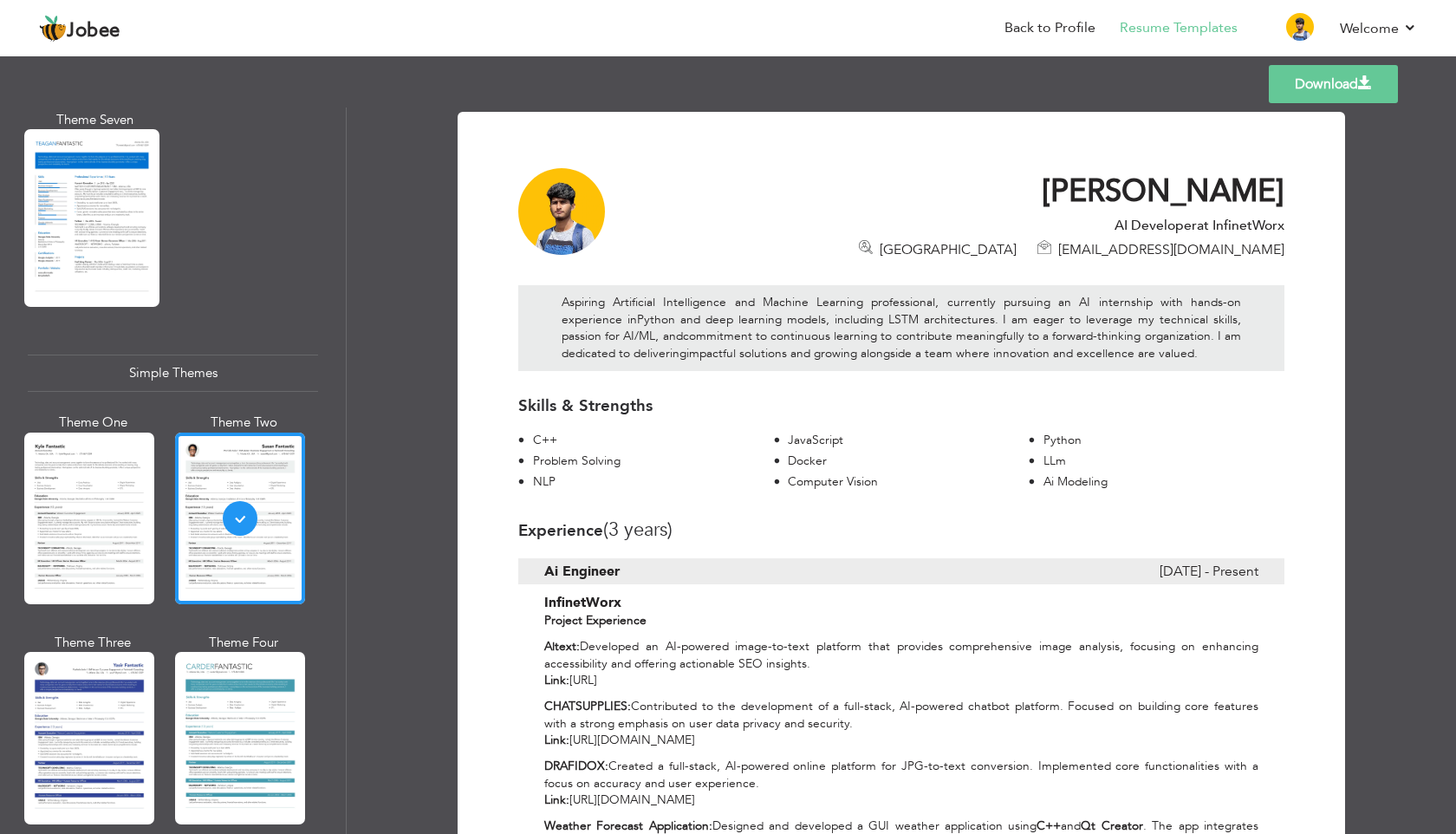
scroll to position [253, 0]
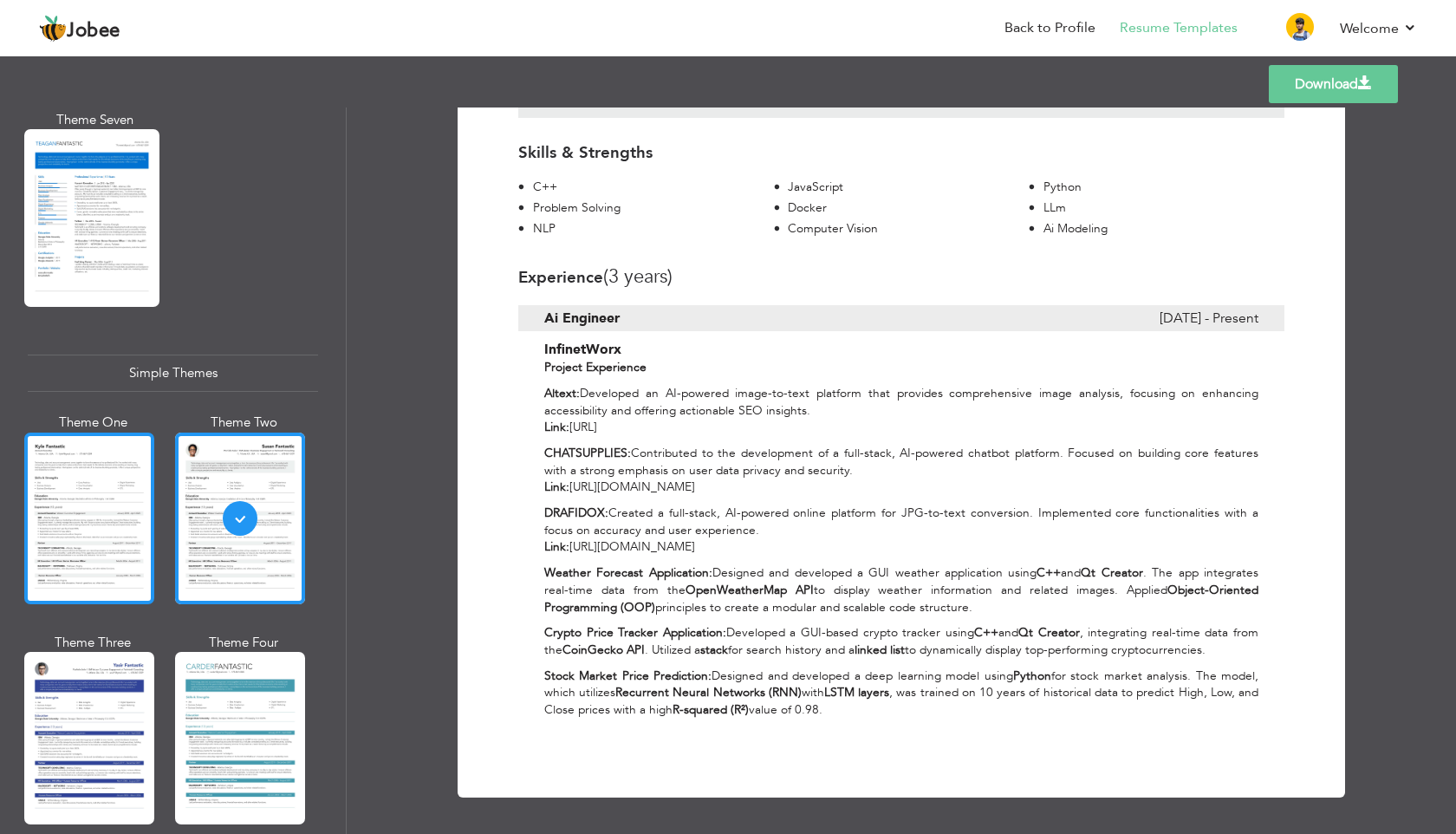
click at [114, 442] on div at bounding box center [89, 518] width 130 height 171
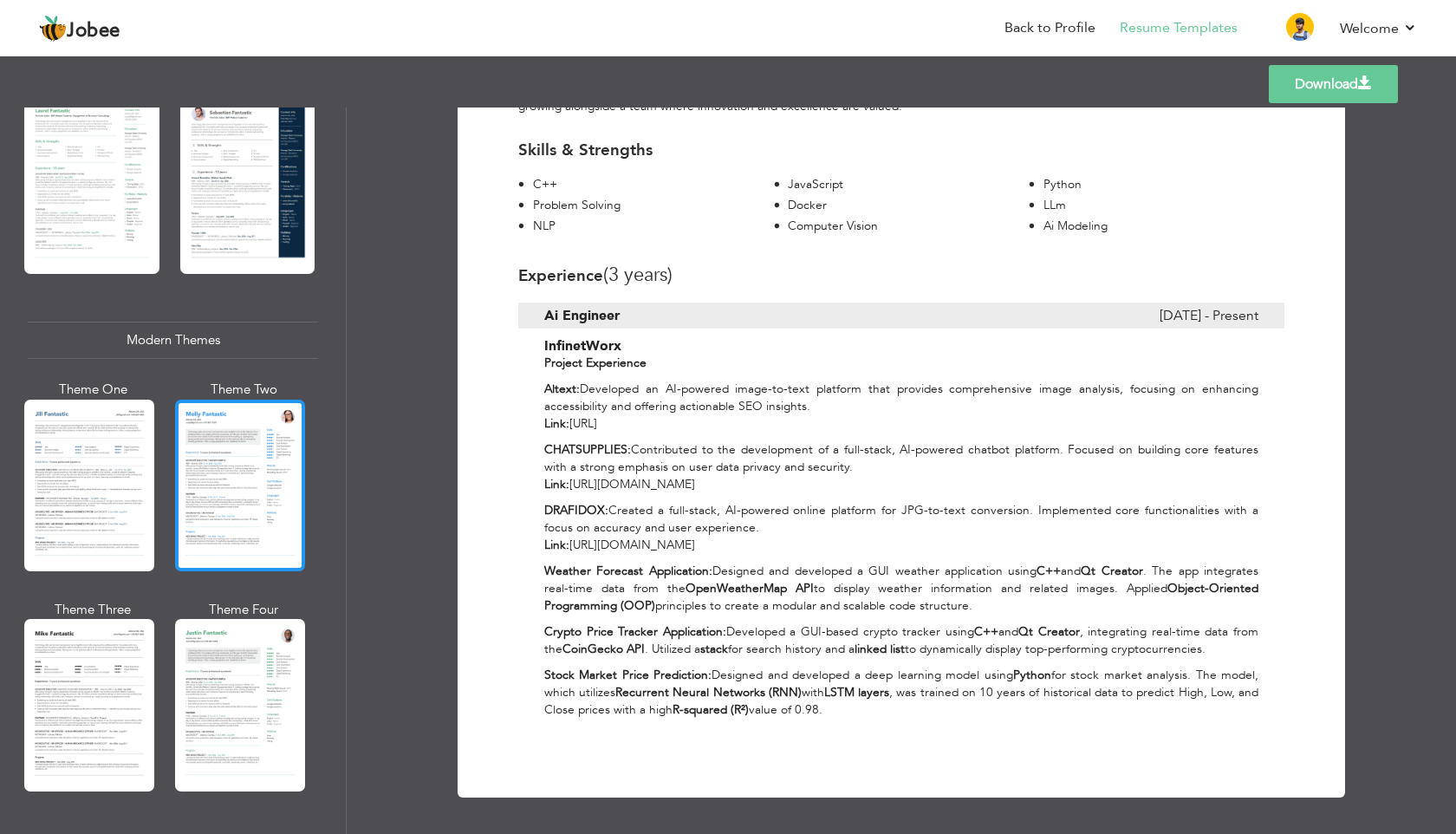
scroll to position [0, 0]
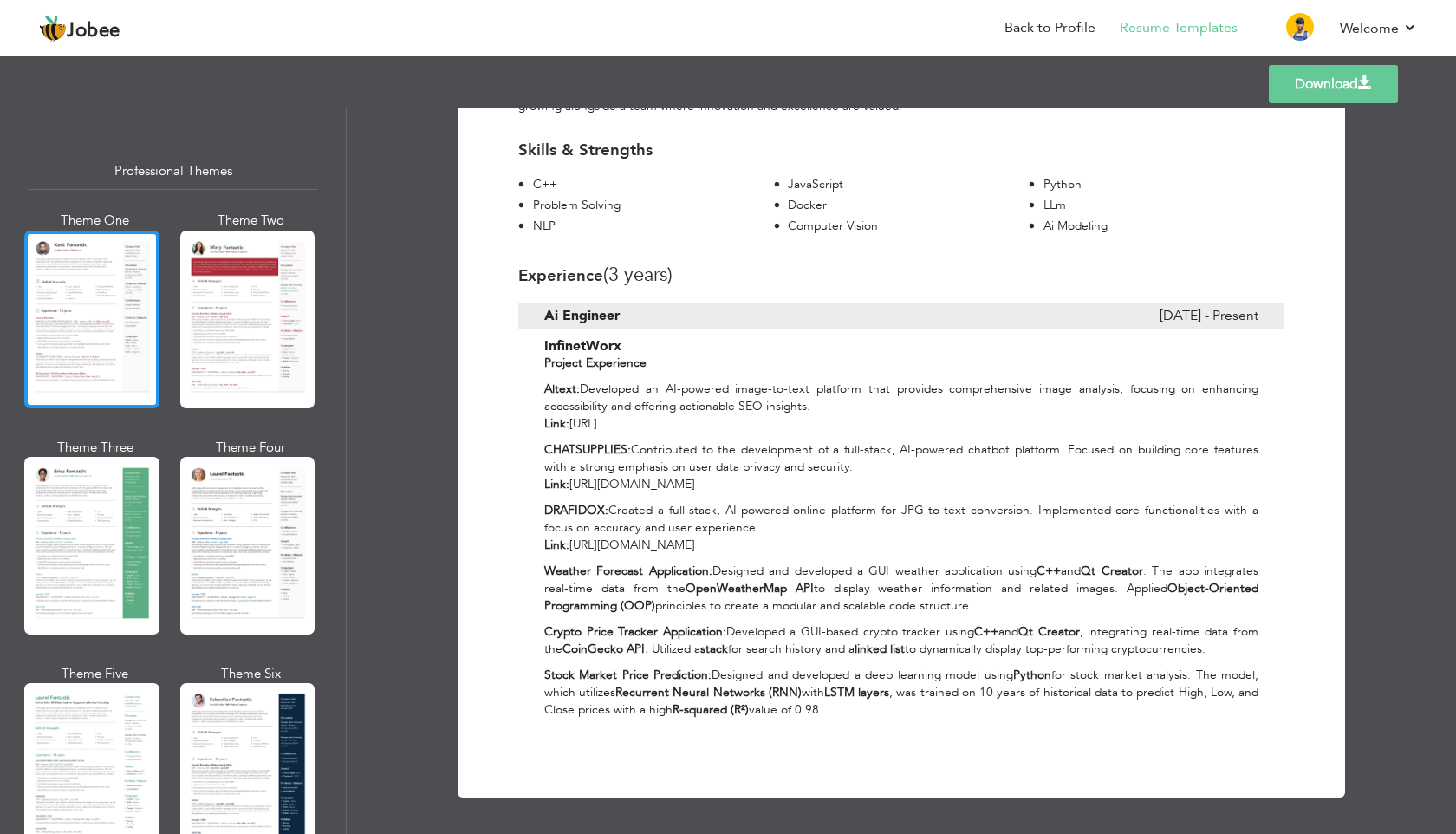
click at [88, 353] on div at bounding box center [92, 318] width 136 height 178
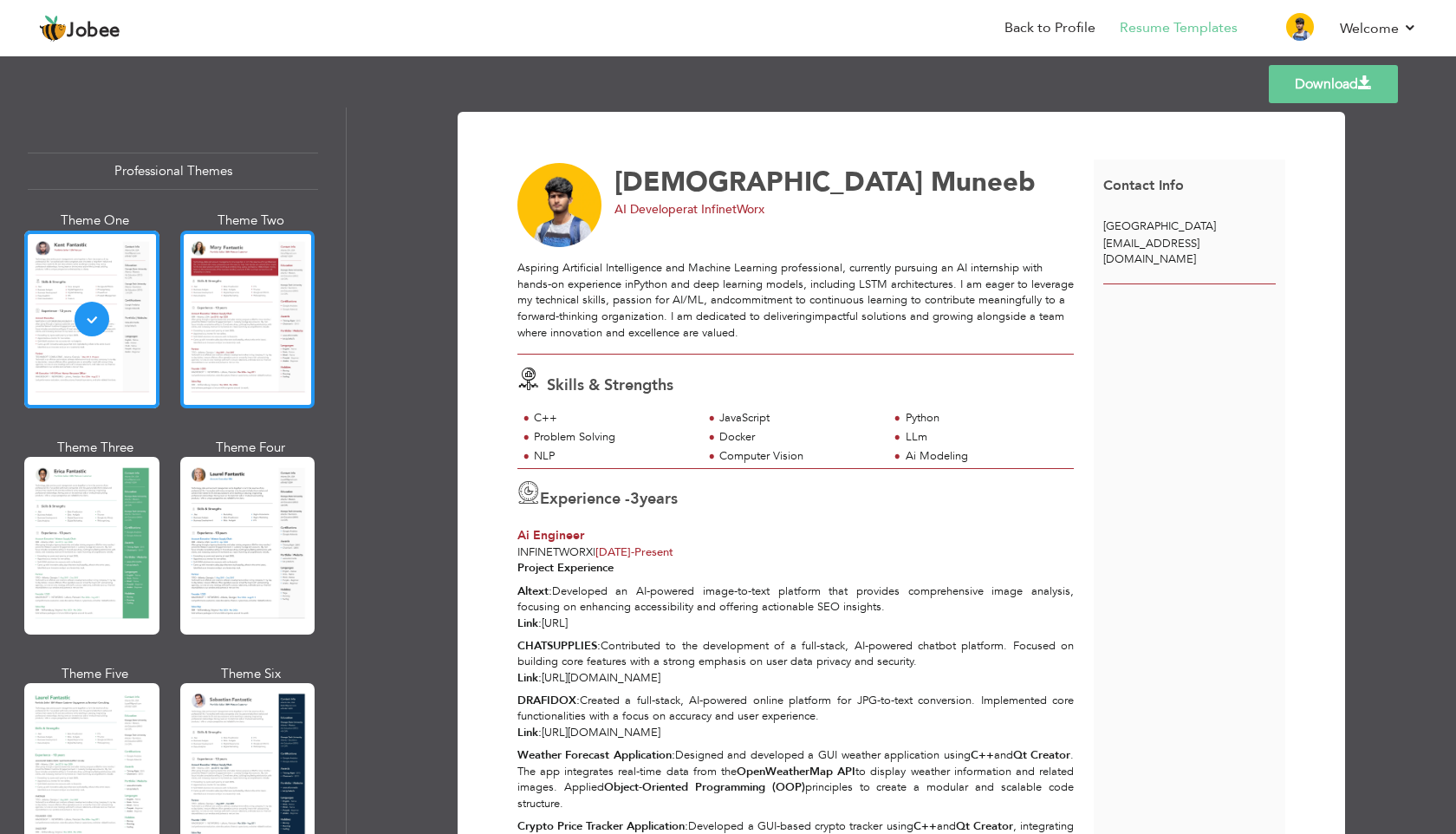
click at [248, 316] on div at bounding box center [248, 318] width 136 height 178
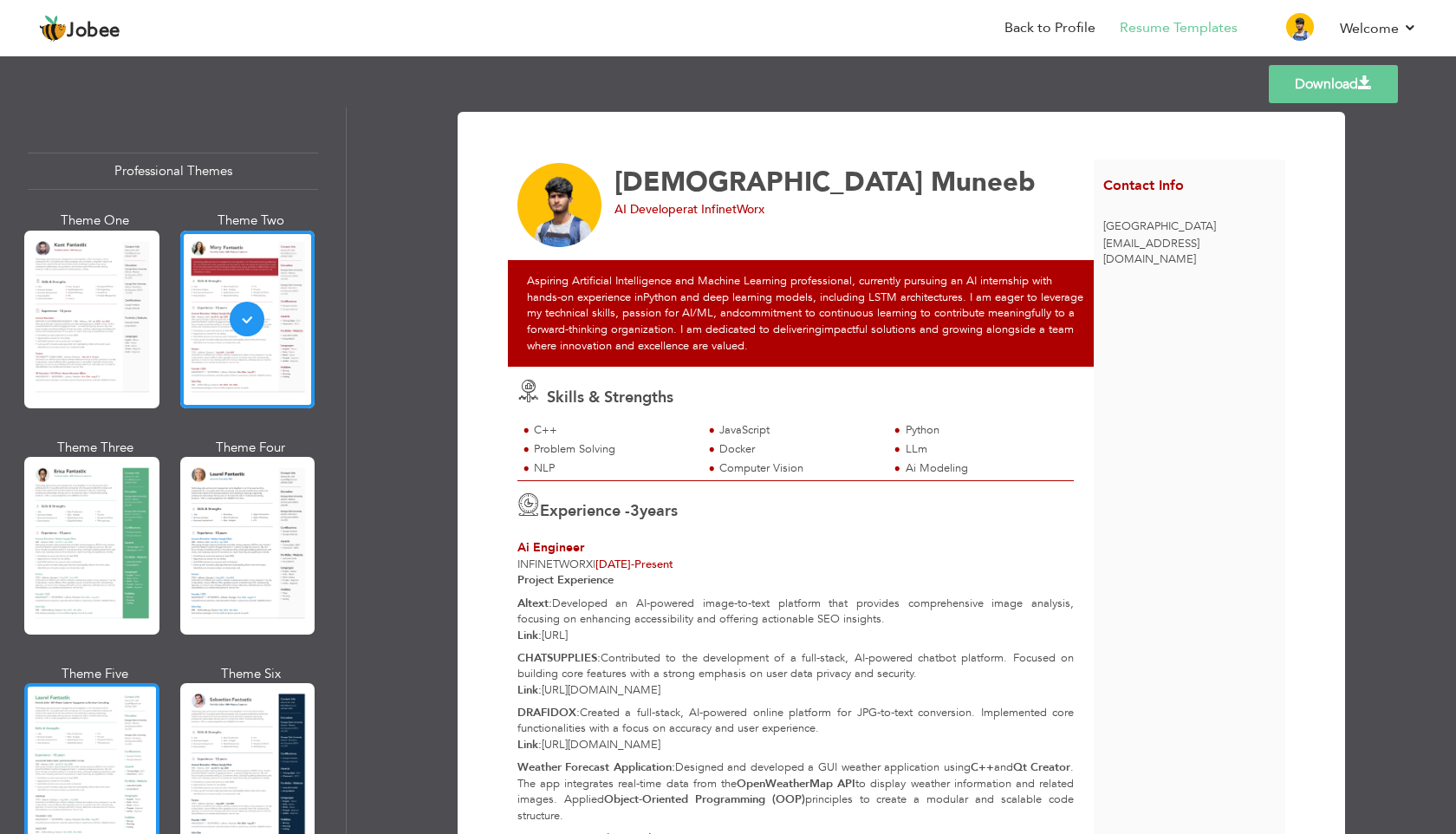
click at [77, 746] on div at bounding box center [92, 772] width 136 height 178
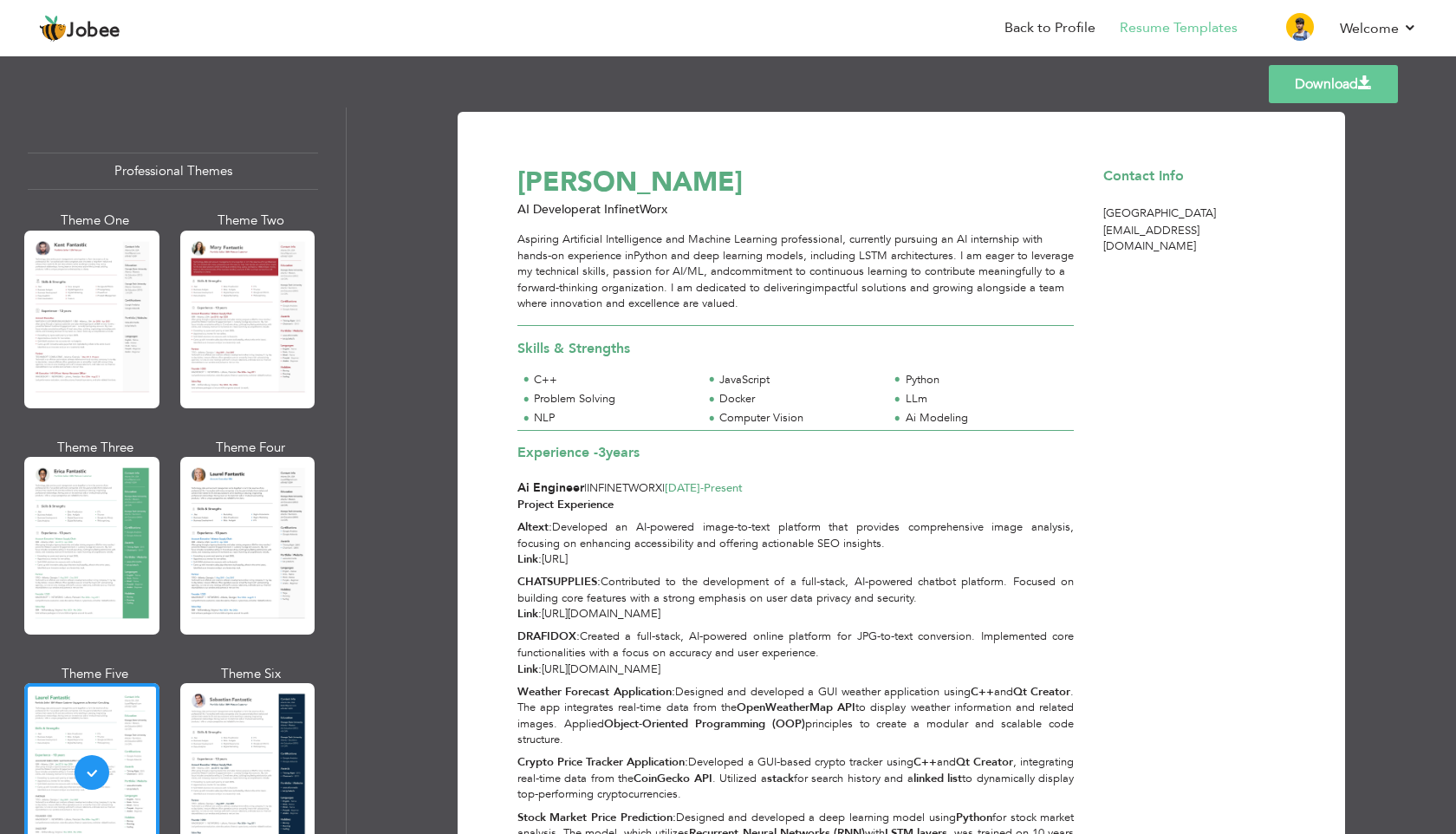
scroll to position [113, 0]
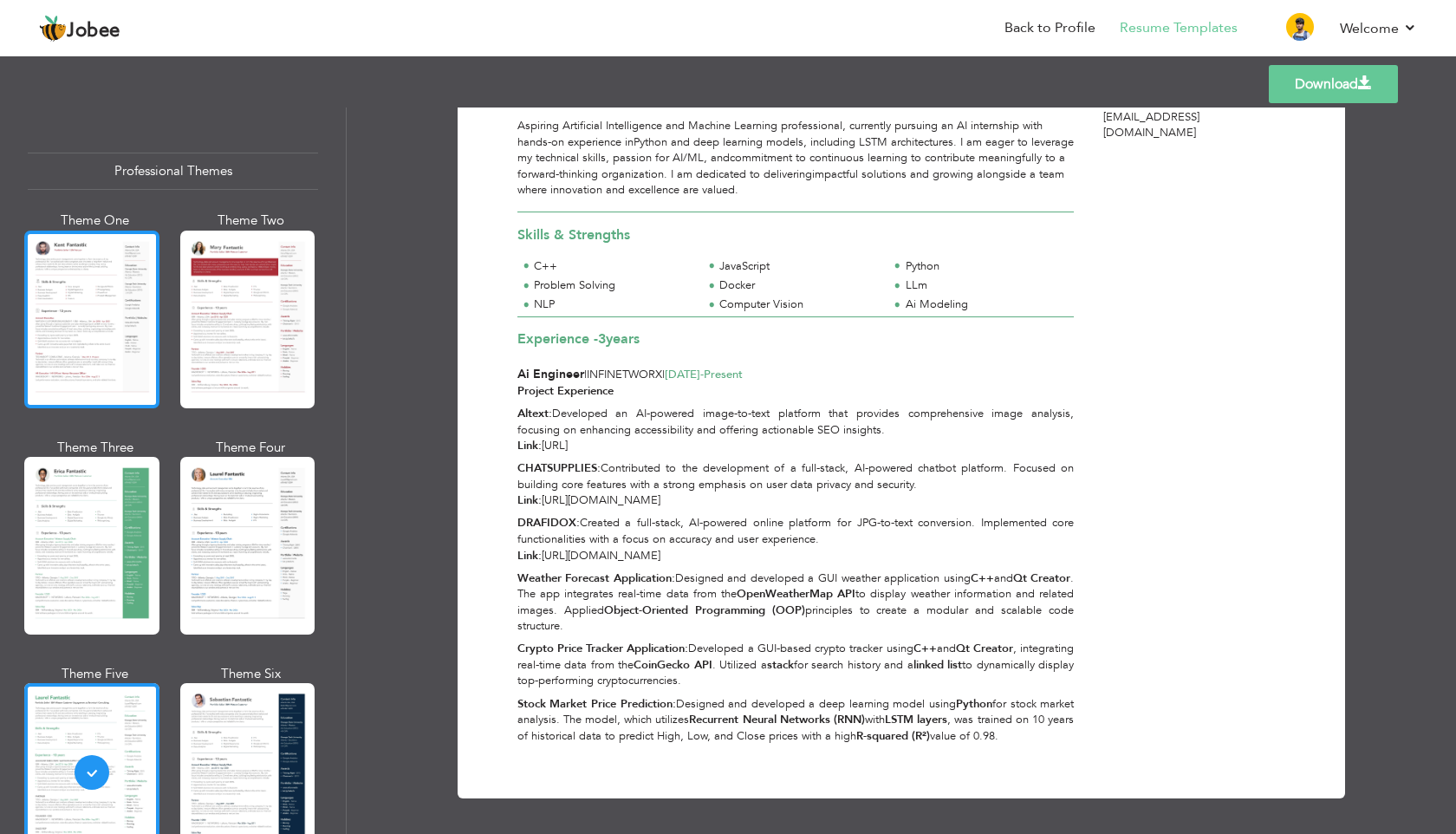
click at [92, 344] on div at bounding box center [92, 318] width 136 height 178
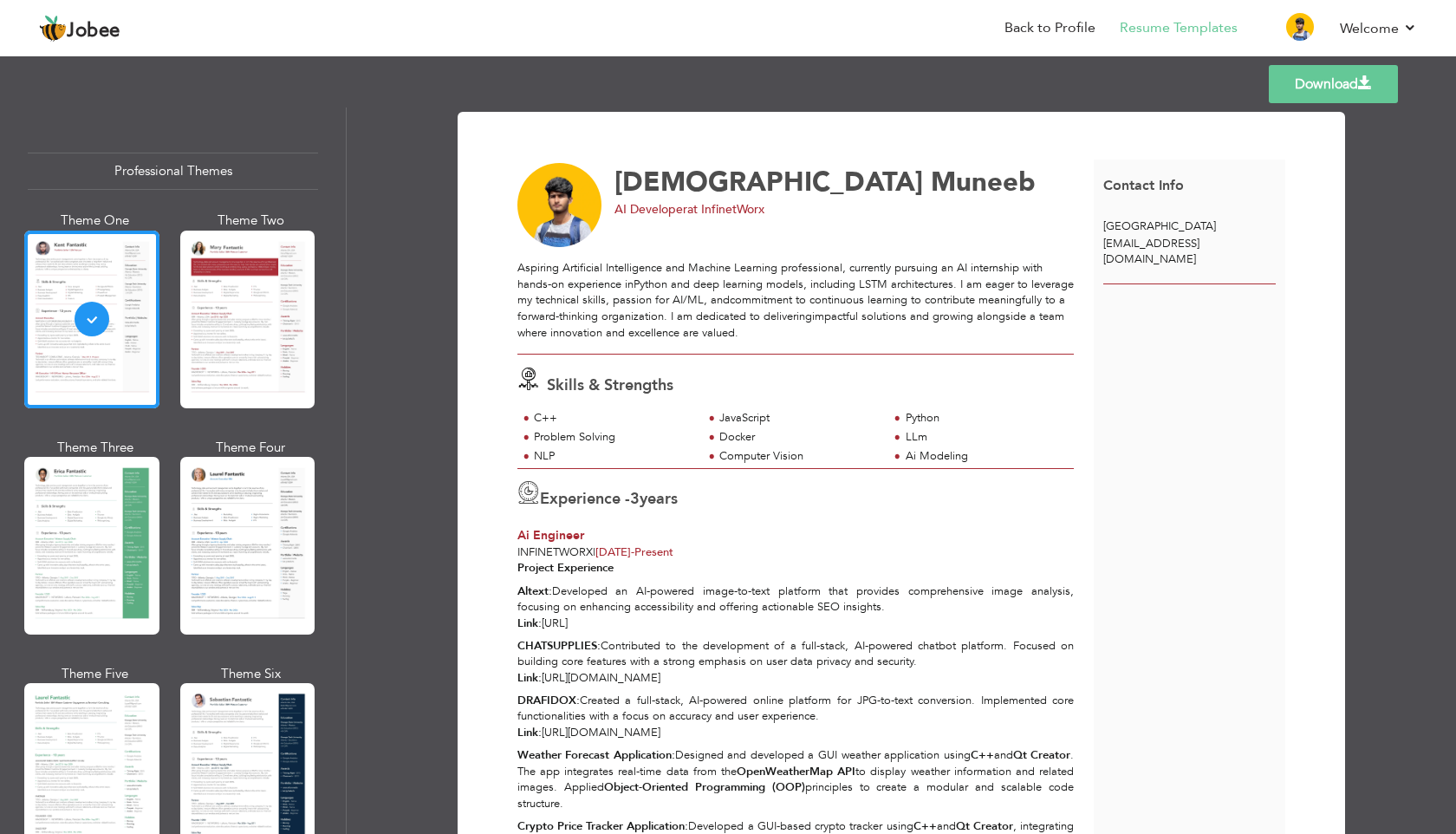
click at [1291, 78] on link "Download" at bounding box center [1333, 84] width 129 height 38
